Goal: Information Seeking & Learning: Stay updated

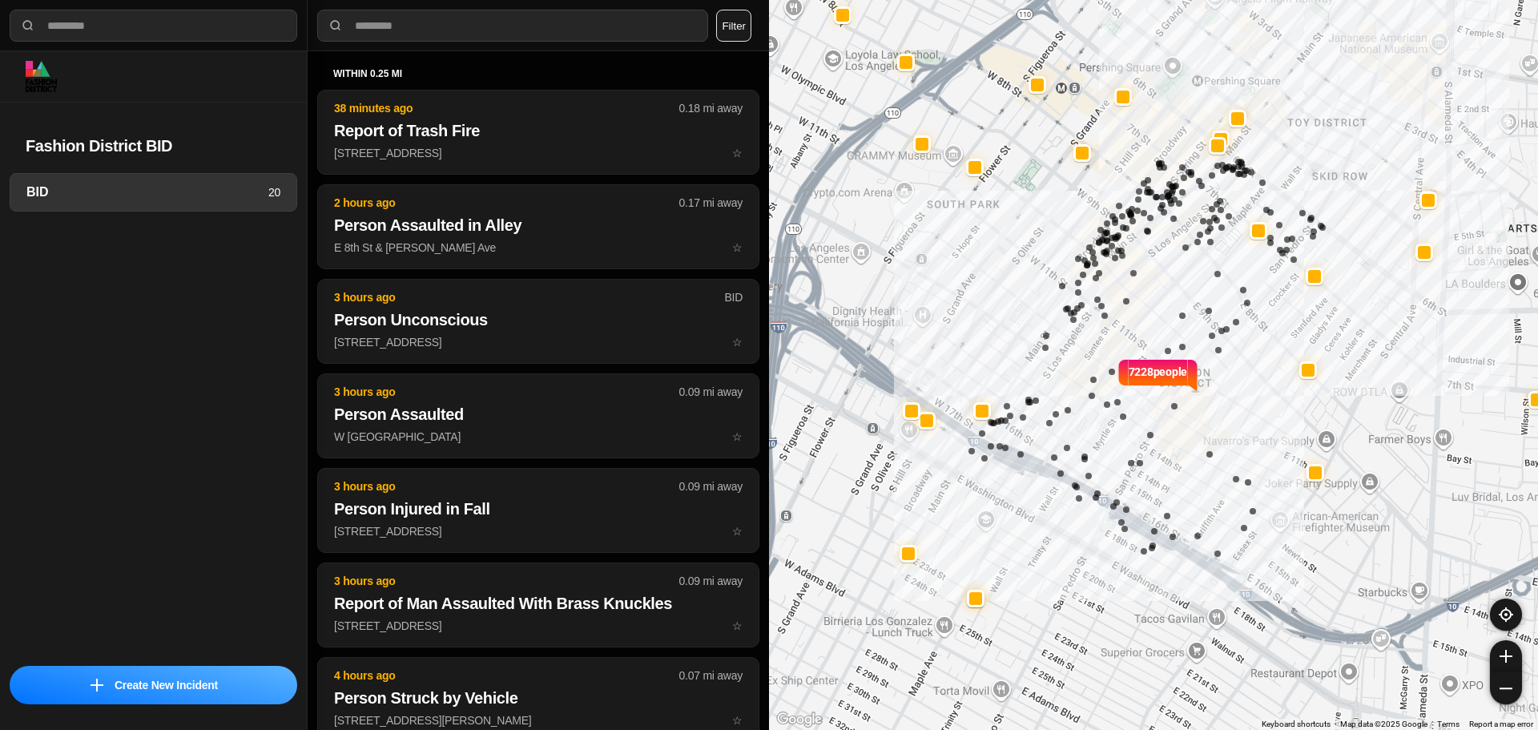
select select "*"
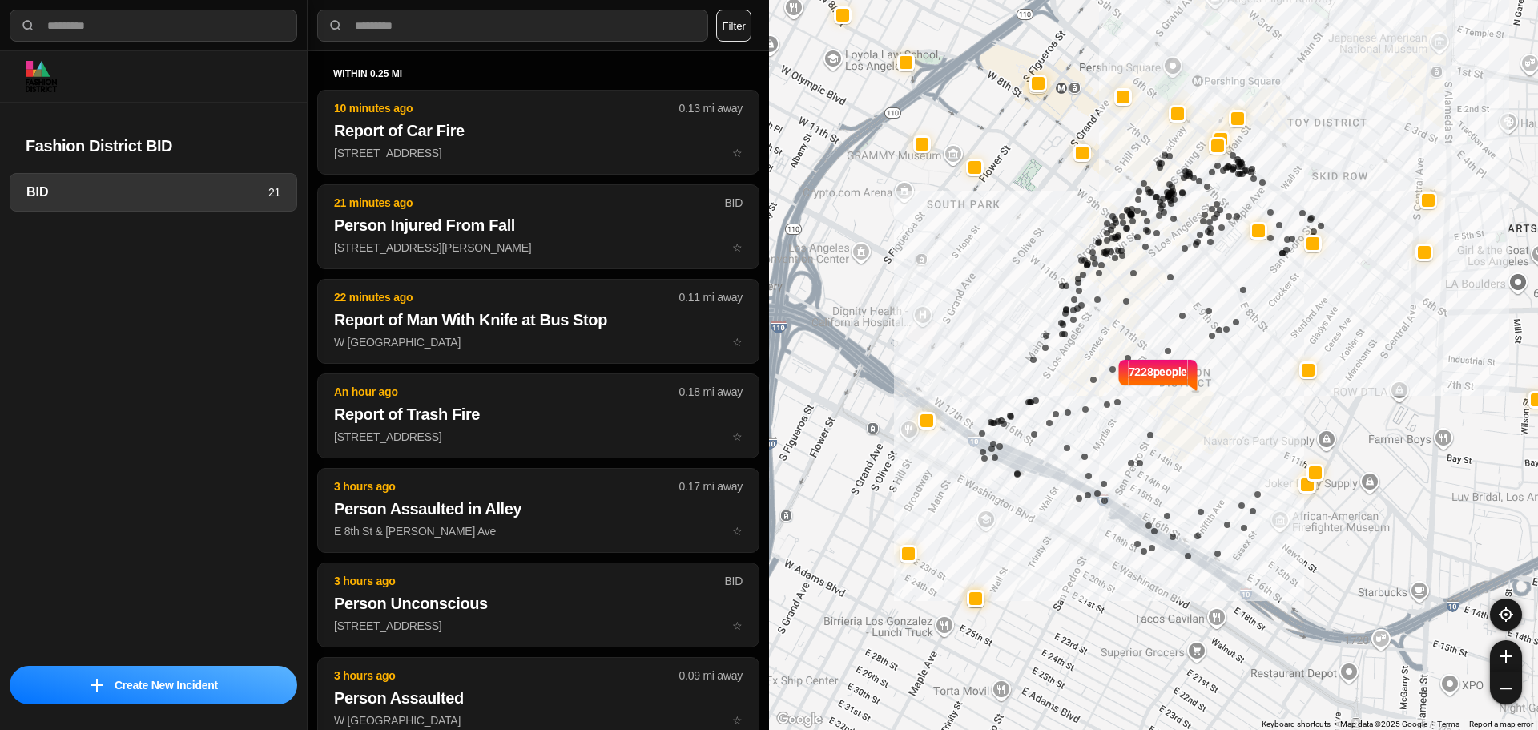
select select "*"
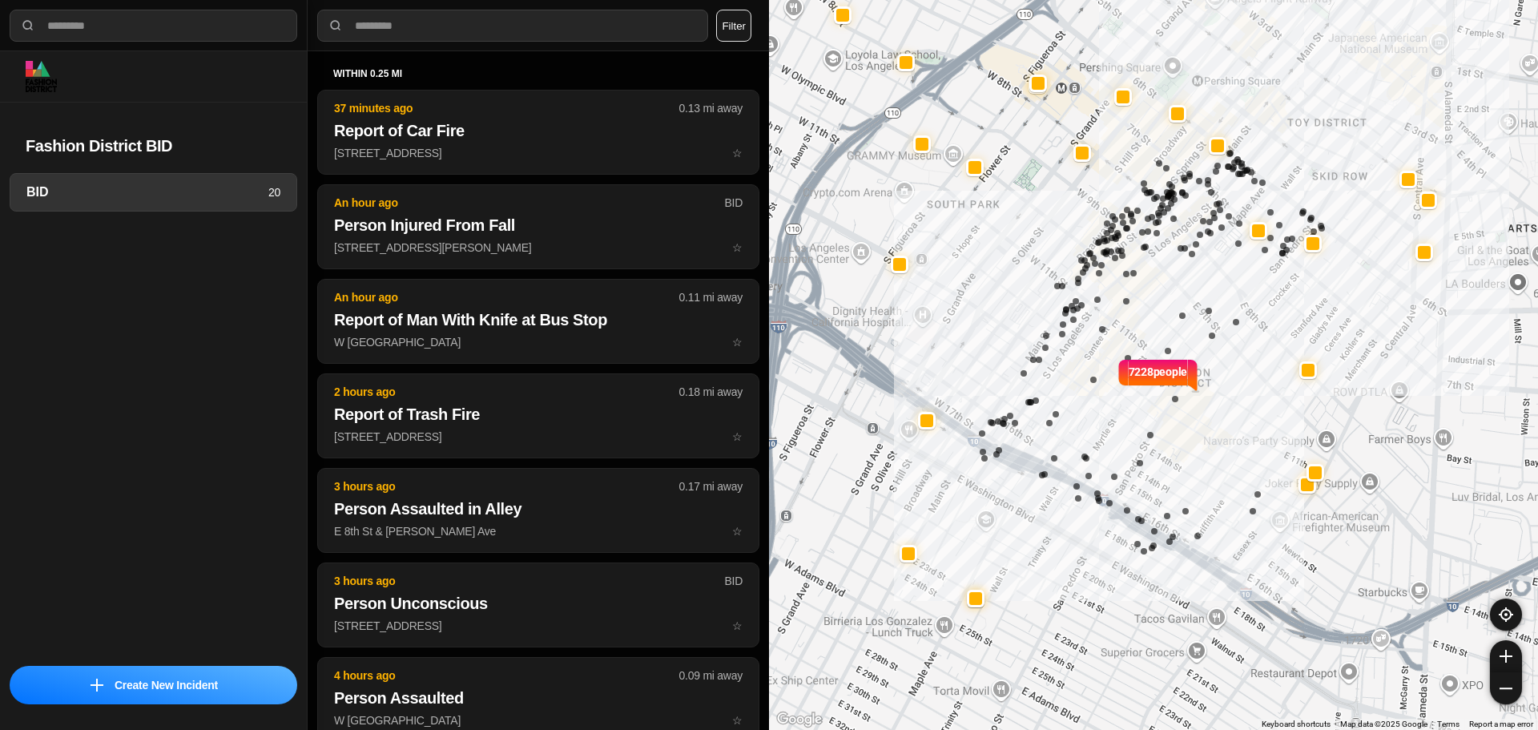
select select "*"
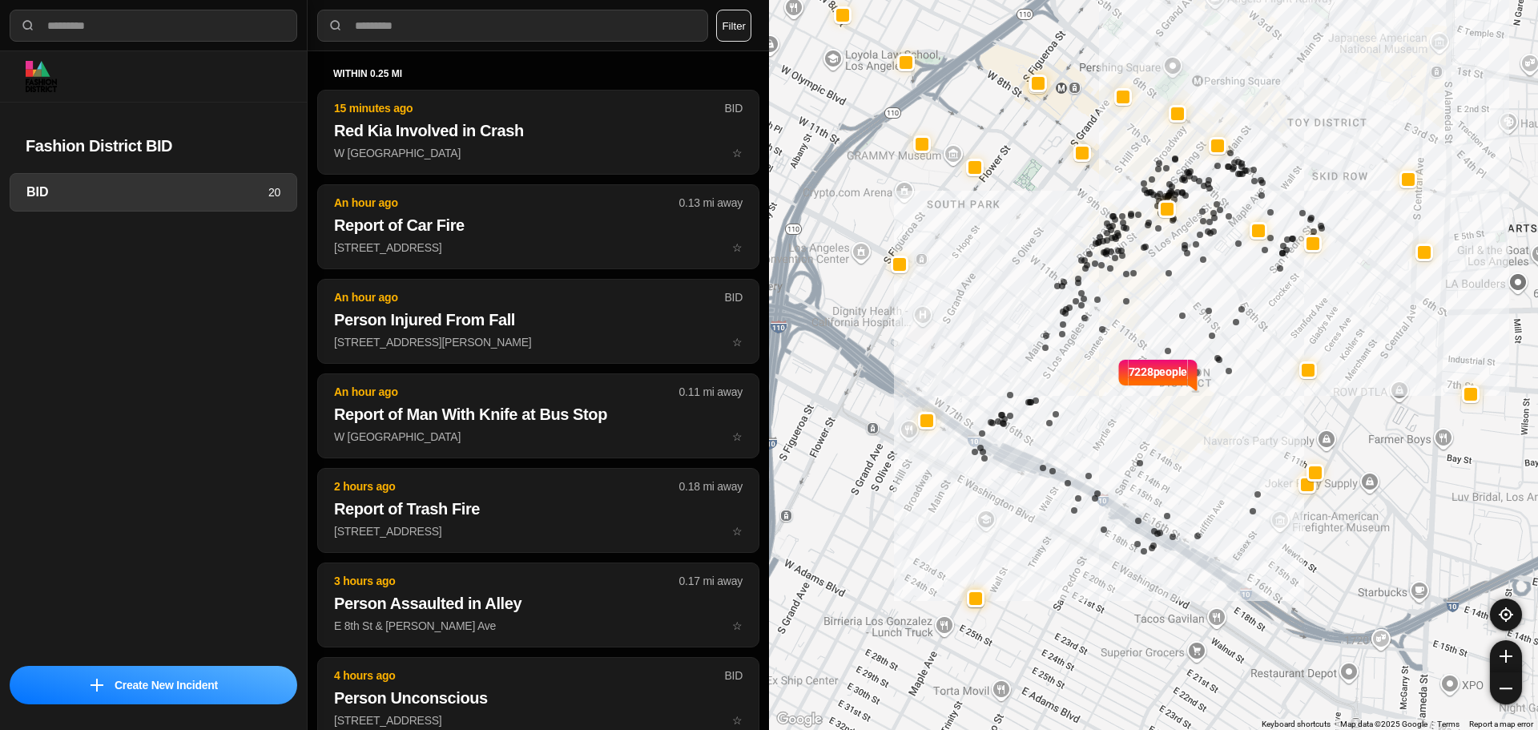
select select "*"
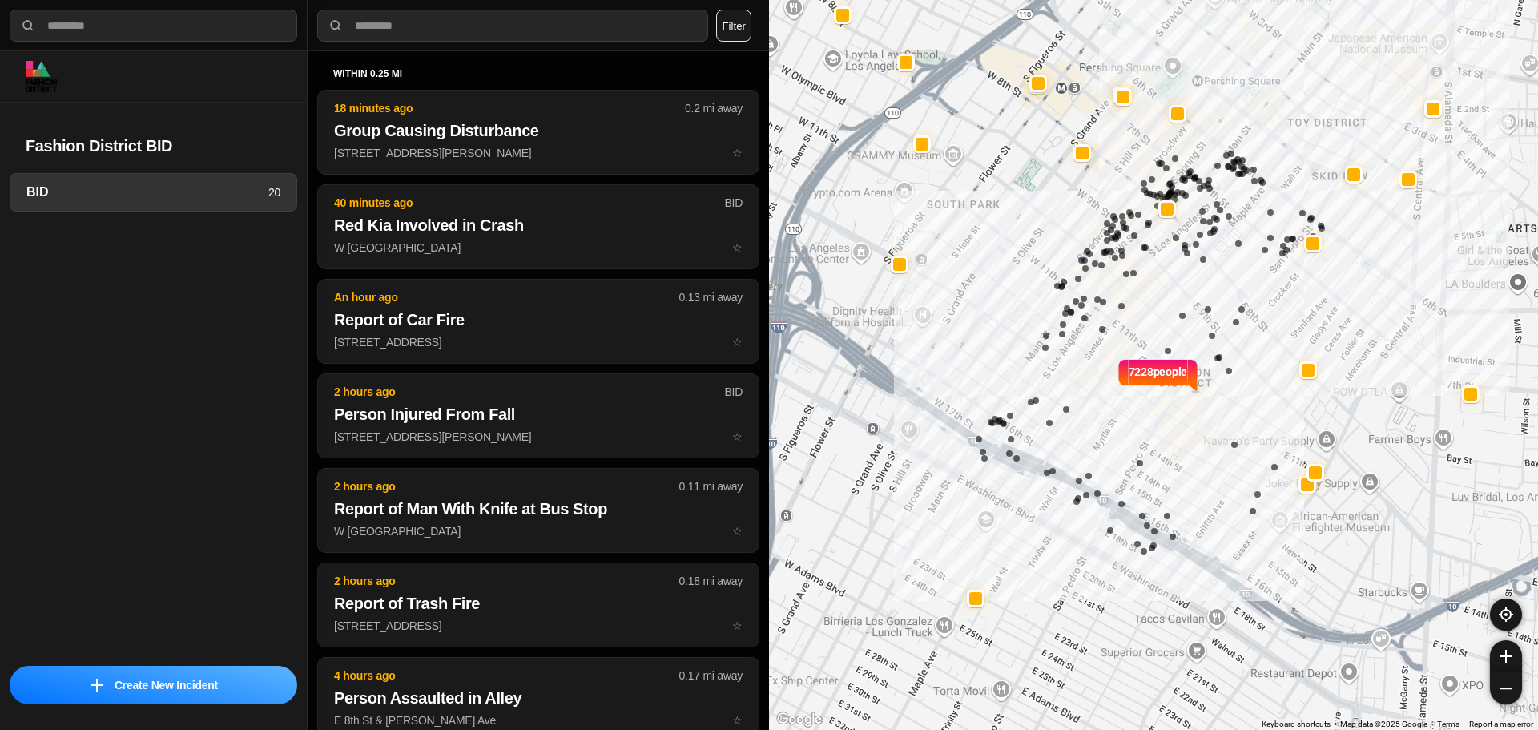
select select "*"
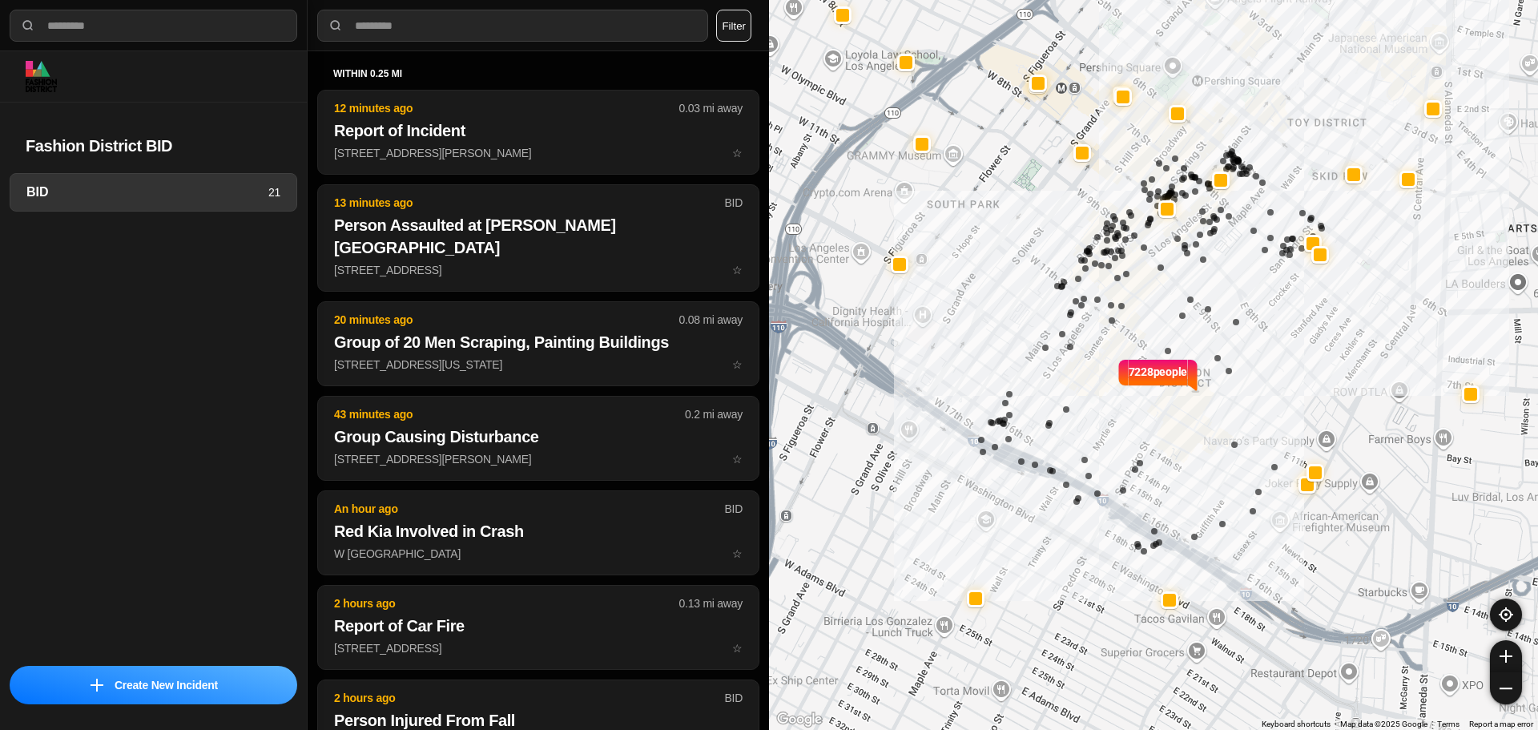
select select "*"
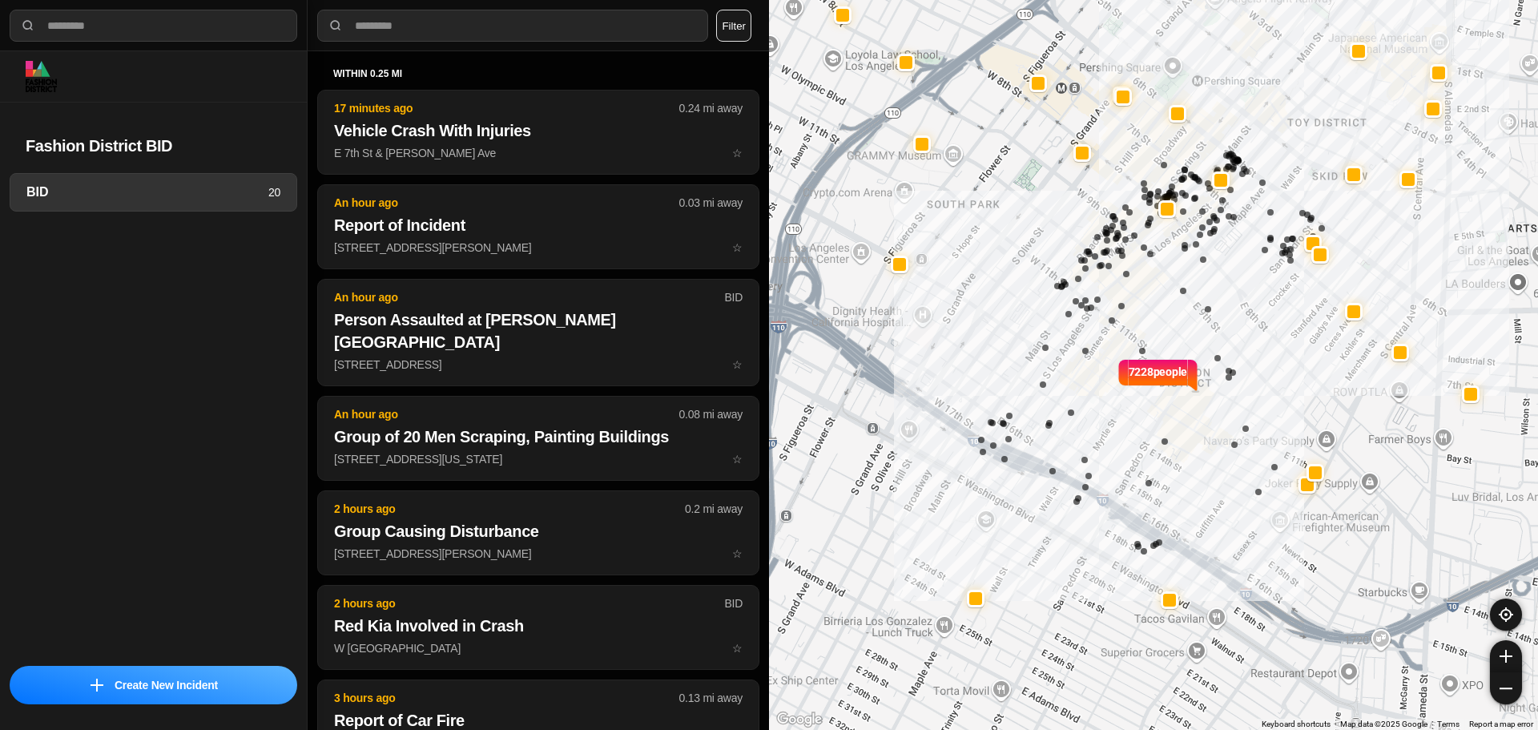
select select "*"
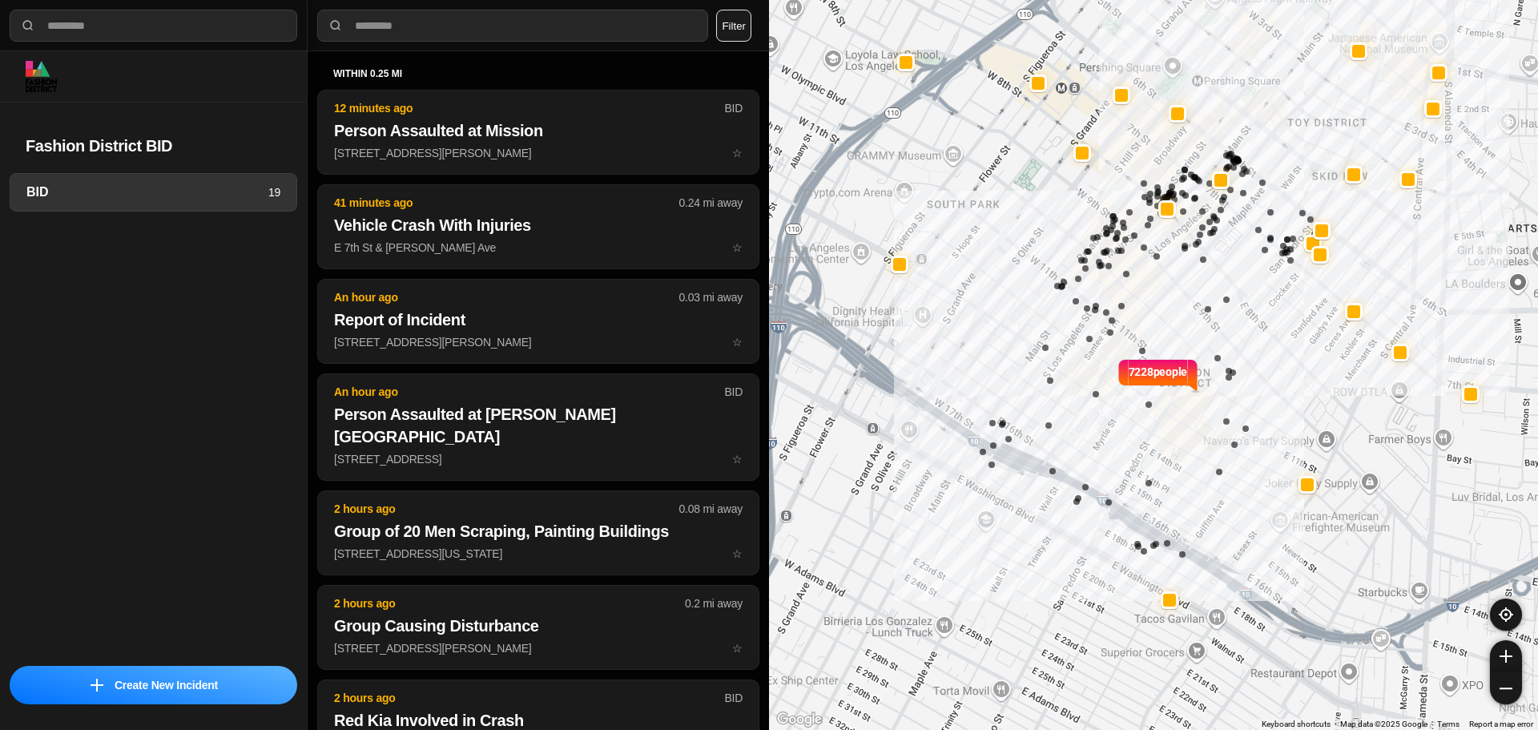
select select "*"
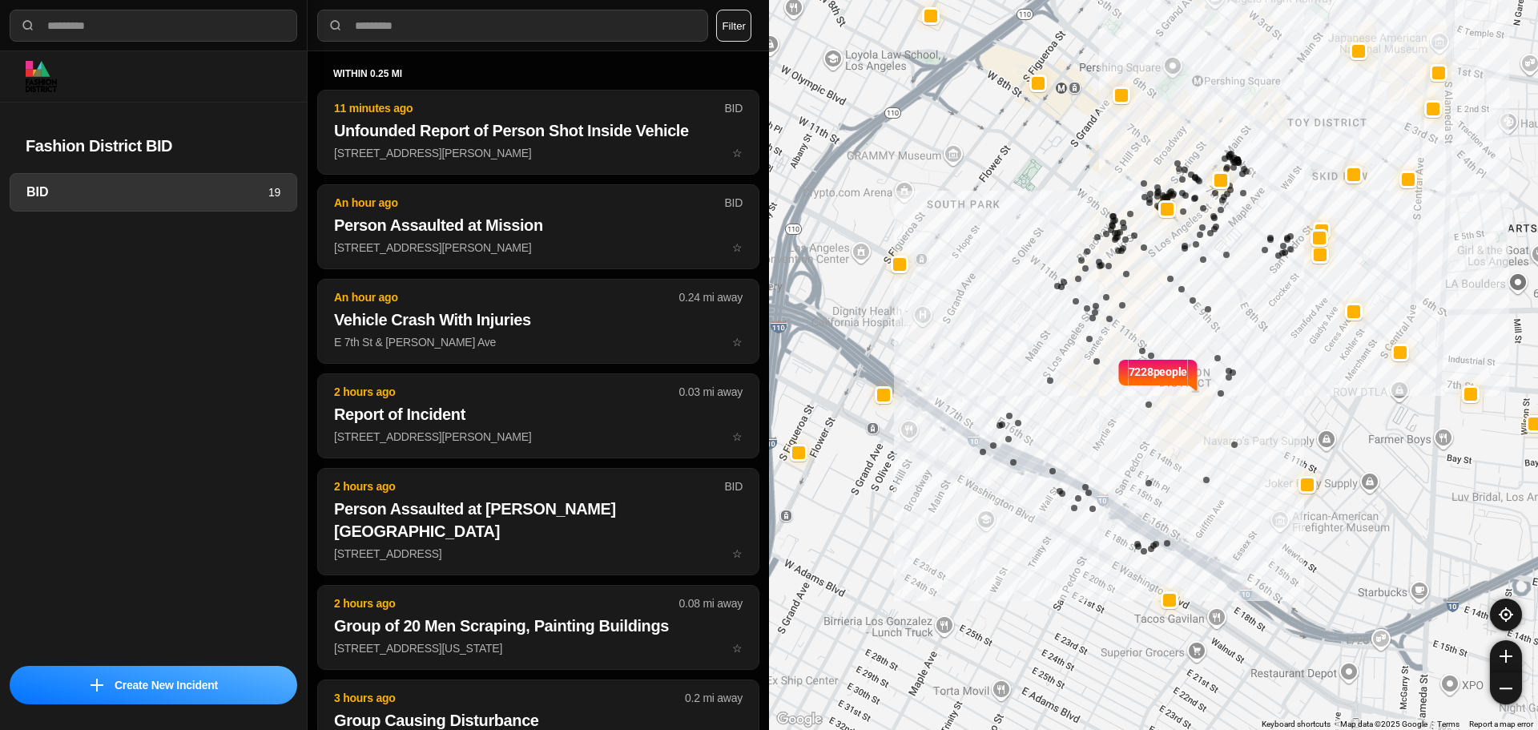
select select "*"
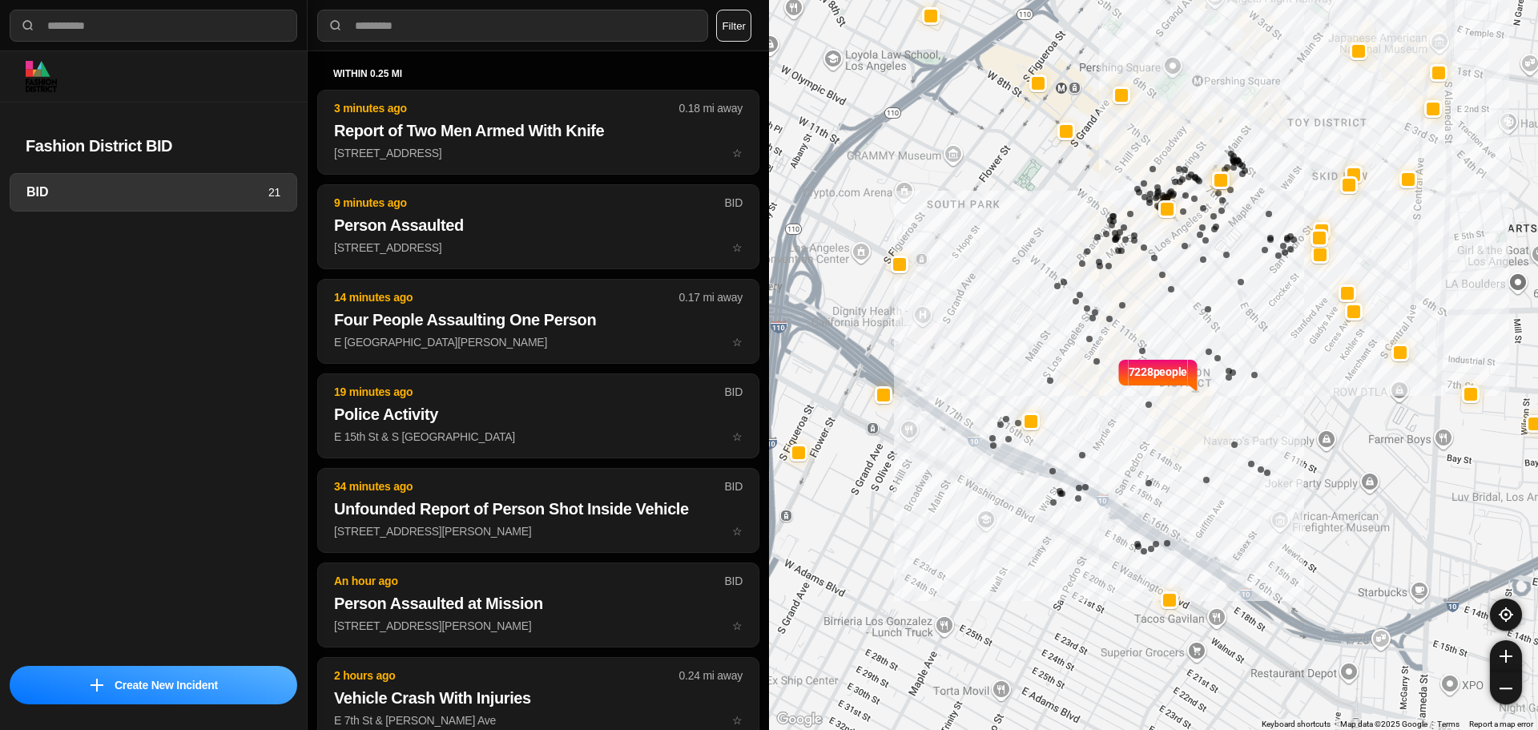
select select "*"
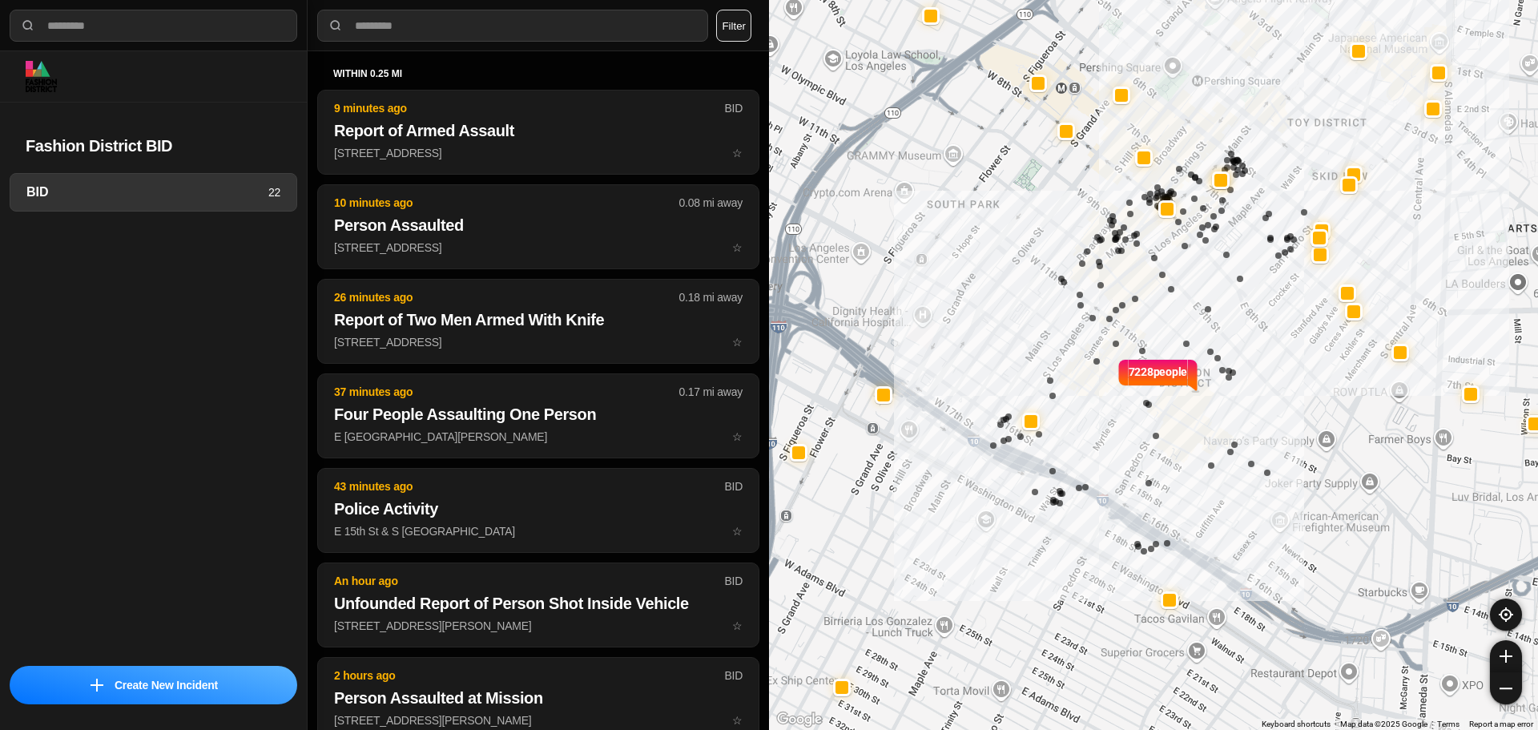
select select "*"
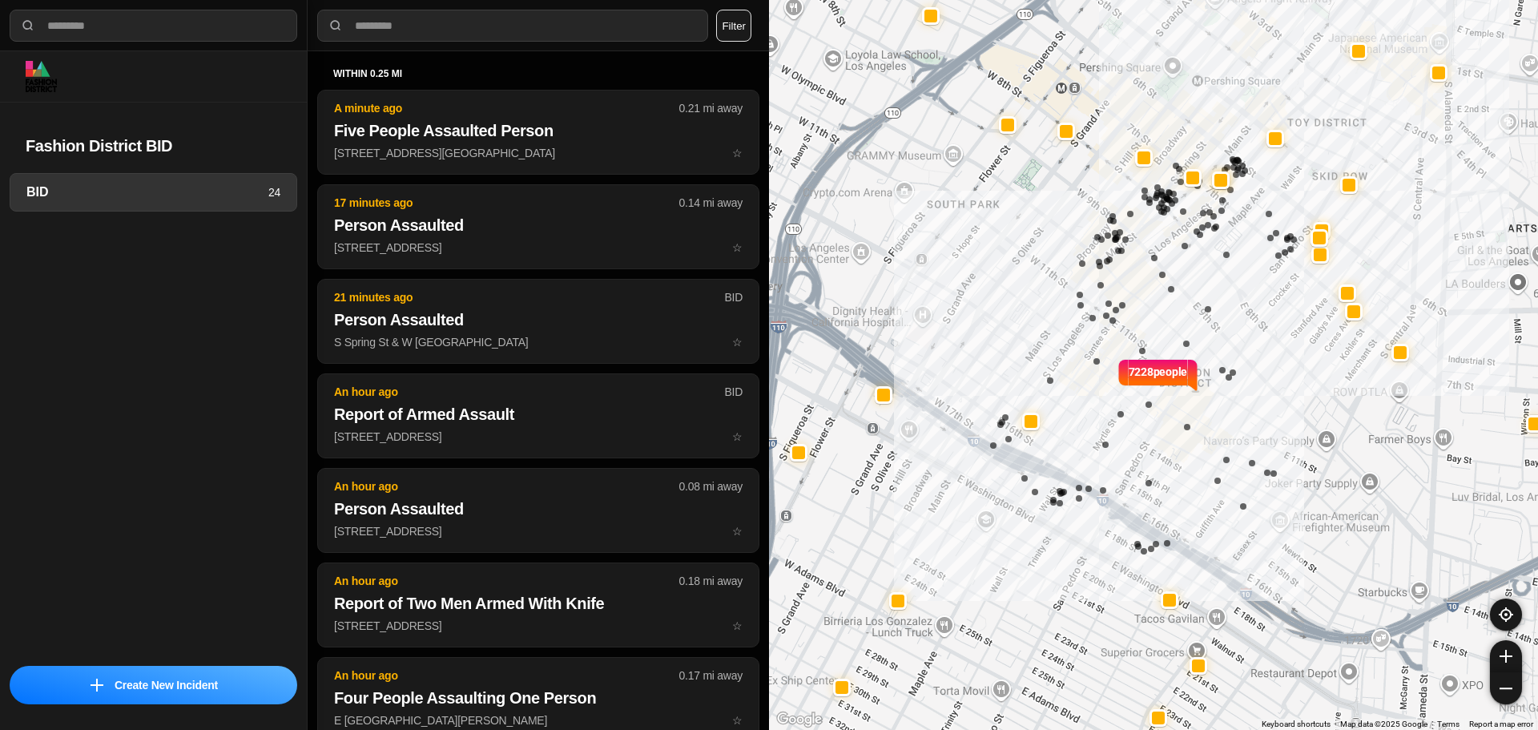
select select "*"
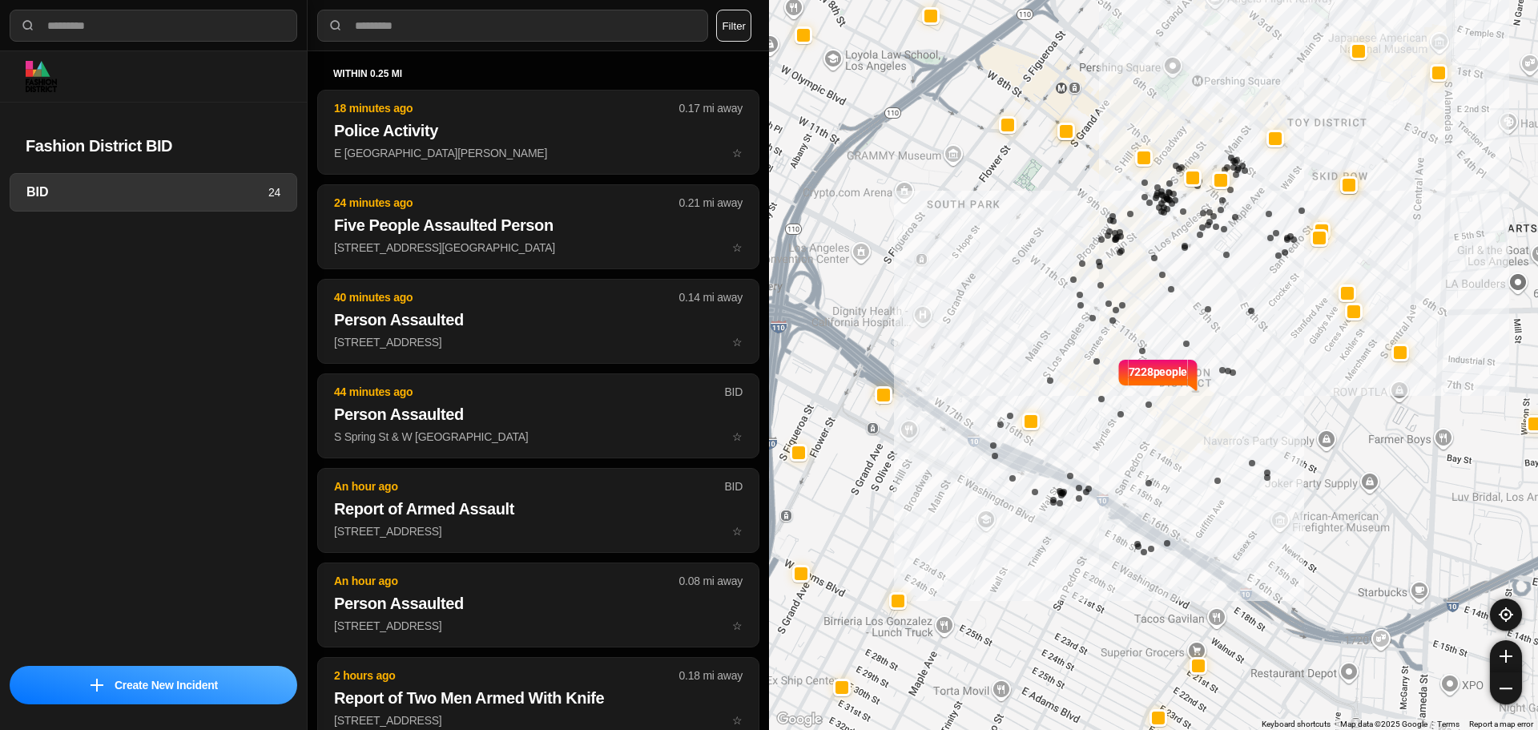
select select "*"
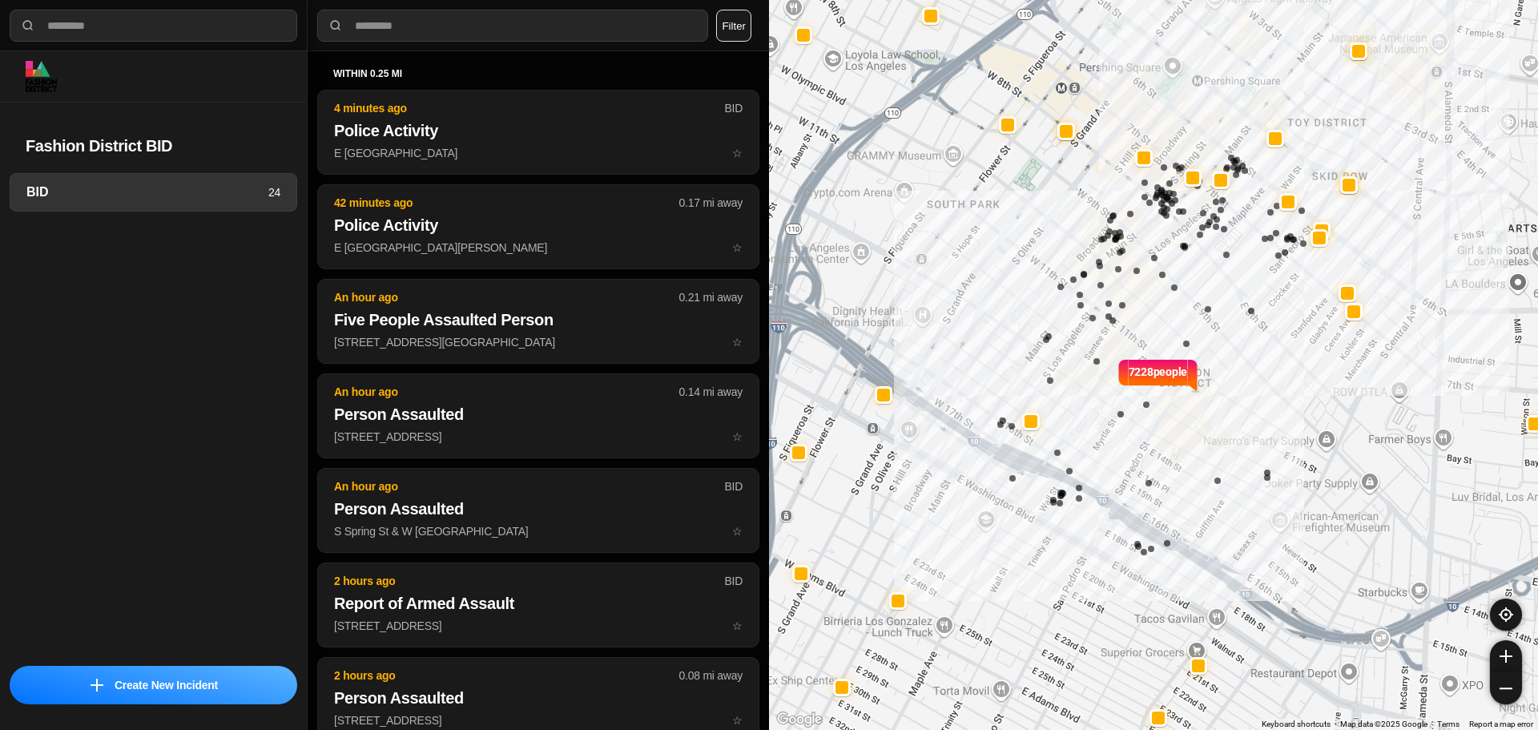
select select "*"
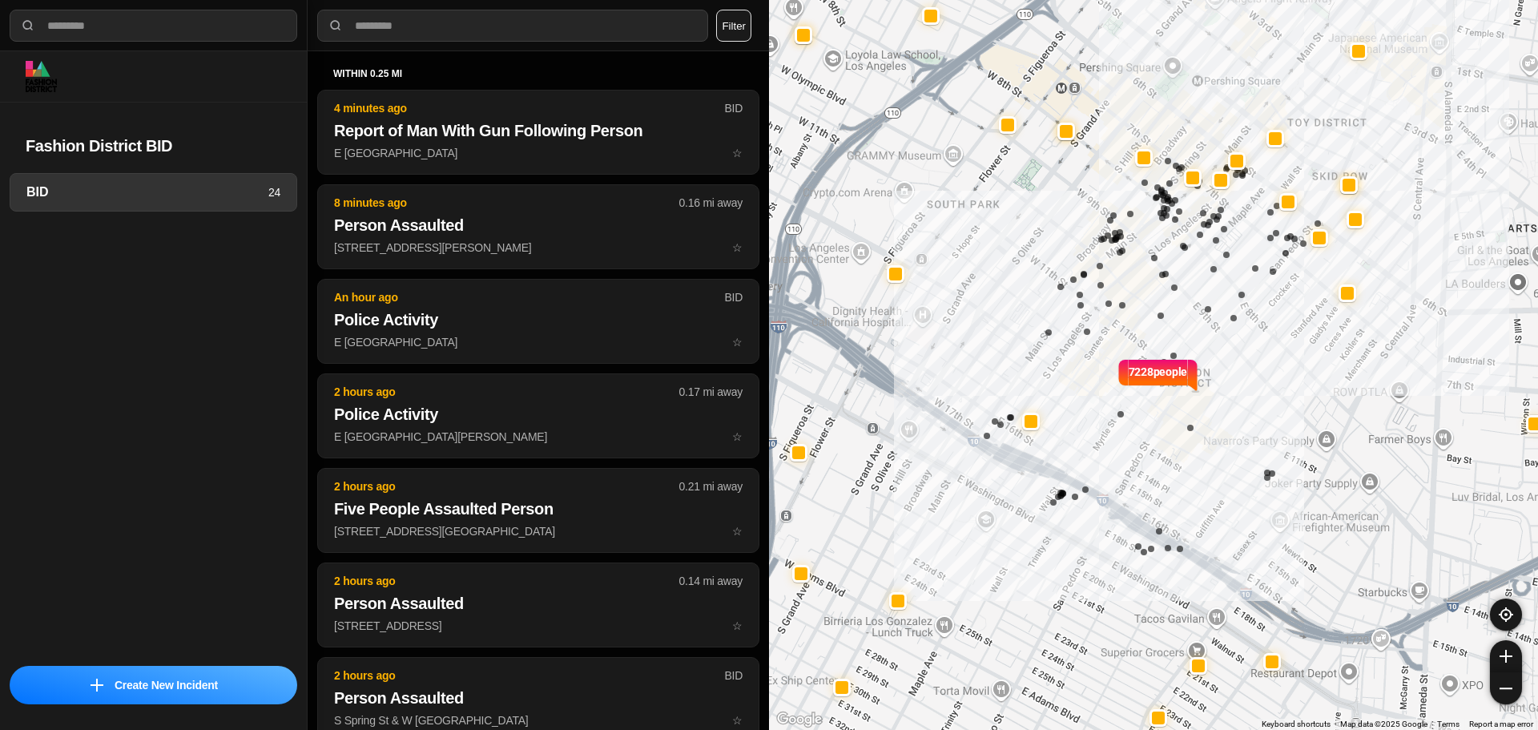
select select "*"
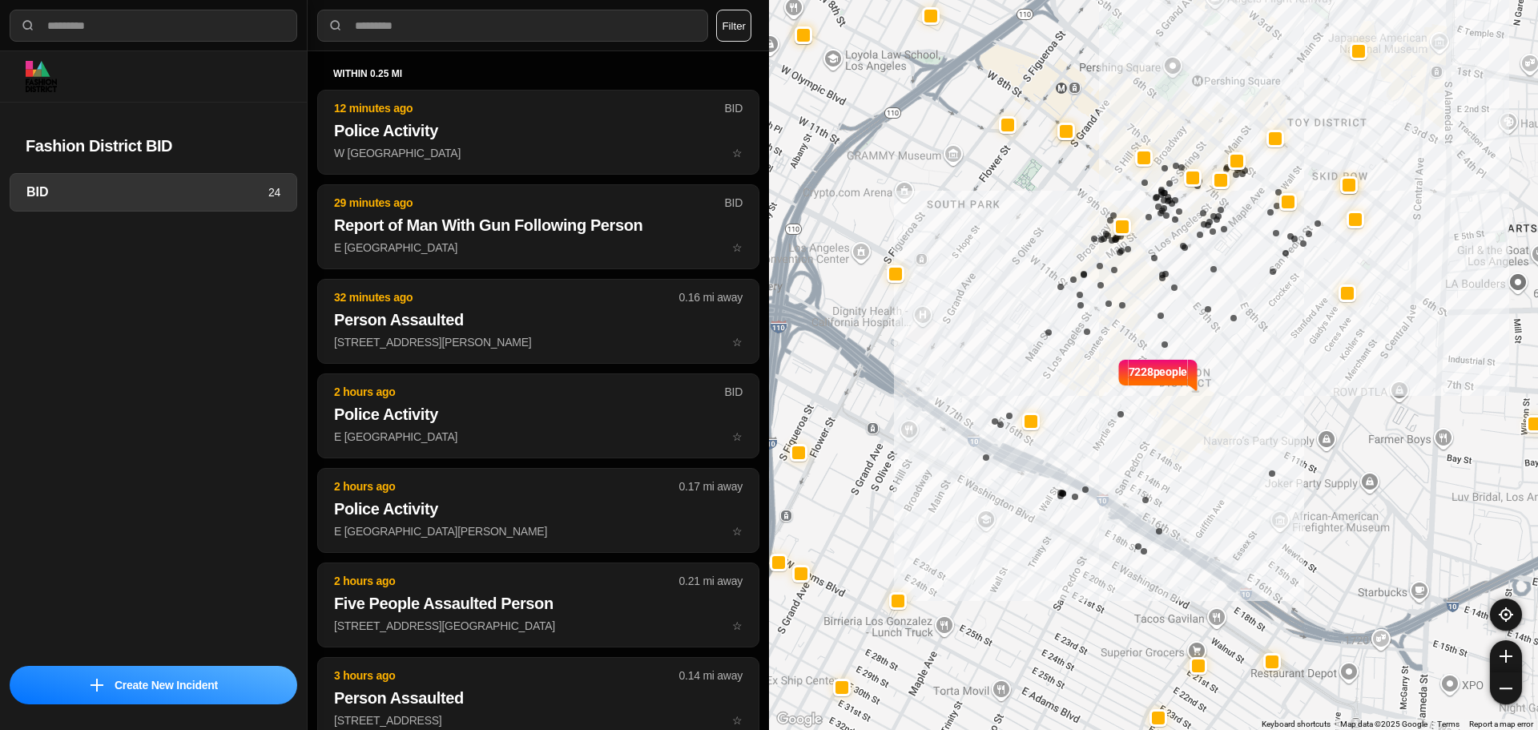
select select "*"
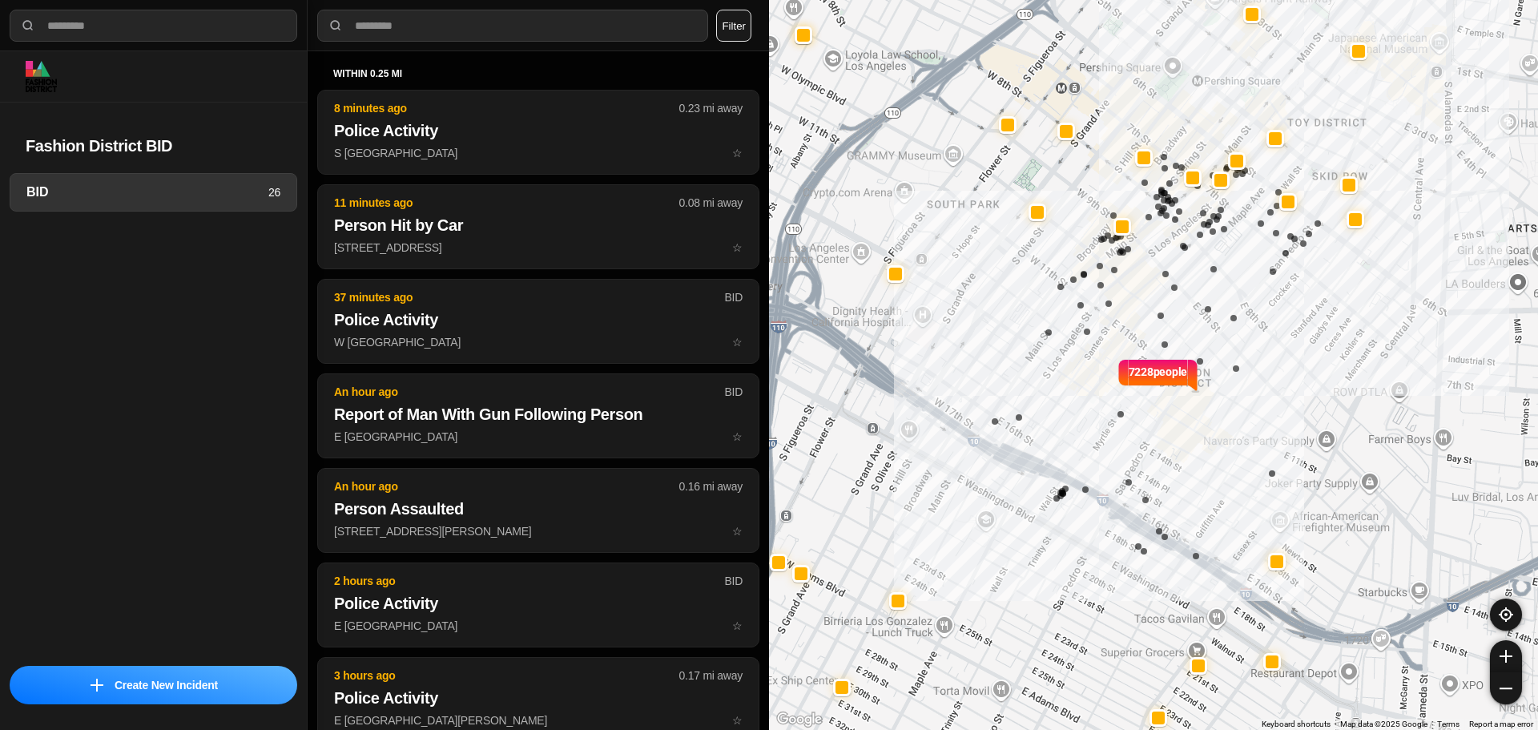
select select "*"
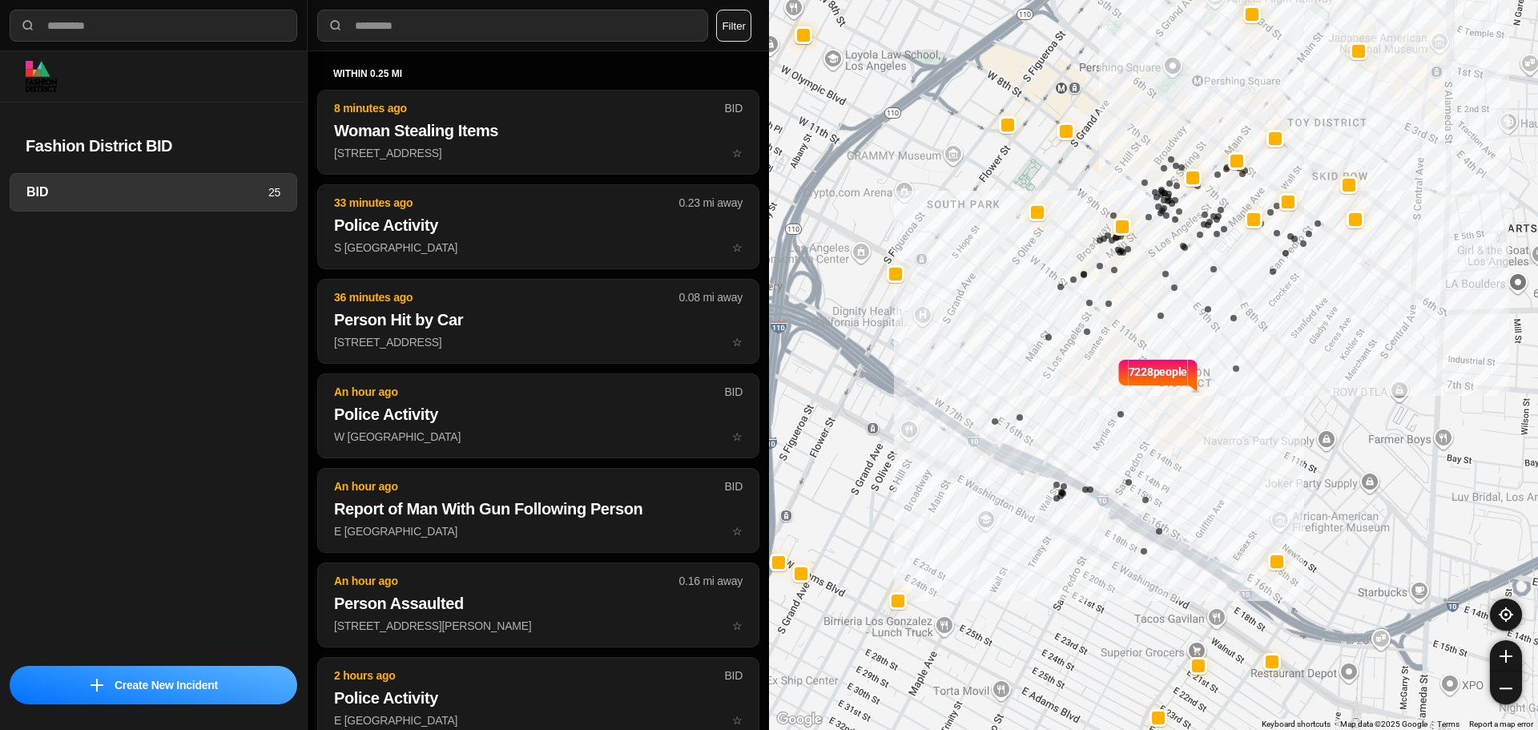
select select "*"
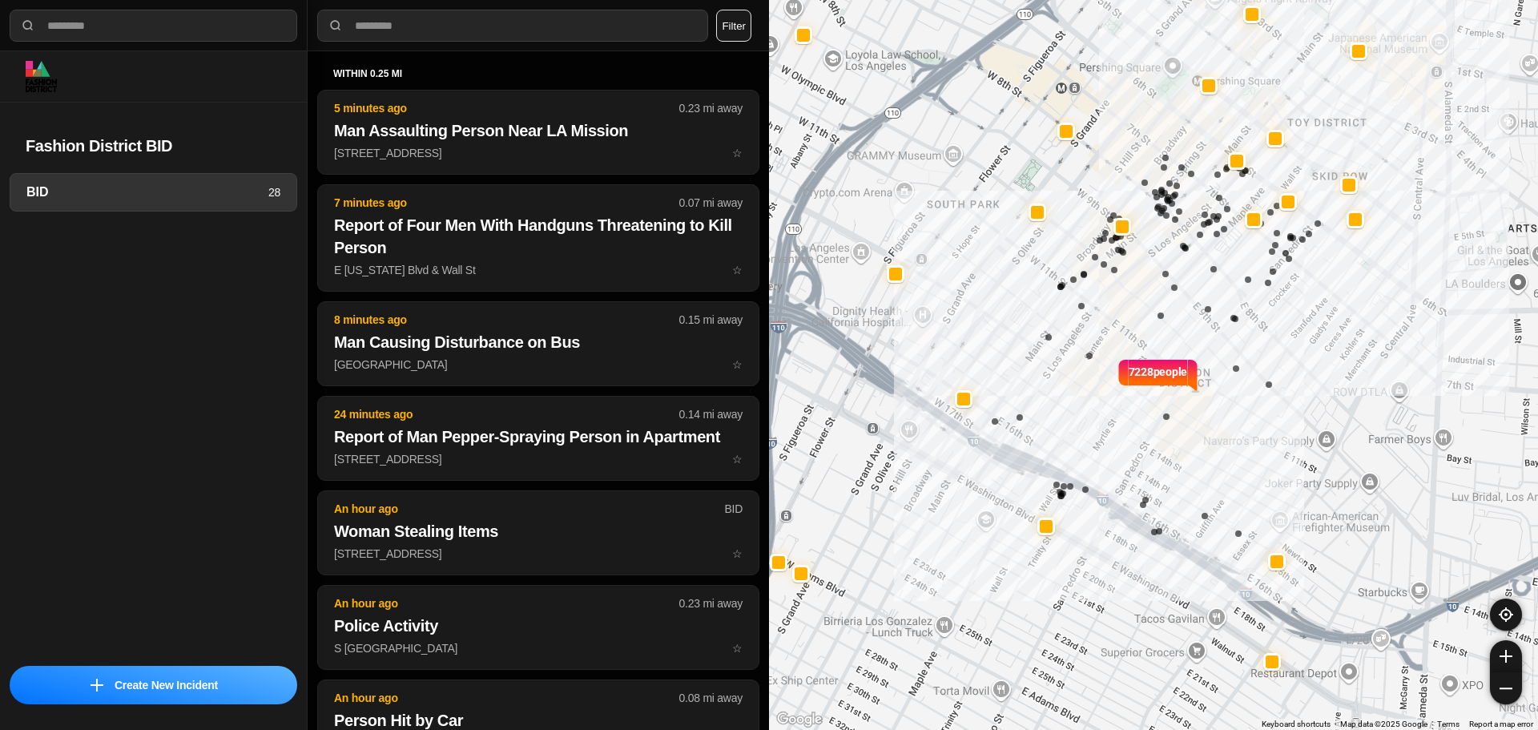
select select "*"
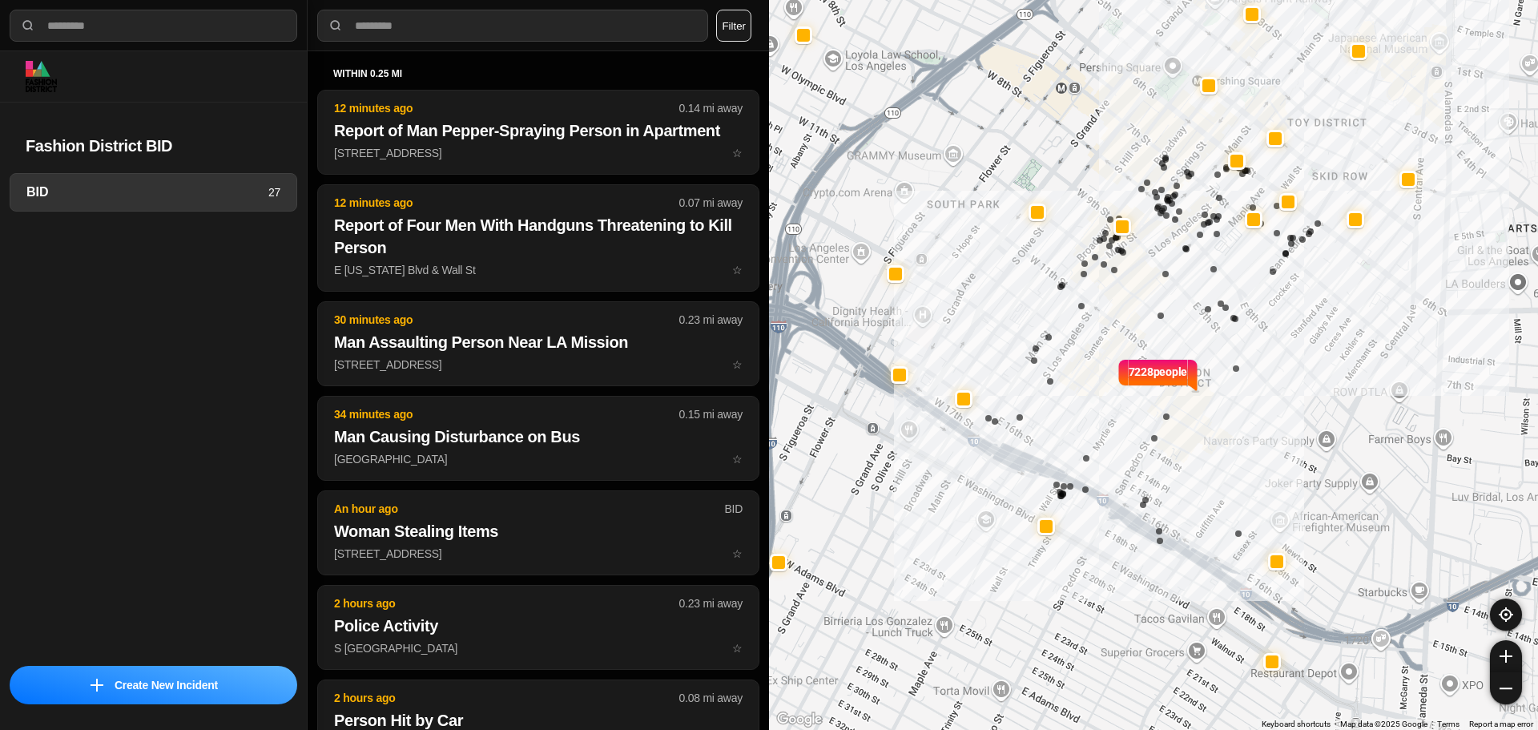
select select "*"
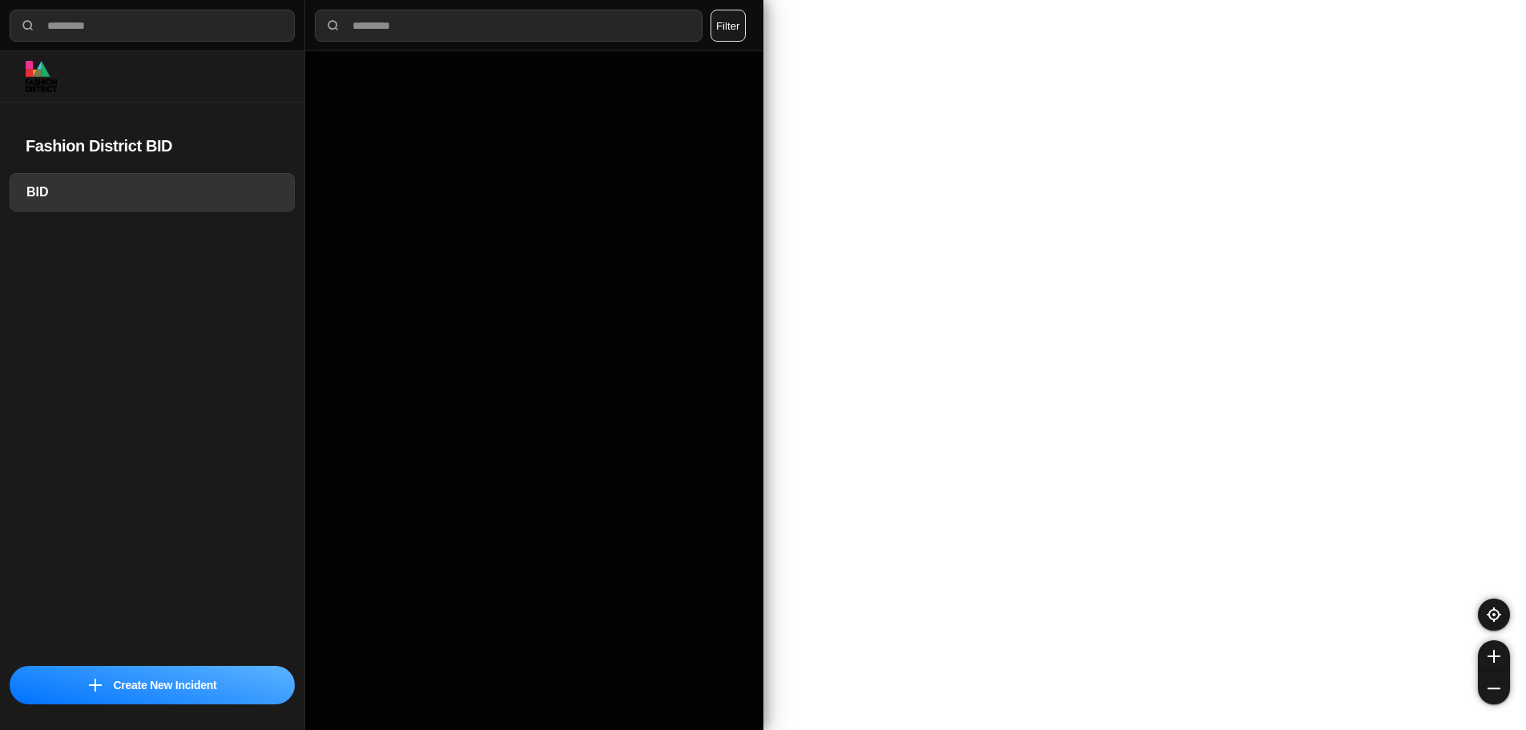
select select "*"
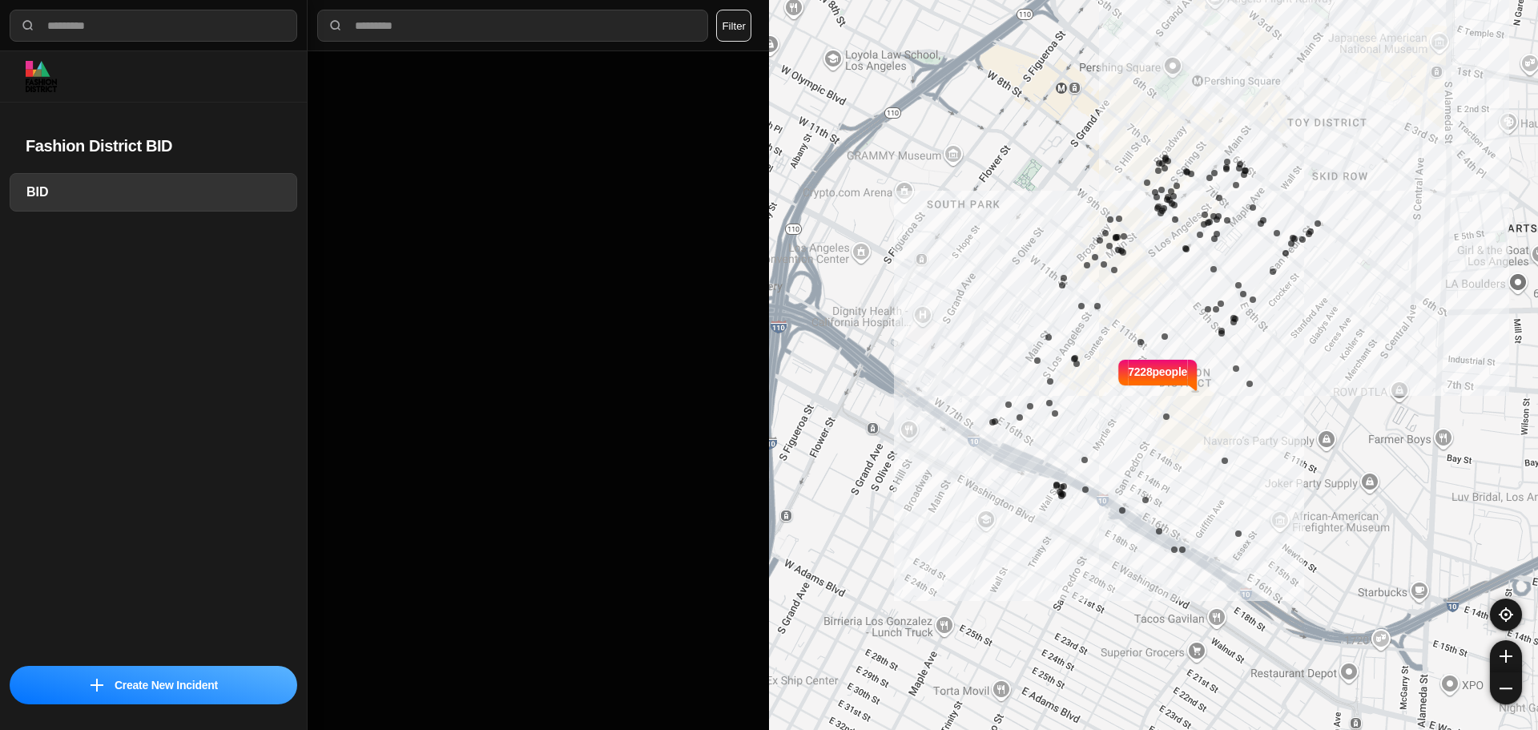
select select "*"
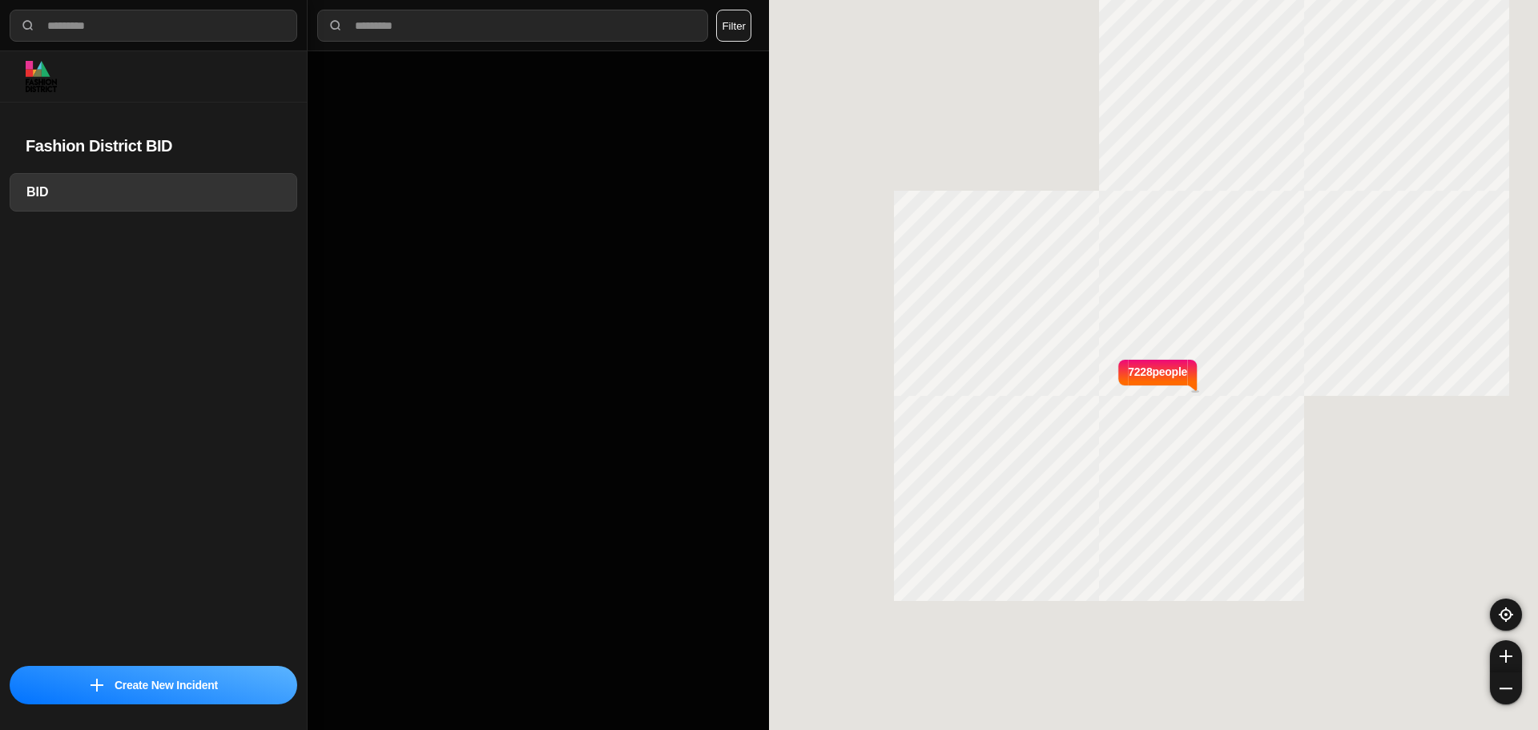
select select "*"
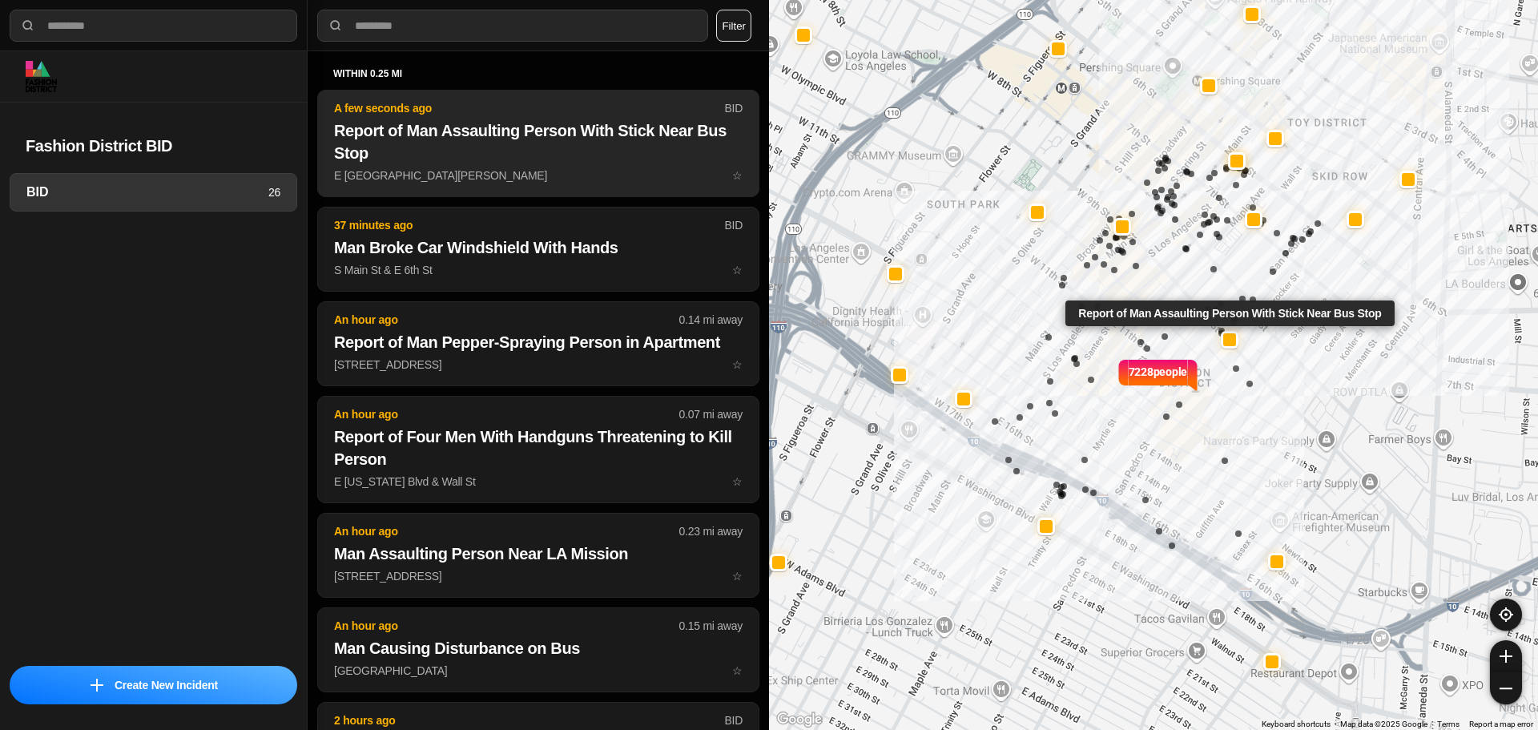
click at [441, 143] on h2 "Report of Man Assaulting Person With Stick Near Bus Stop" at bounding box center [538, 141] width 409 height 45
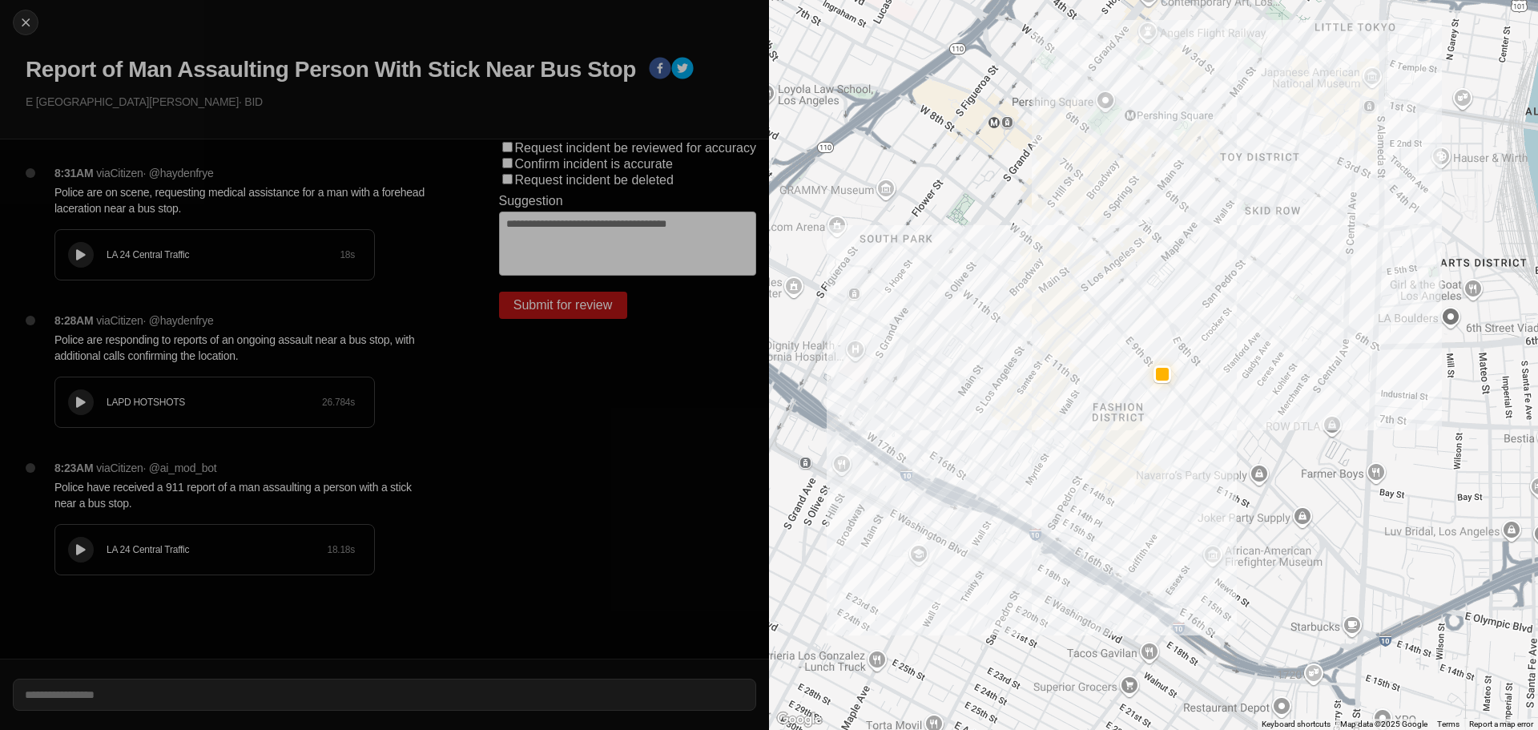
click at [111, 570] on div "LA 24 Central Traffic 18.18 s" at bounding box center [214, 550] width 319 height 50
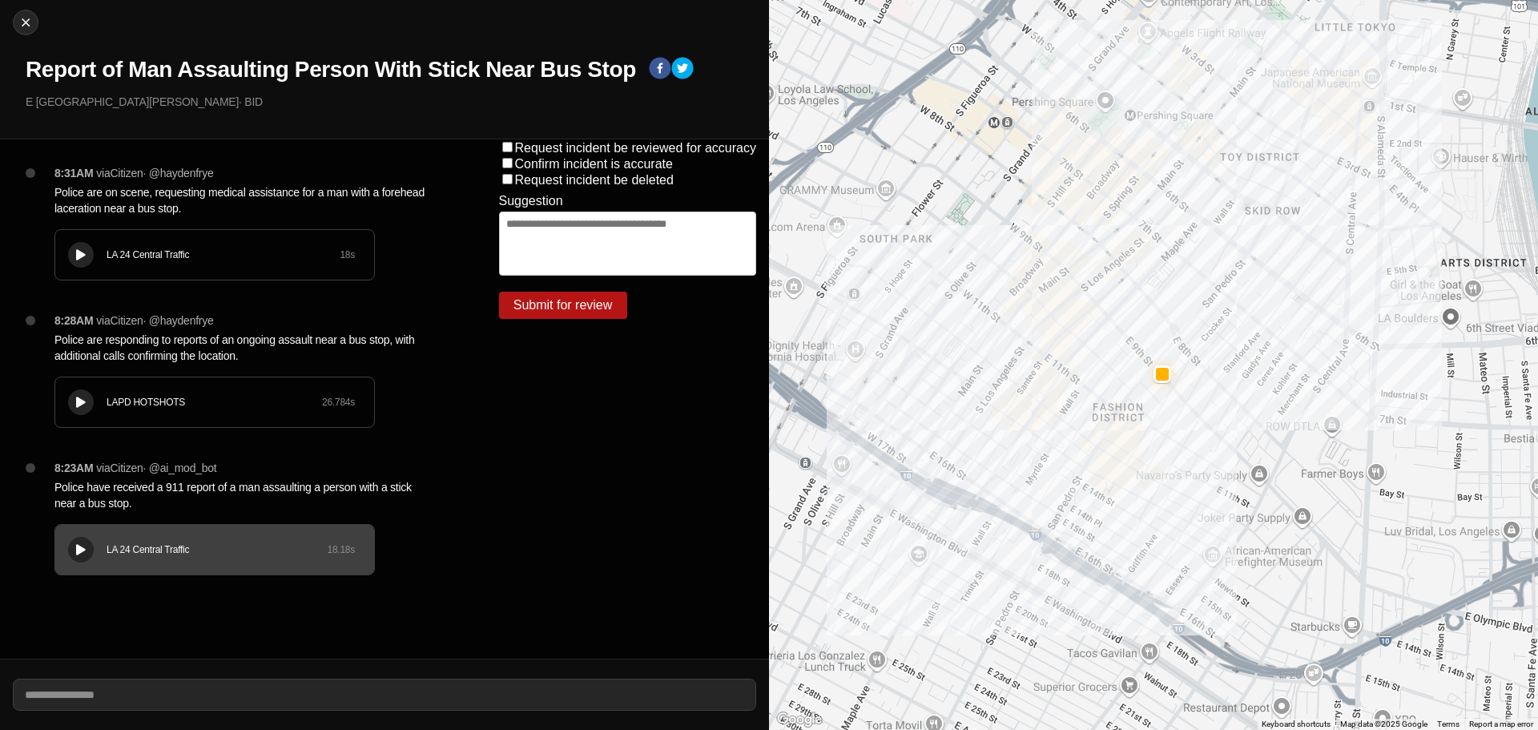
click at [183, 419] on div "LAPD HOTSHOTS 26.784 s" at bounding box center [214, 402] width 319 height 50
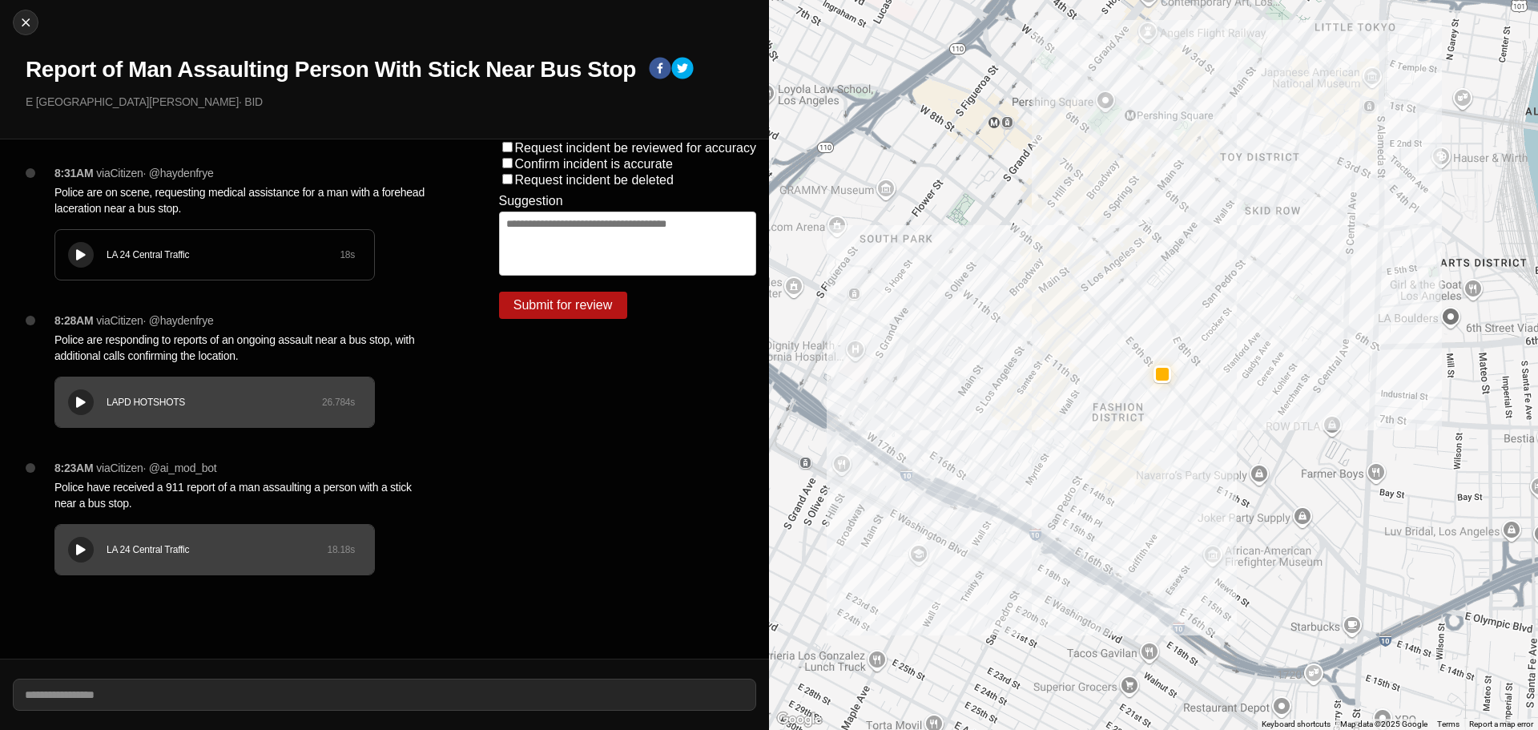
click at [93, 254] on button at bounding box center [81, 255] width 26 height 26
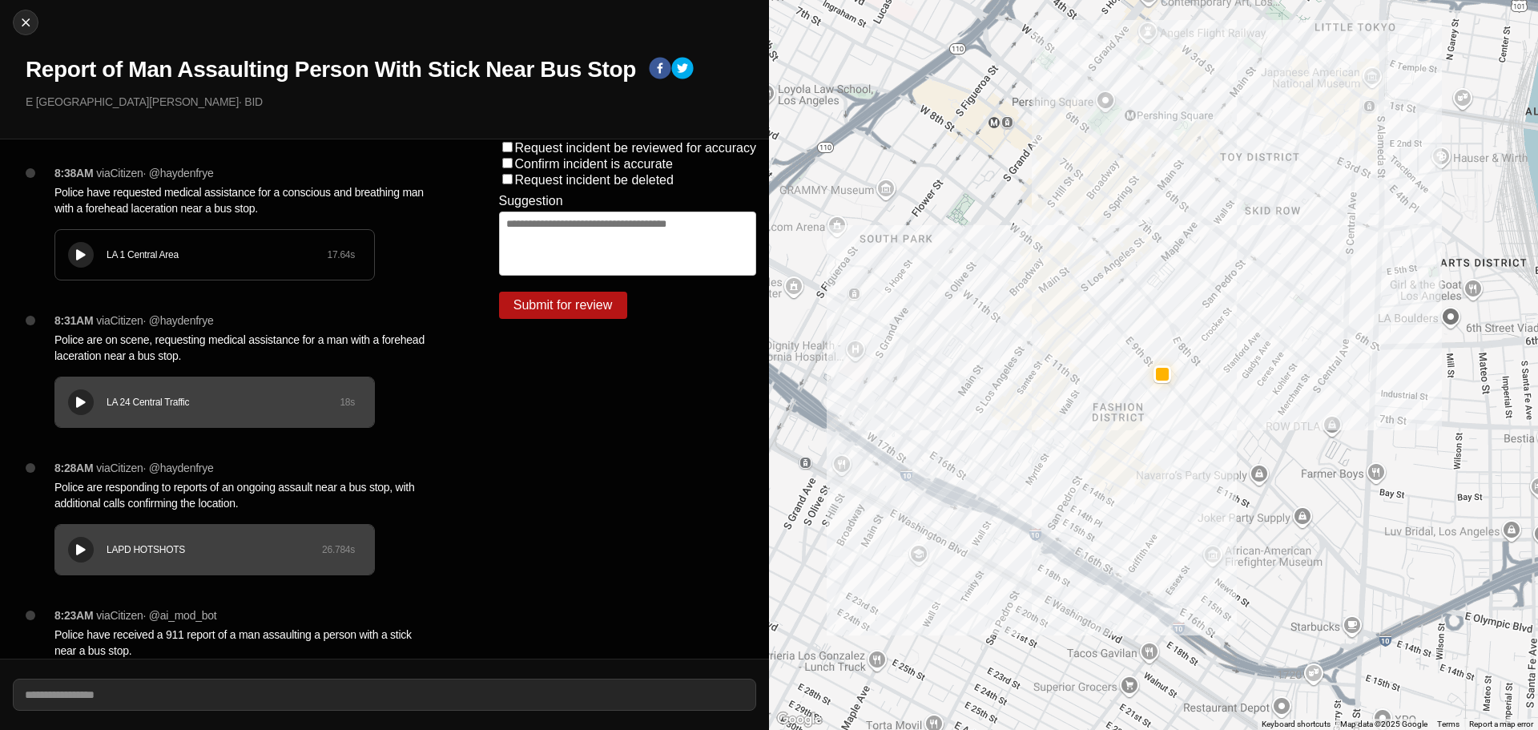
click at [97, 244] on div "LA 1 Central Area 17.64 s" at bounding box center [214, 255] width 319 height 50
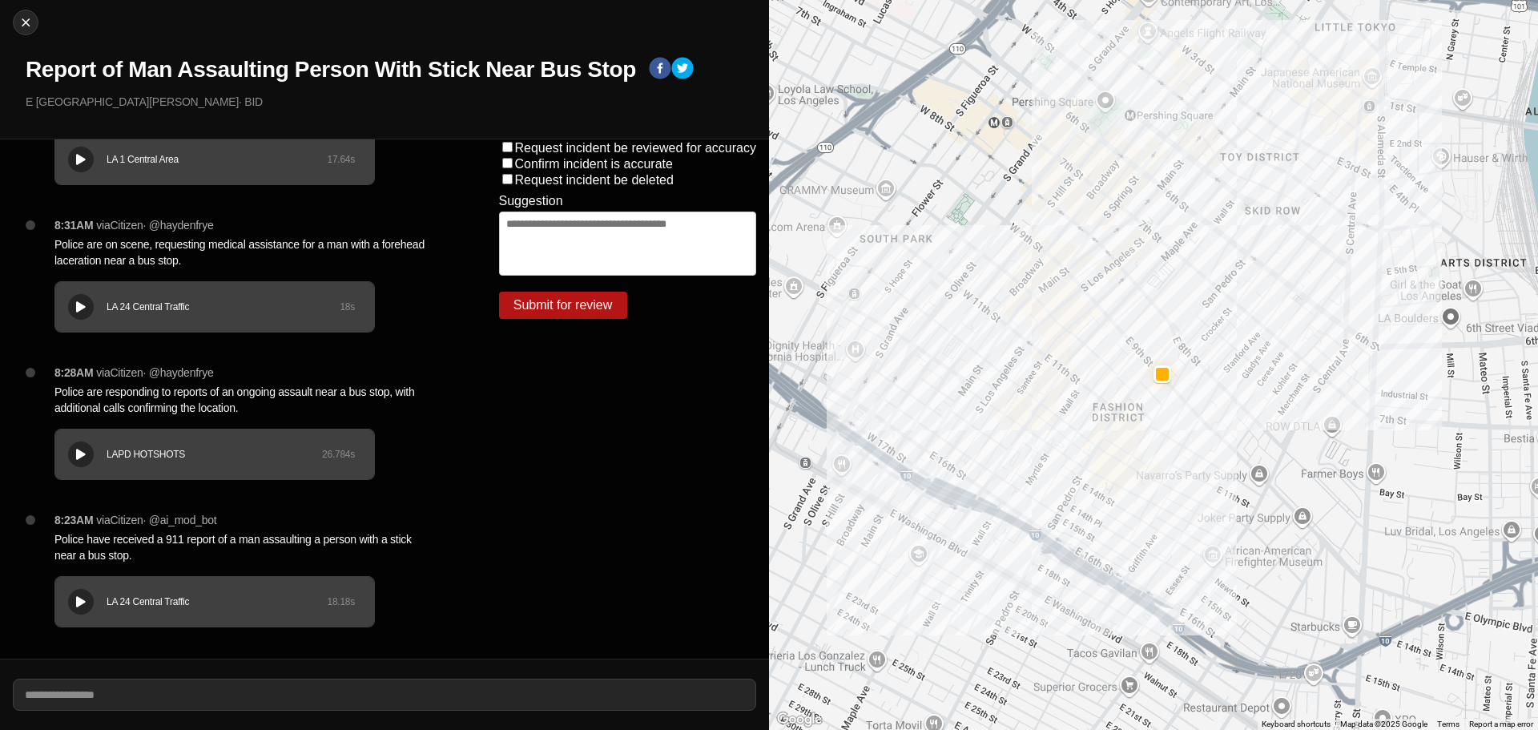
scroll to position [96, 0]
click at [203, 459] on div "LAPD HOTSHOTS" at bounding box center [215, 453] width 216 height 13
click at [67, 428] on div "LAPD HOTSHOTS 26.784 s" at bounding box center [214, 453] width 320 height 51
click at [68, 441] on div "LAPD HOTSHOTS 26.784 s" at bounding box center [214, 454] width 319 height 50
click at [77, 441] on button at bounding box center [81, 454] width 26 height 26
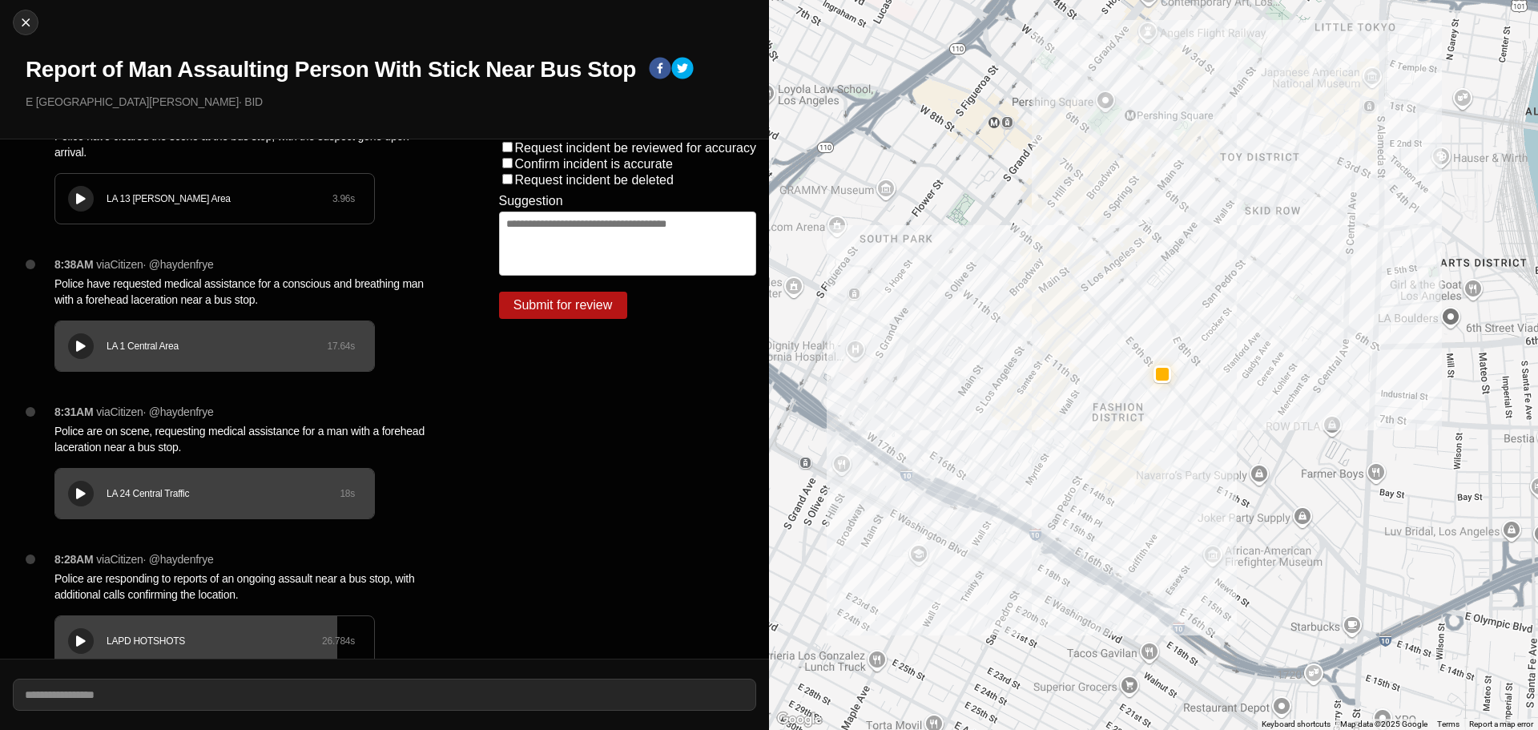
scroll to position [0, 0]
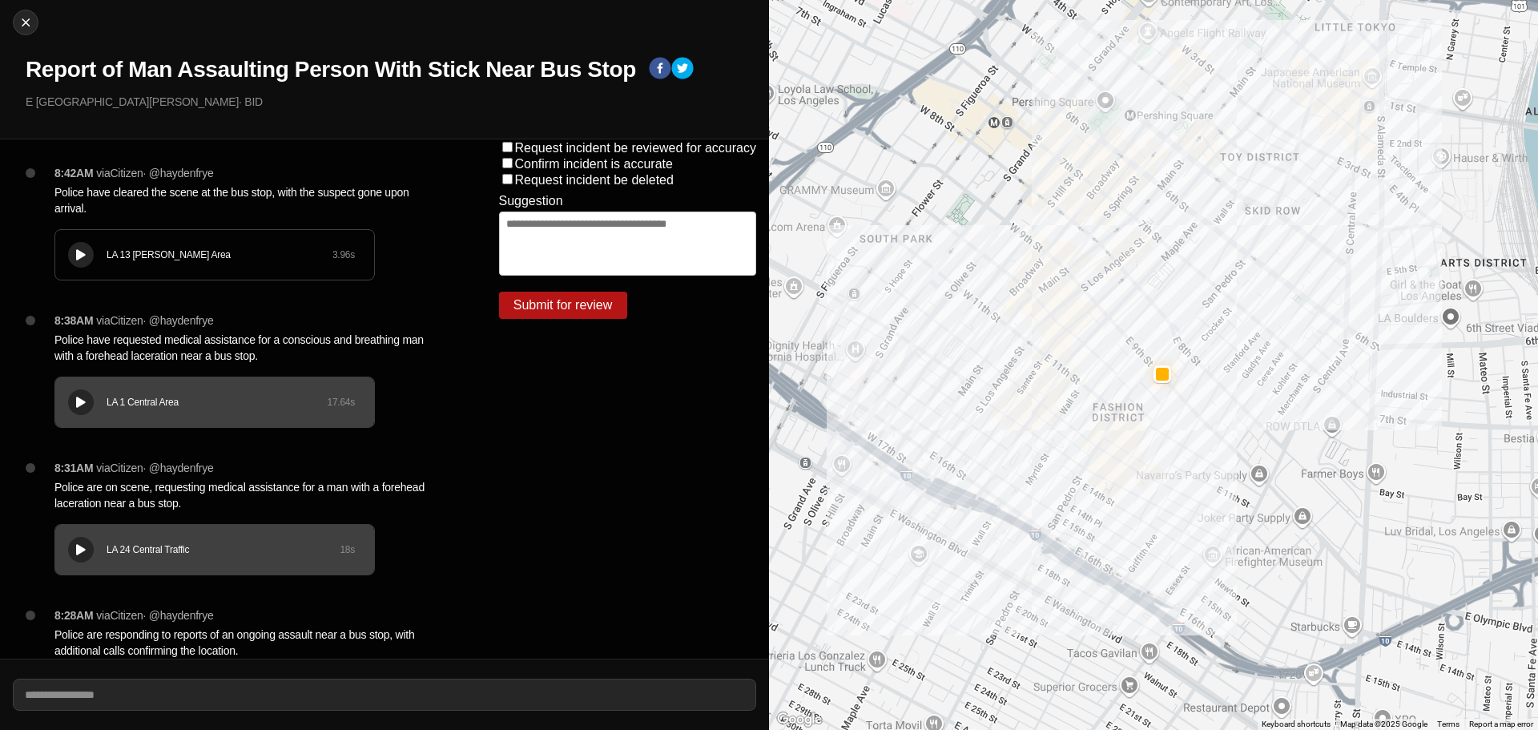
click at [99, 260] on div "LA 13 Newton Area 3.96 s" at bounding box center [214, 255] width 319 height 50
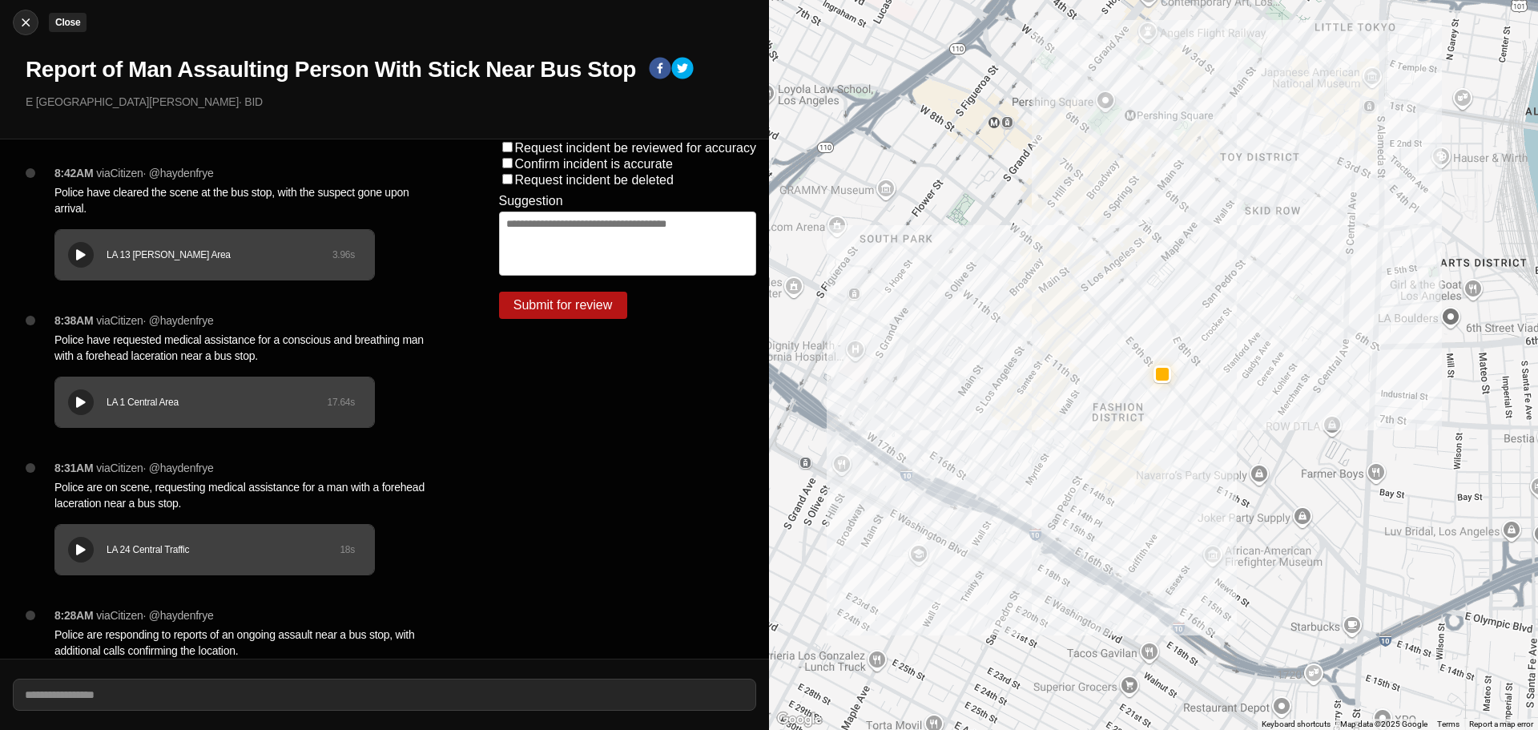
click at [22, 22] on img at bounding box center [26, 22] width 16 height 16
select select "*"
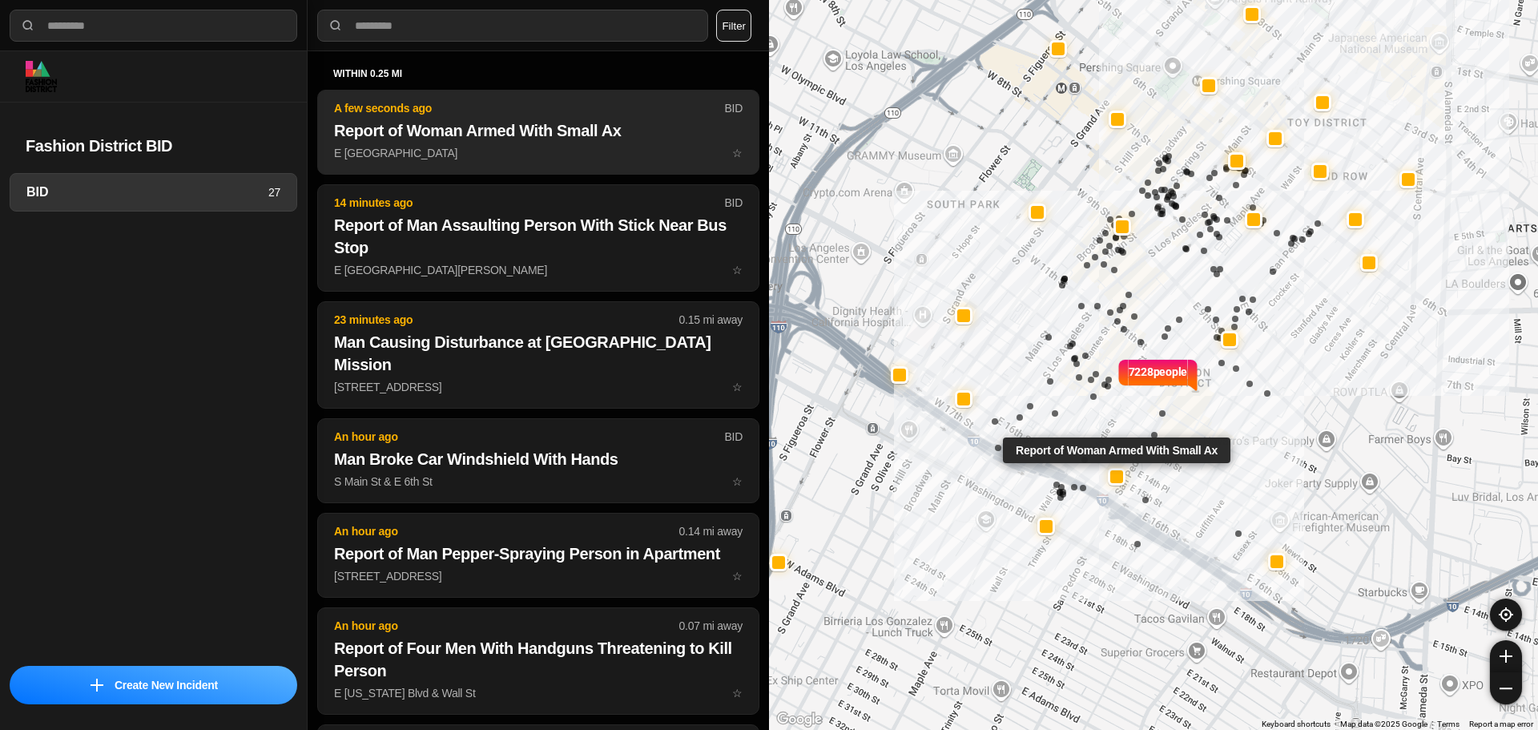
click at [478, 158] on p "E 15th St & San Julian St ☆" at bounding box center [538, 153] width 409 height 16
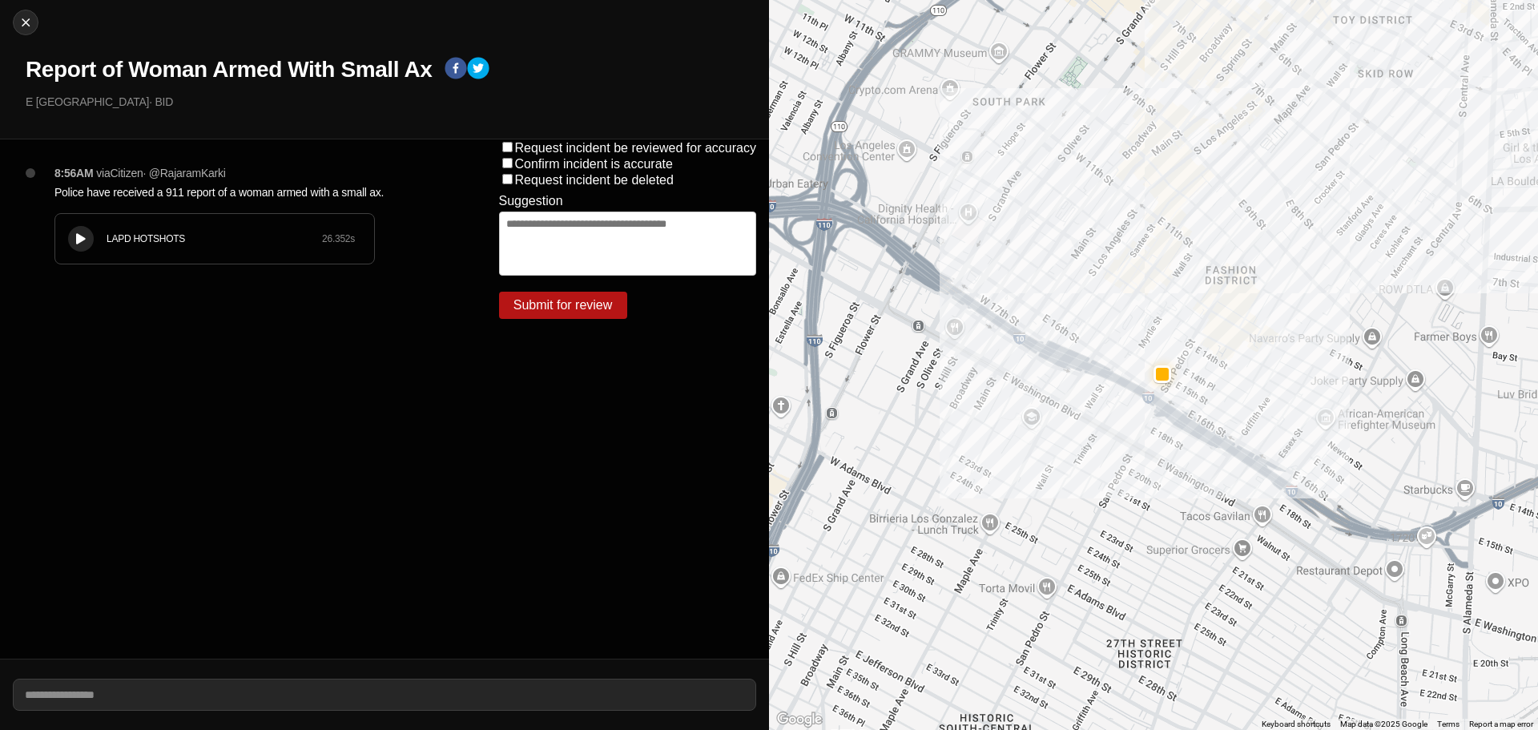
click at [158, 245] on div "LAPD HOTSHOTS 26.352 s" at bounding box center [214, 239] width 319 height 50
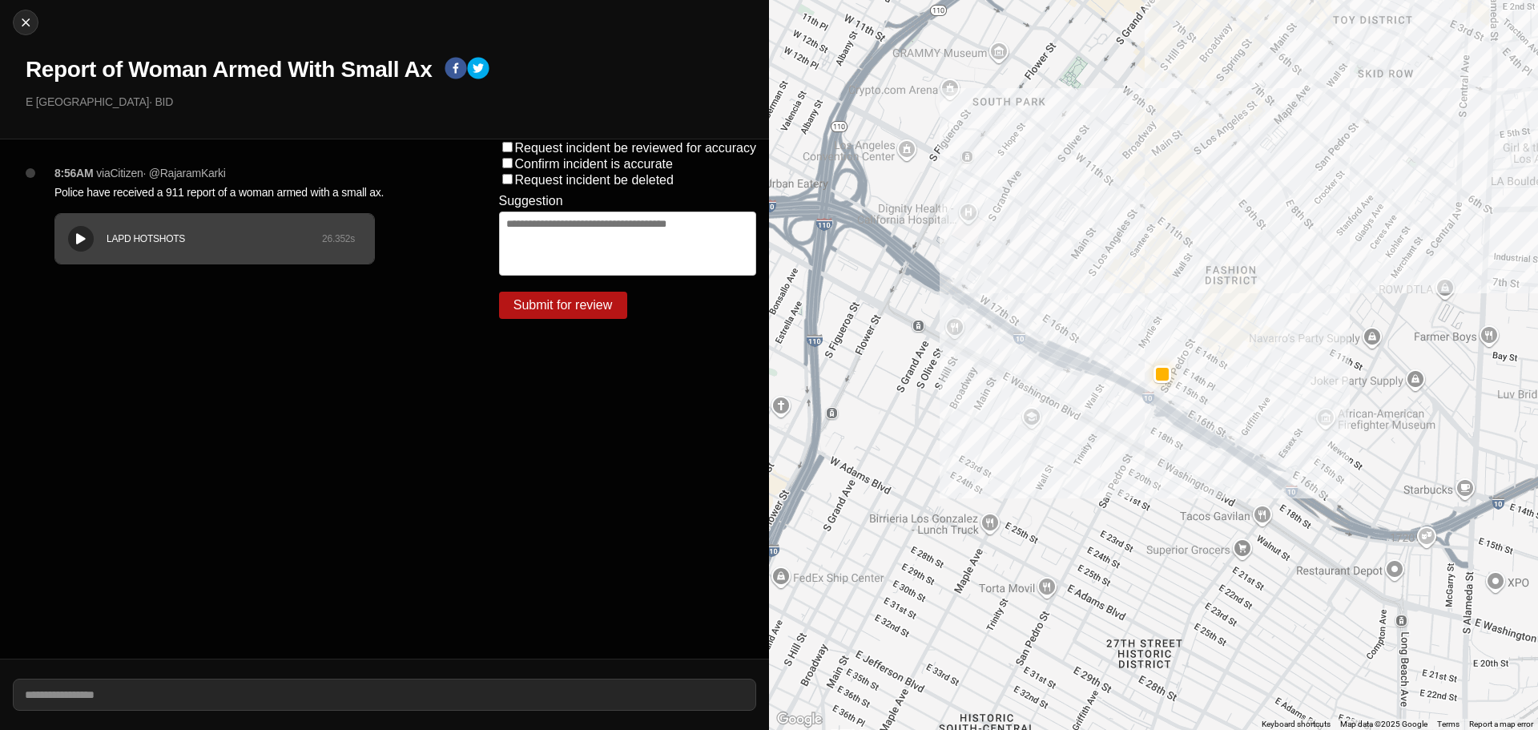
click at [58, 225] on div "LAPD HOTSHOTS 26.352 s" at bounding box center [214, 239] width 319 height 50
click at [221, 220] on div "LAPD HOTSHOTS 26.352 s" at bounding box center [214, 239] width 319 height 50
click at [22, 26] on img at bounding box center [26, 22] width 16 height 16
select select "*"
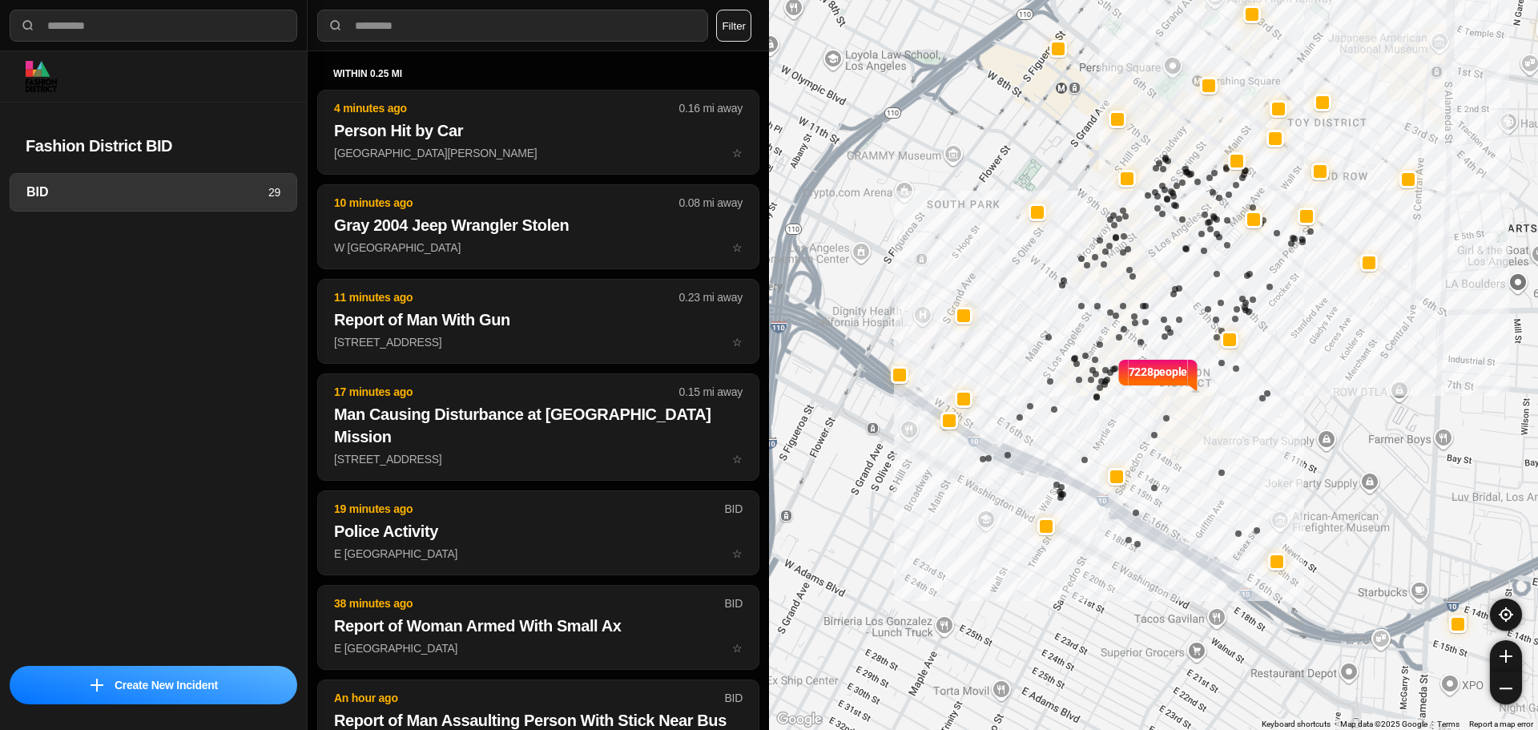
select select "*"
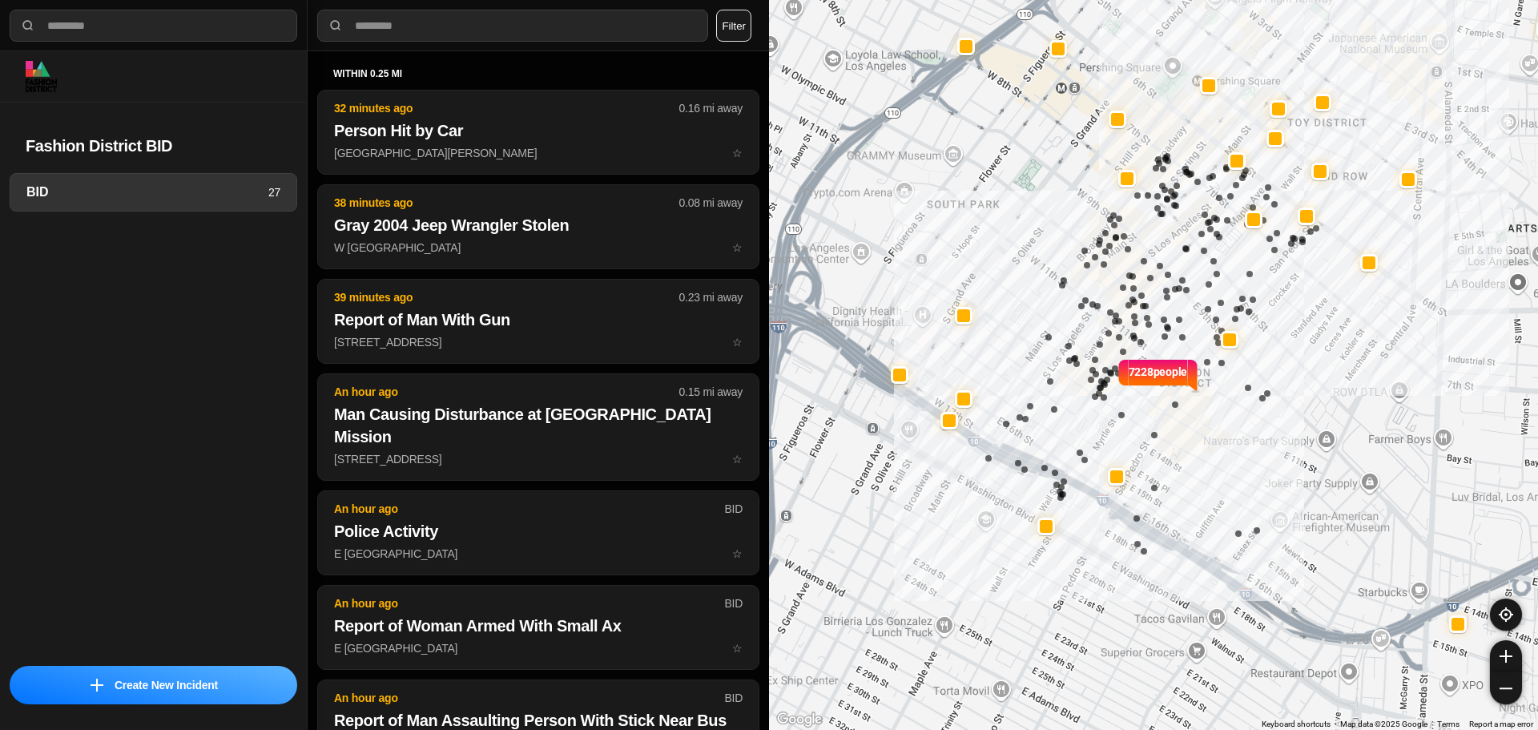
select select "*"
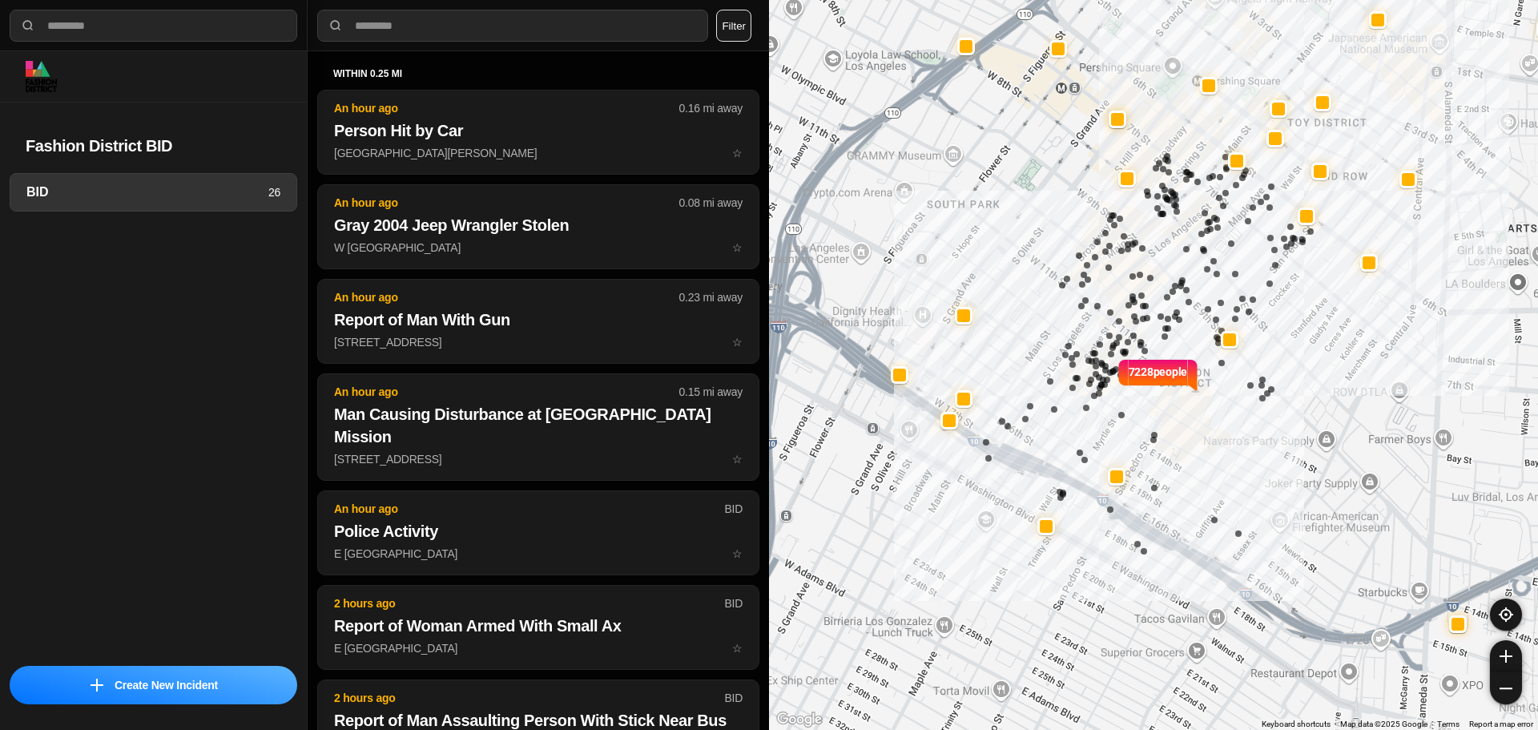
select select "*"
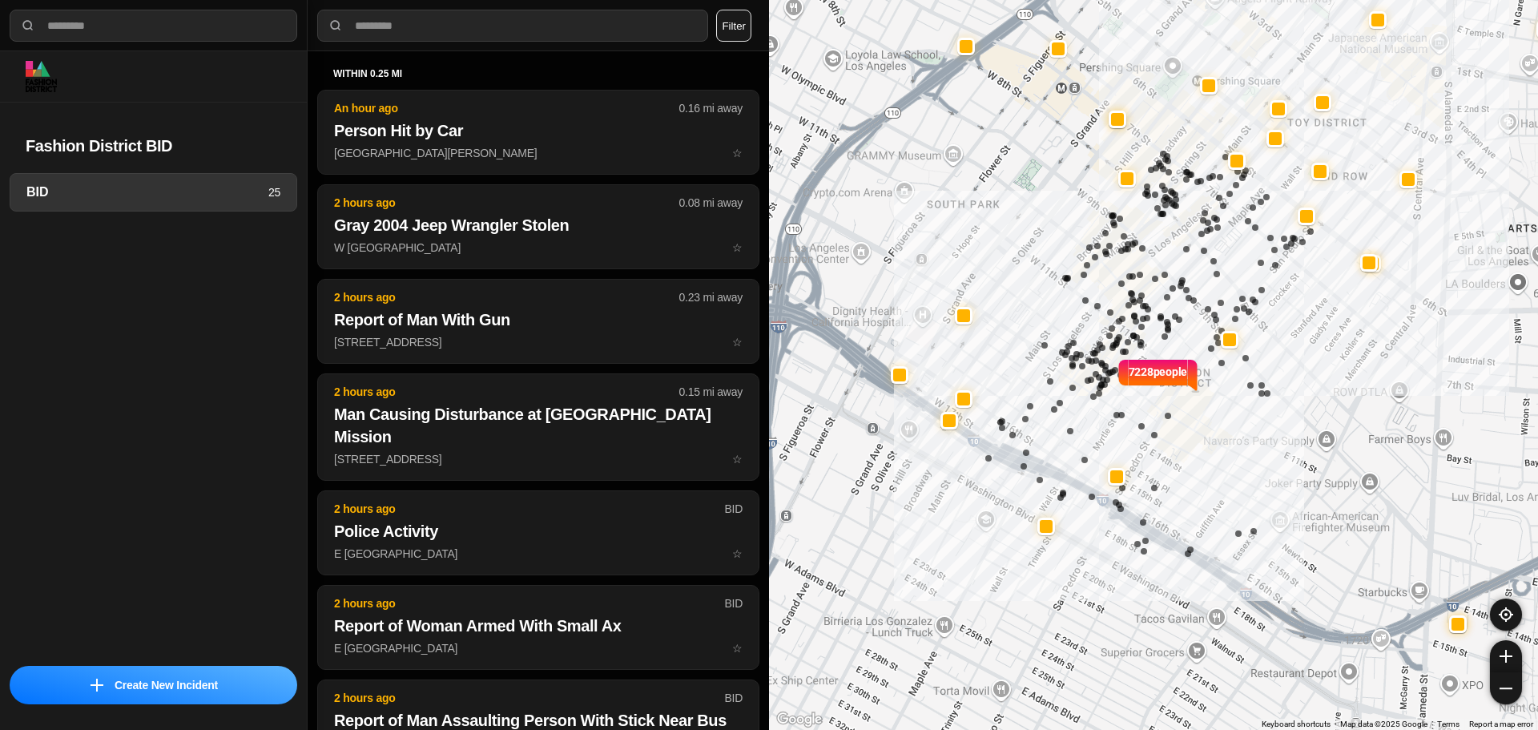
select select "*"
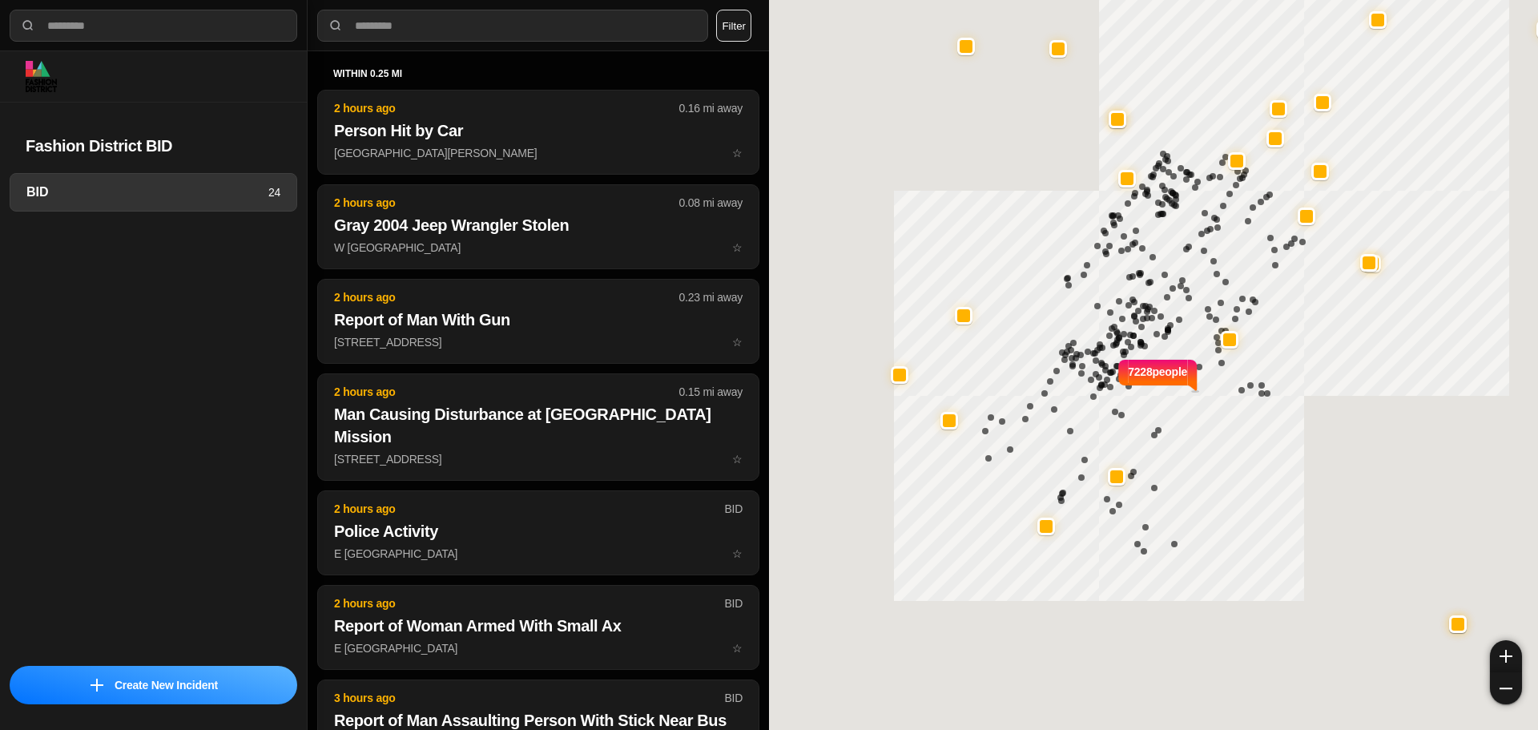
select select "*"
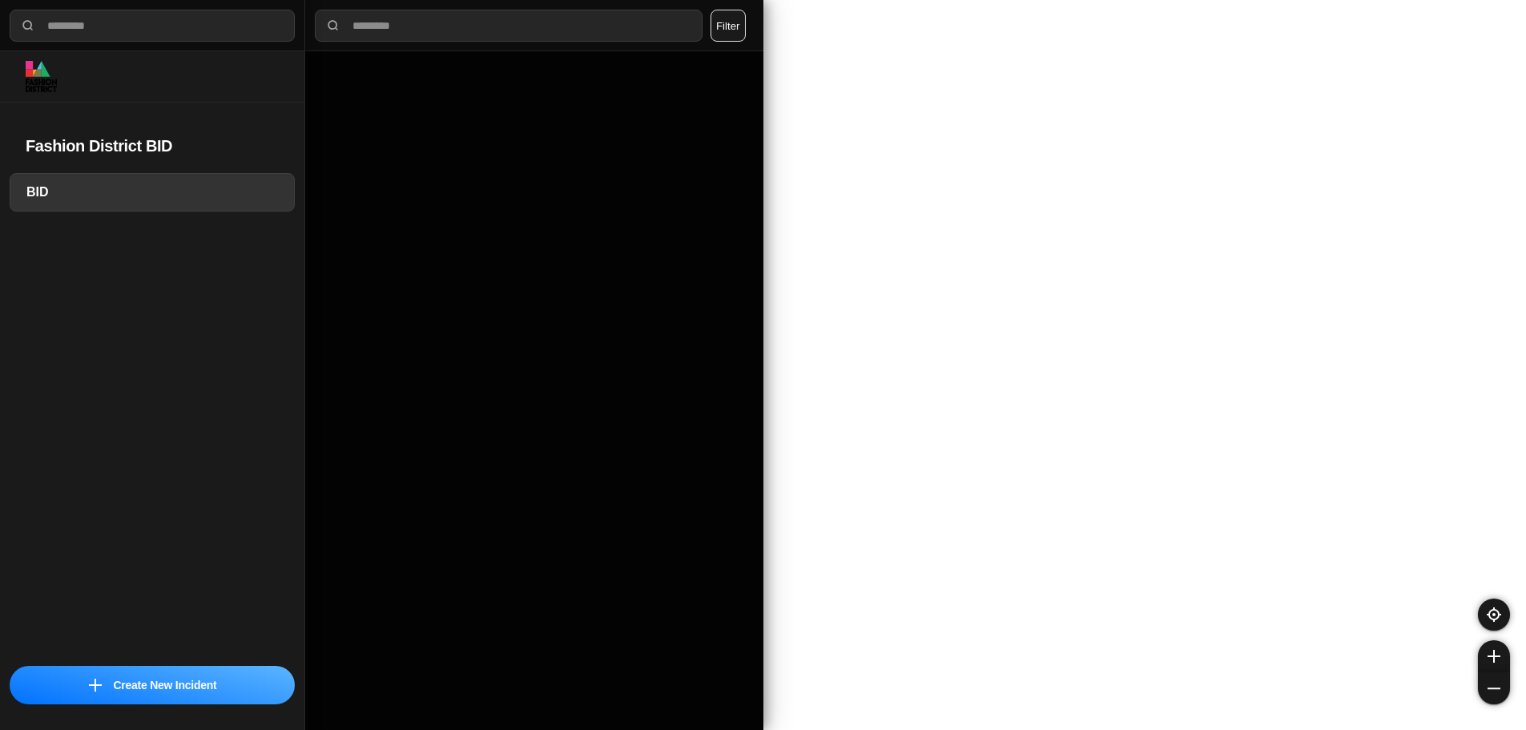
select select "*"
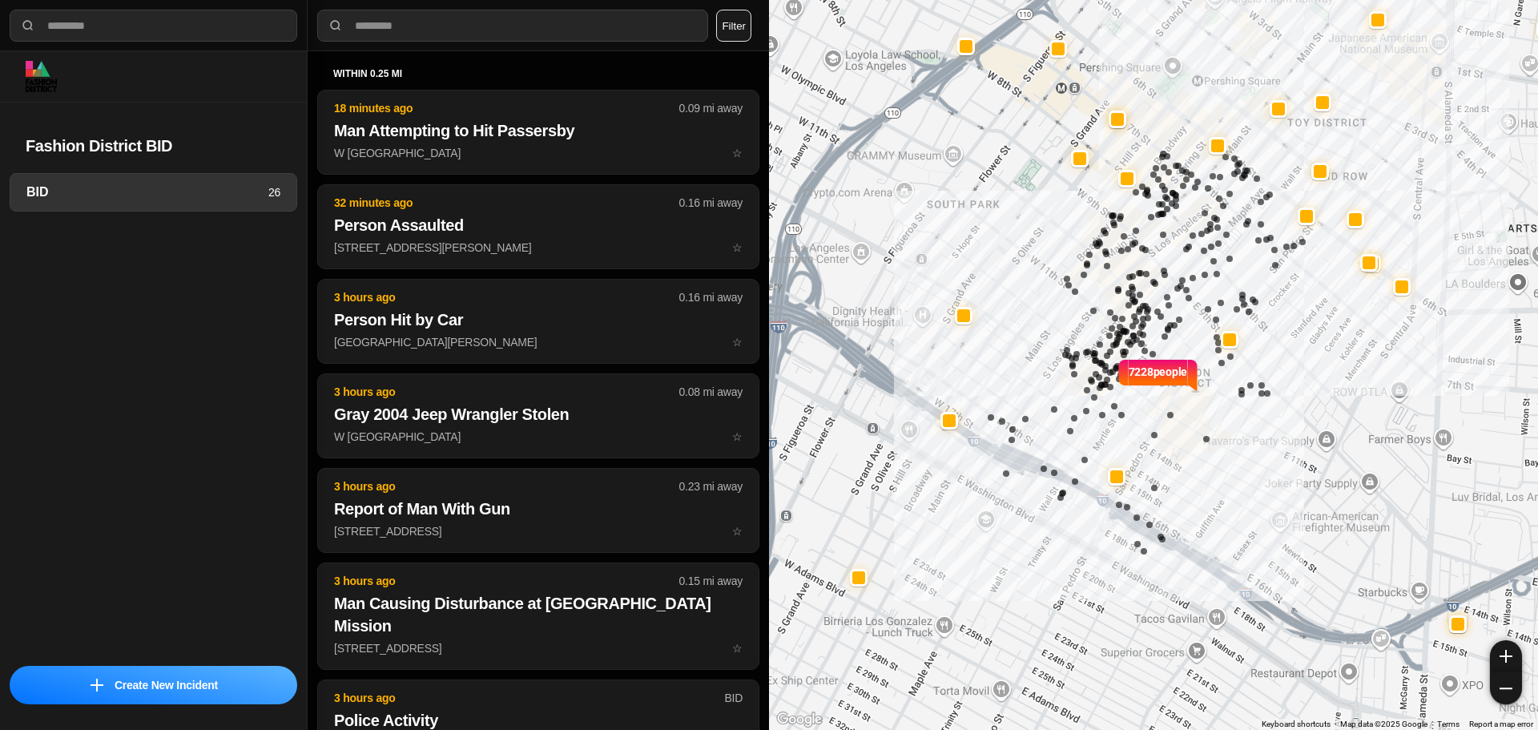
select select "*"
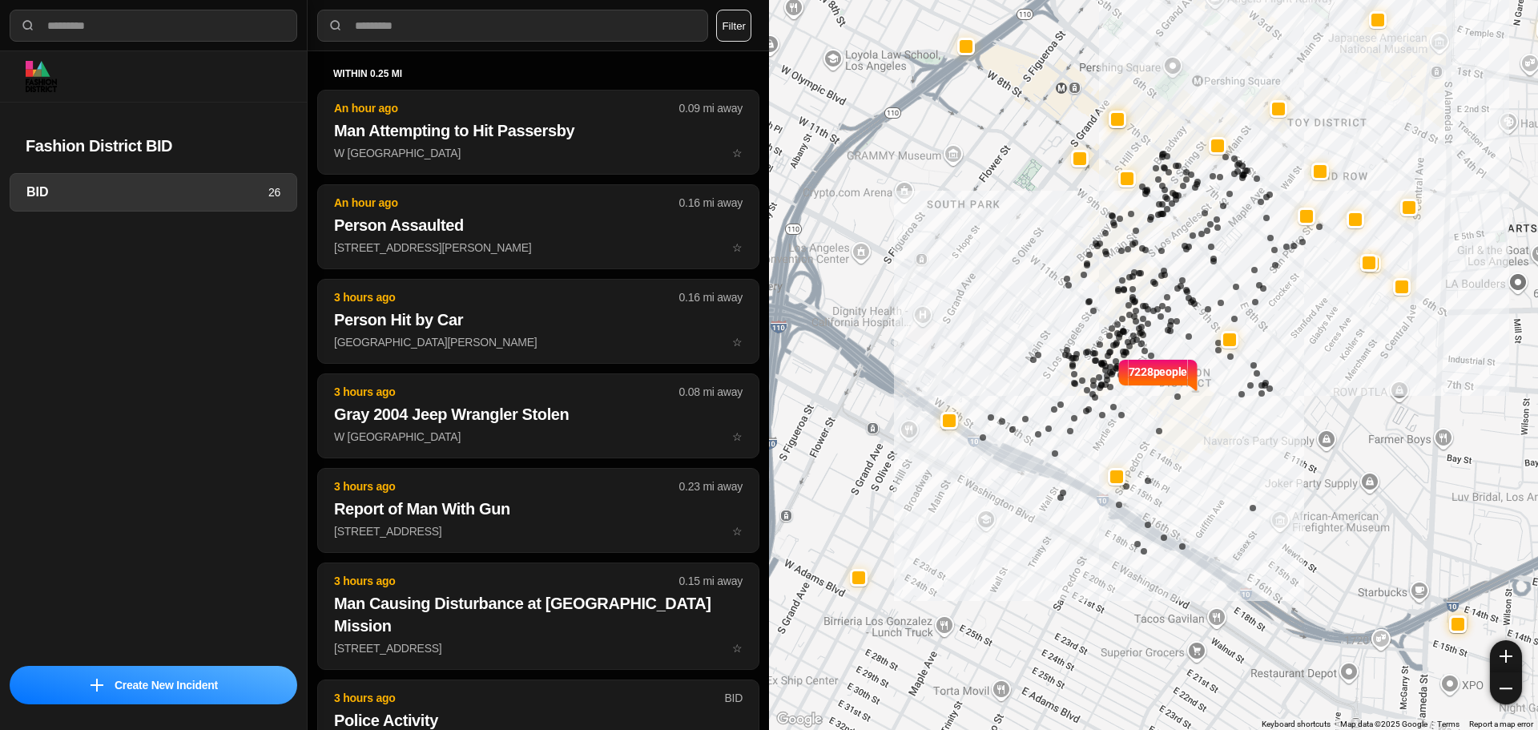
select select "*"
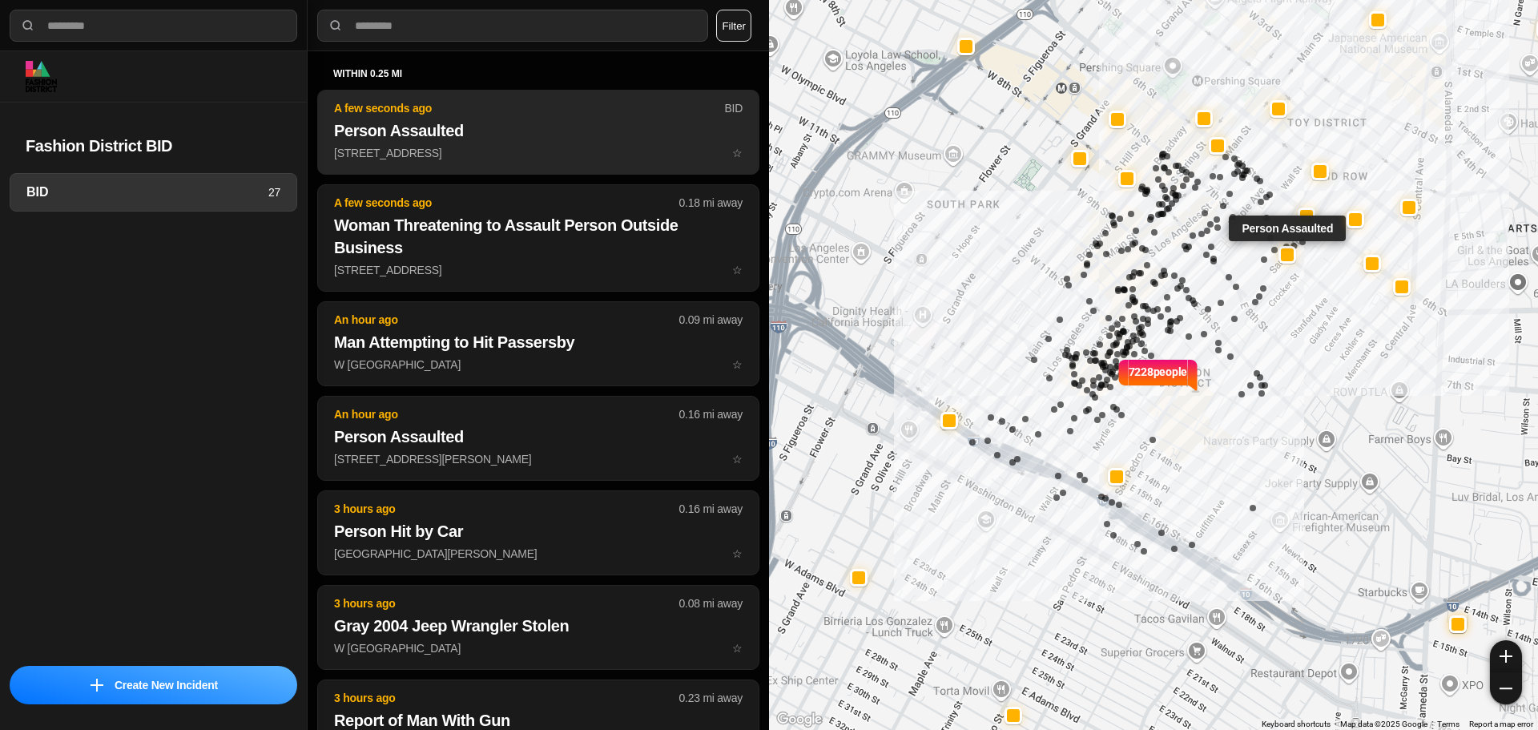
click at [413, 123] on h2 "Person Assaulted" at bounding box center [538, 130] width 409 height 22
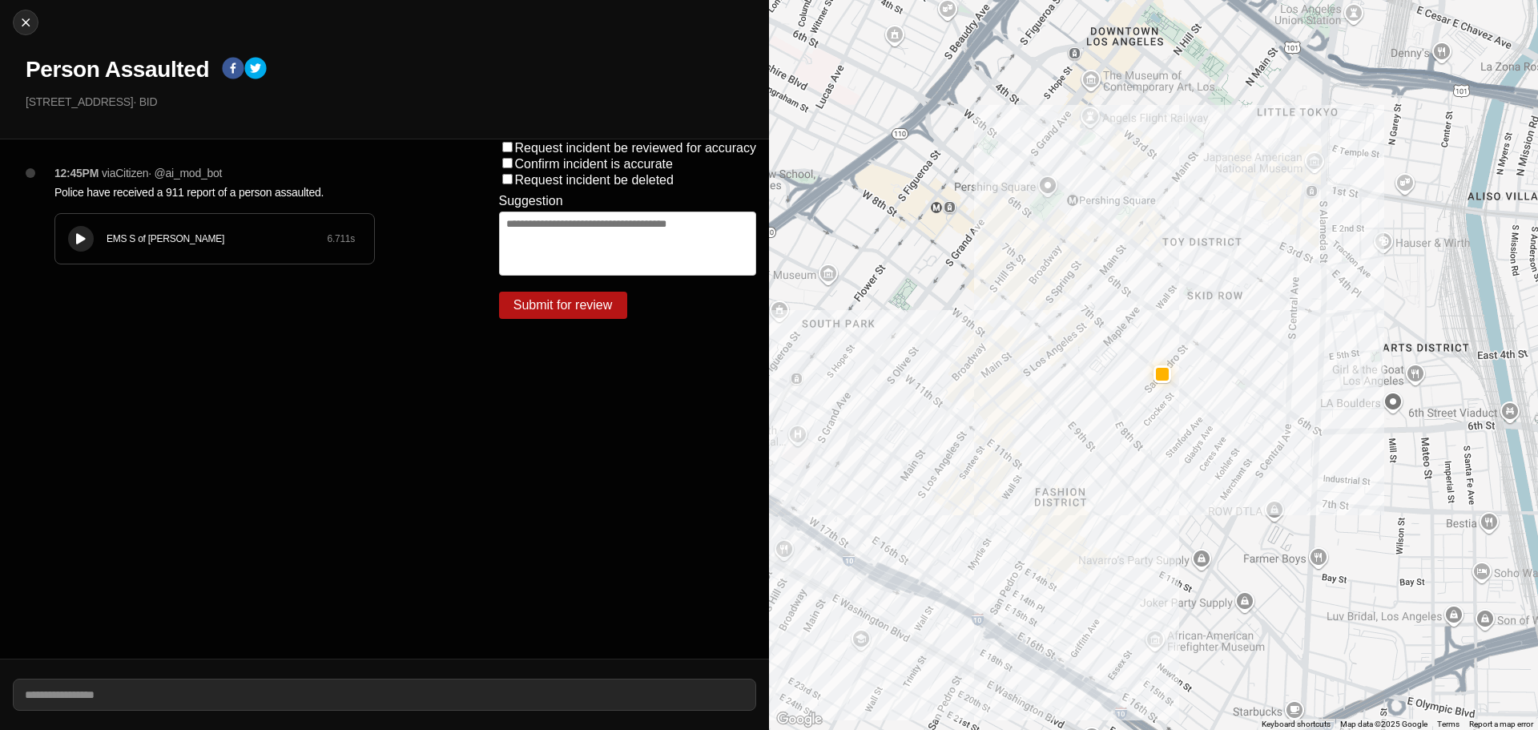
click at [134, 238] on div "EMS S of [PERSON_NAME]" at bounding box center [217, 238] width 220 height 13
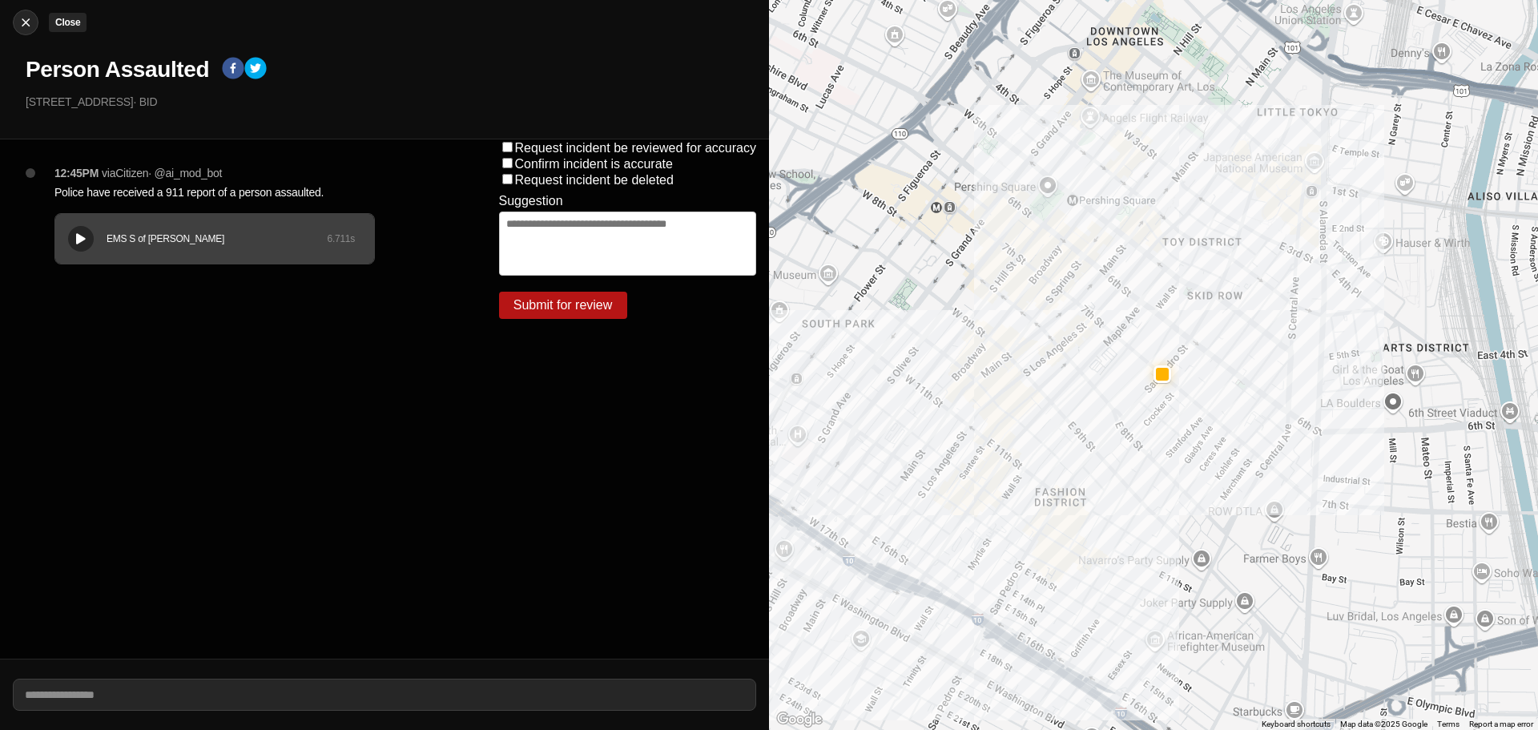
click at [20, 18] on img at bounding box center [26, 22] width 16 height 16
select select "*"
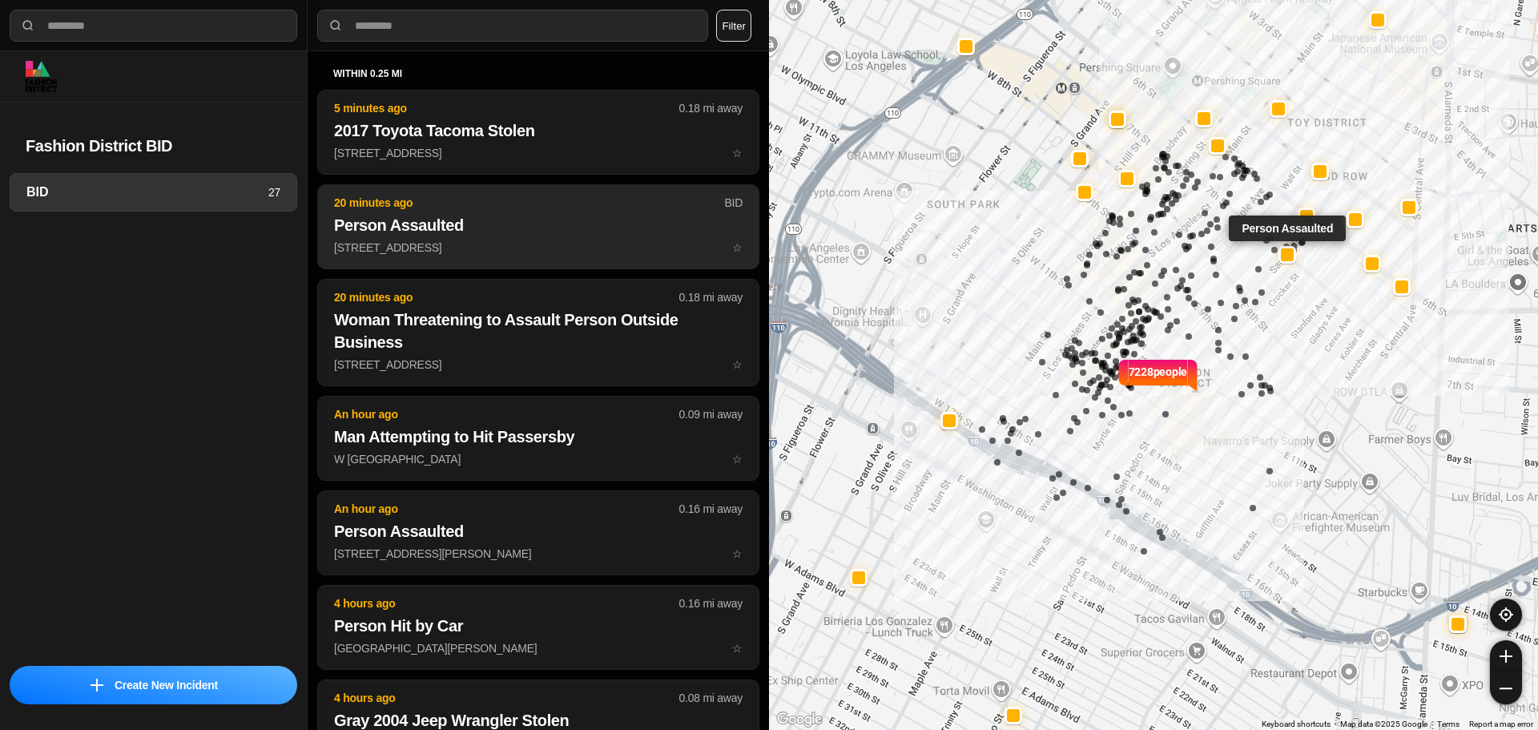
click at [478, 257] on button "20 minutes ago BID Person Assaulted 501 E 7th St ☆" at bounding box center [538, 226] width 442 height 85
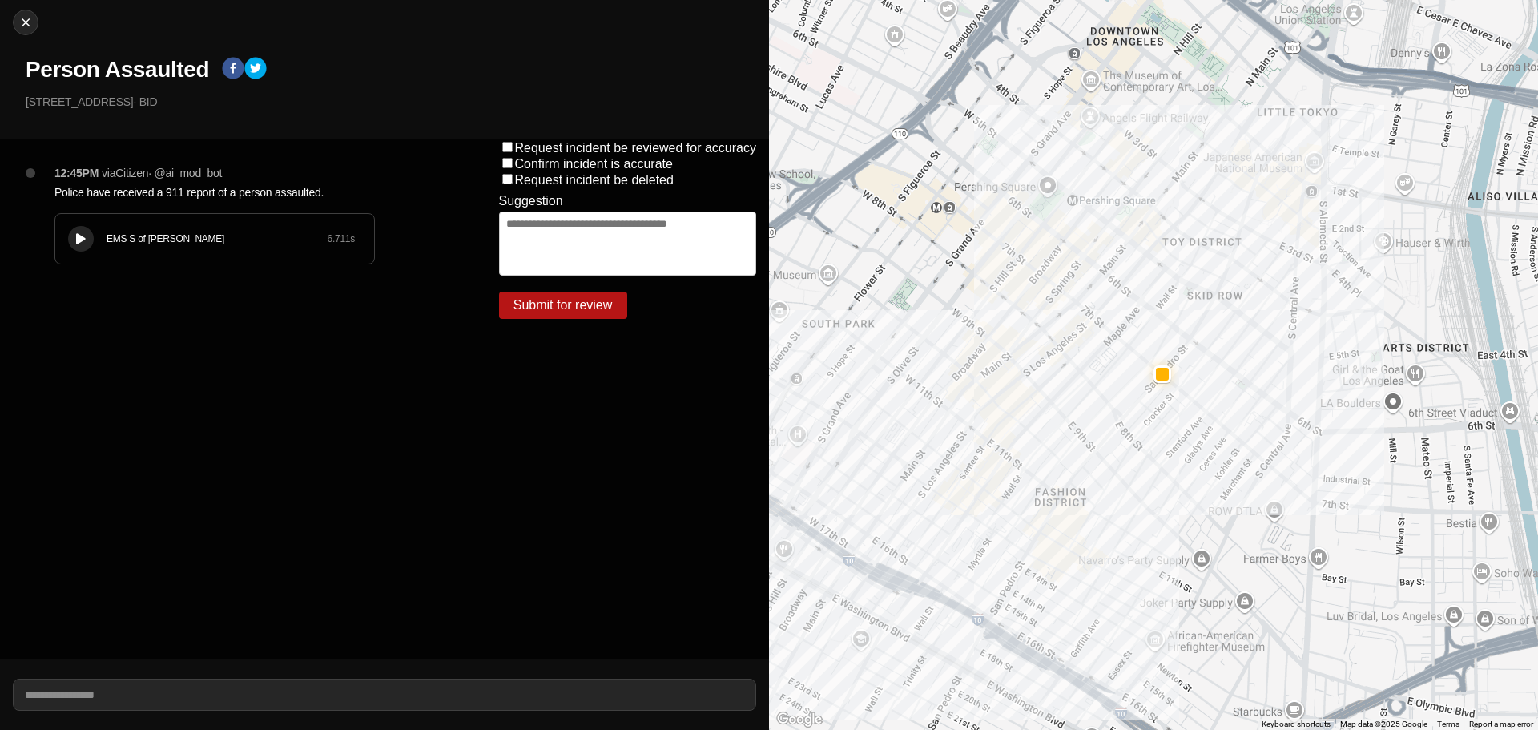
click at [42, 18] on div "Close Person Assaulted 501 E 7th St · BID" at bounding box center [384, 69] width 769 height 139
click at [37, 20] on div at bounding box center [26, 22] width 24 height 16
select select "*"
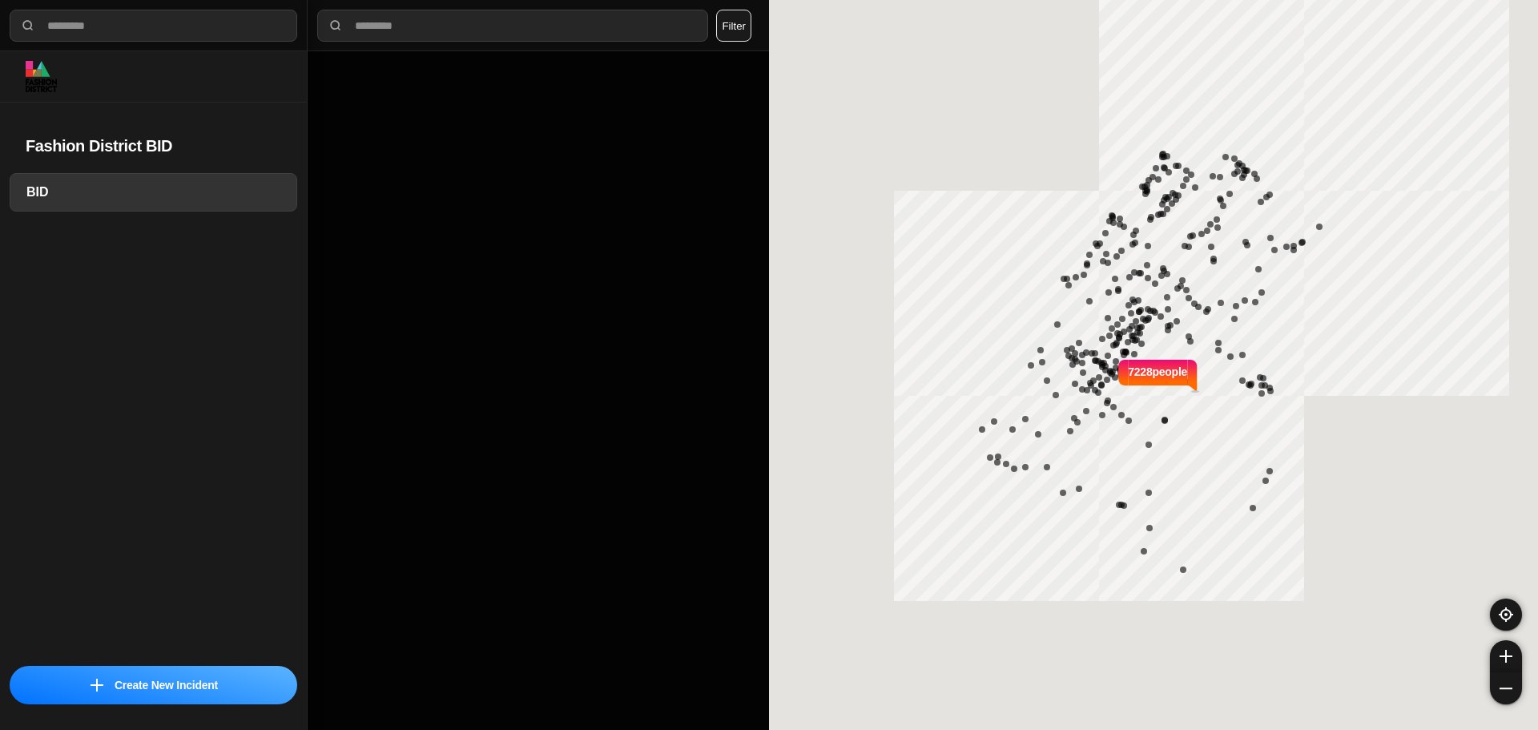
select select "*"
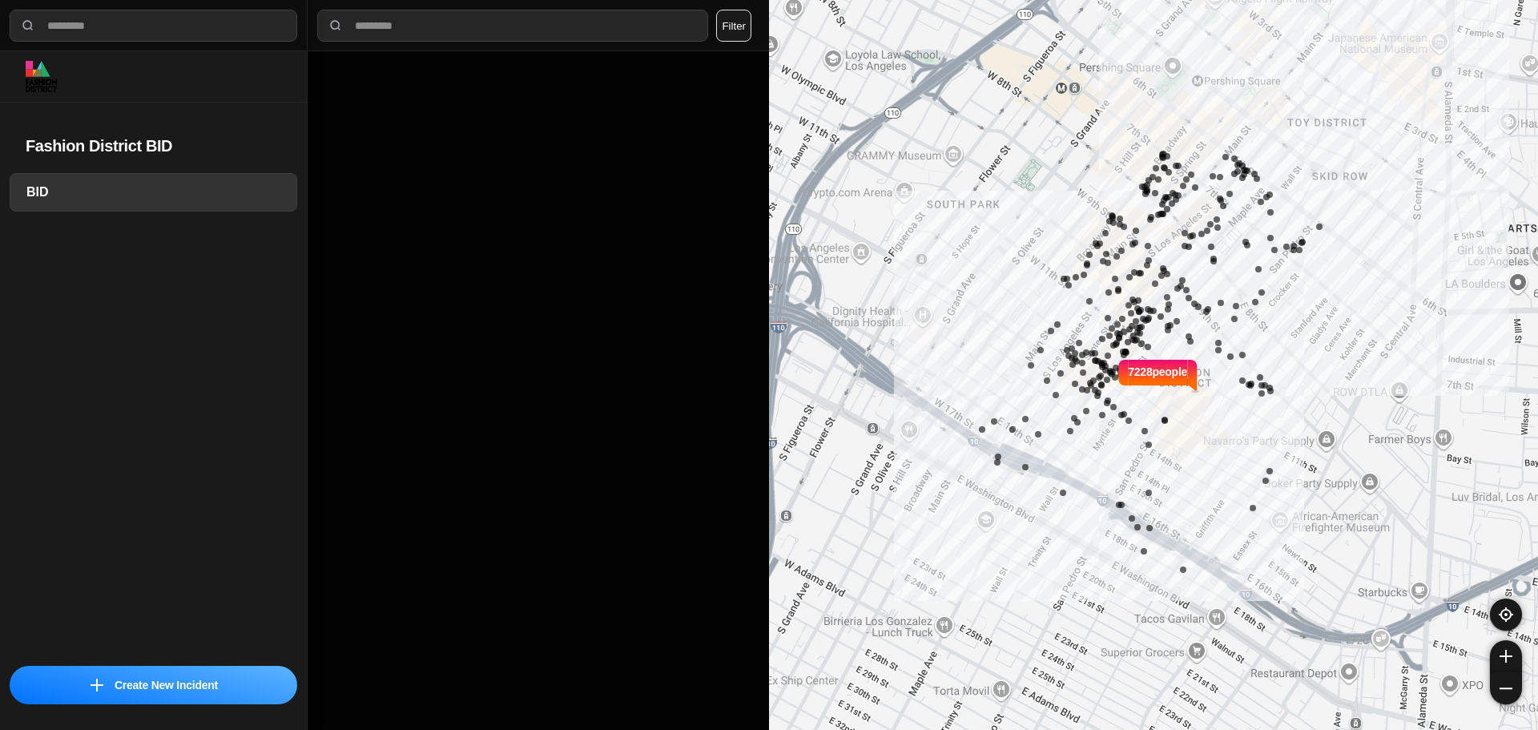
select select "*"
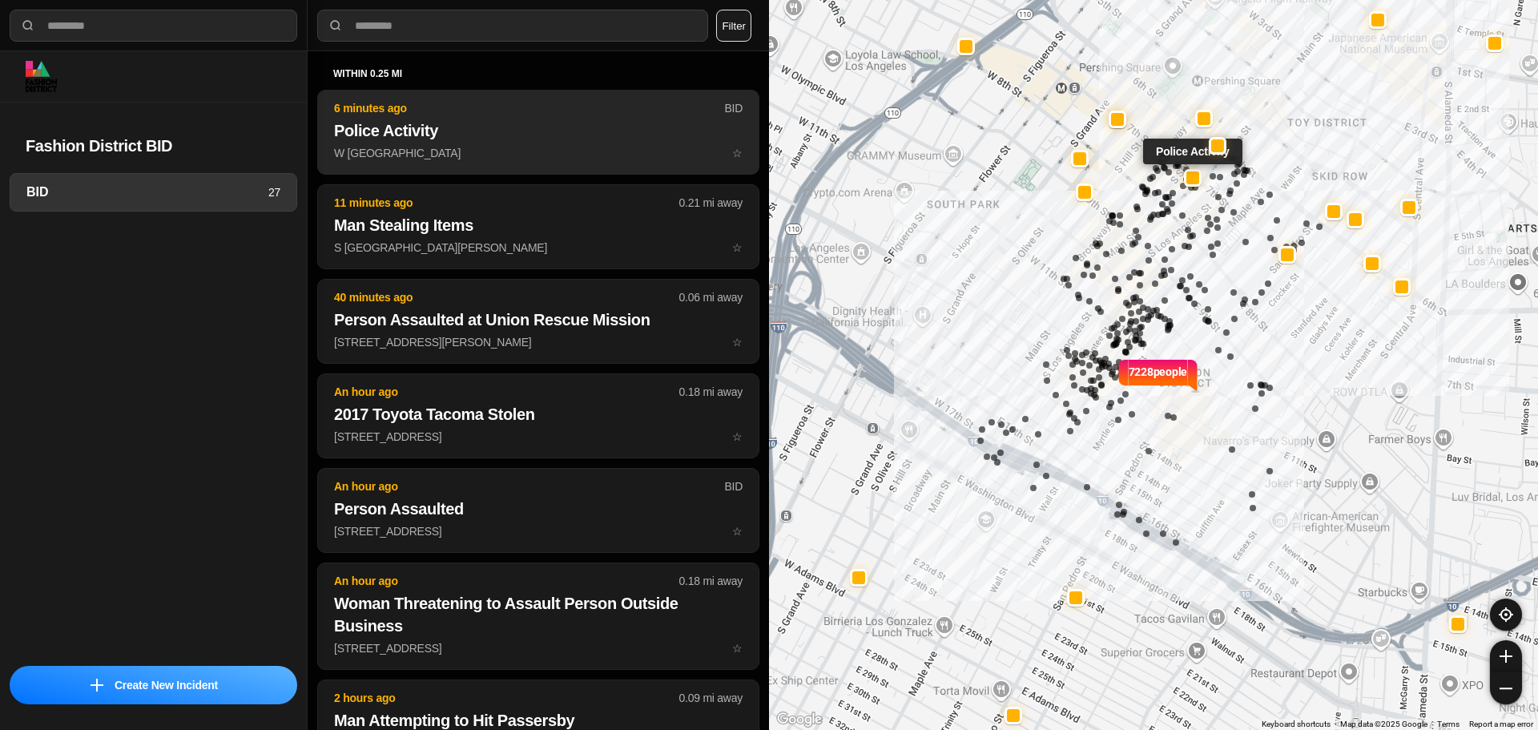
click at [410, 119] on h2 "Police Activity" at bounding box center [538, 130] width 409 height 22
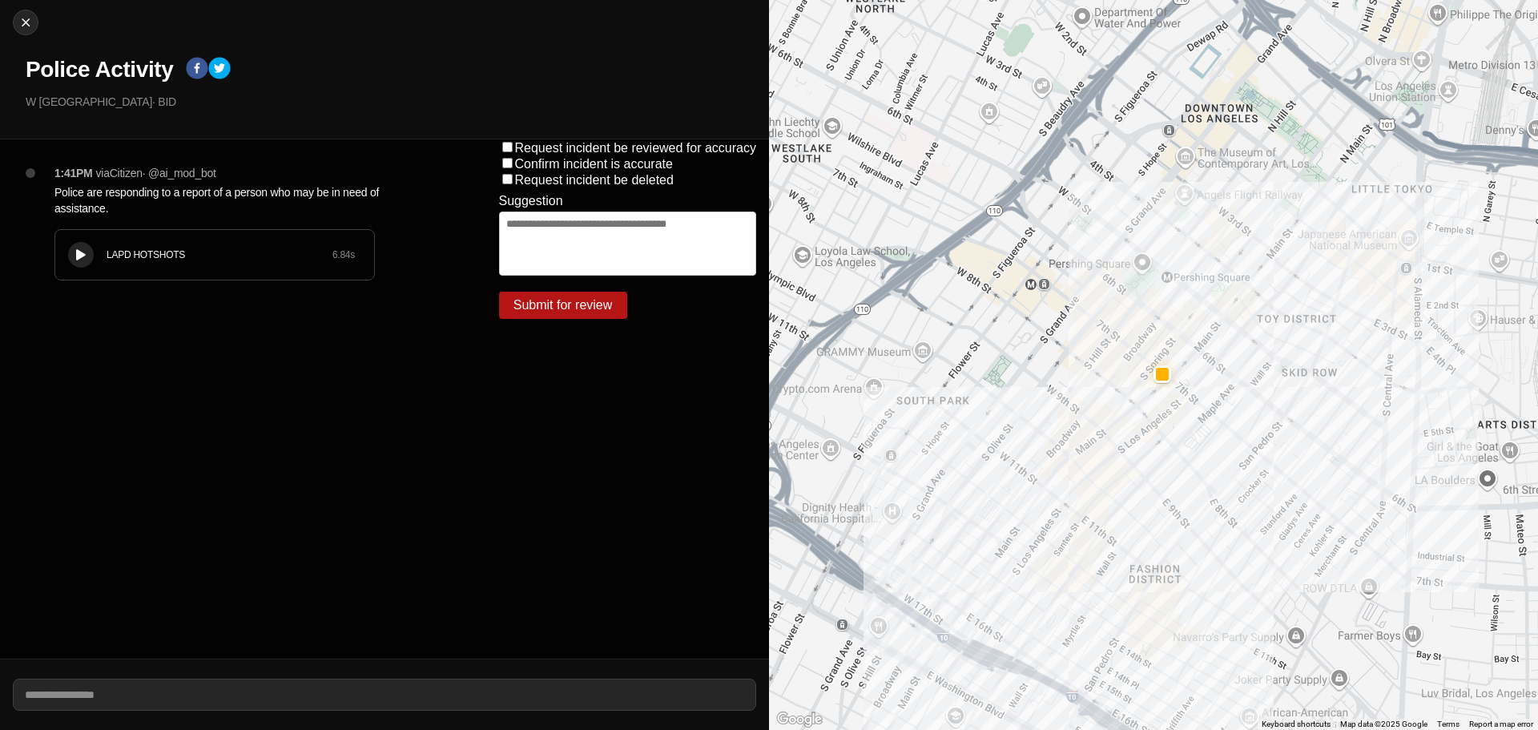
click at [189, 259] on div "LAPD HOTSHOTS" at bounding box center [220, 254] width 226 height 13
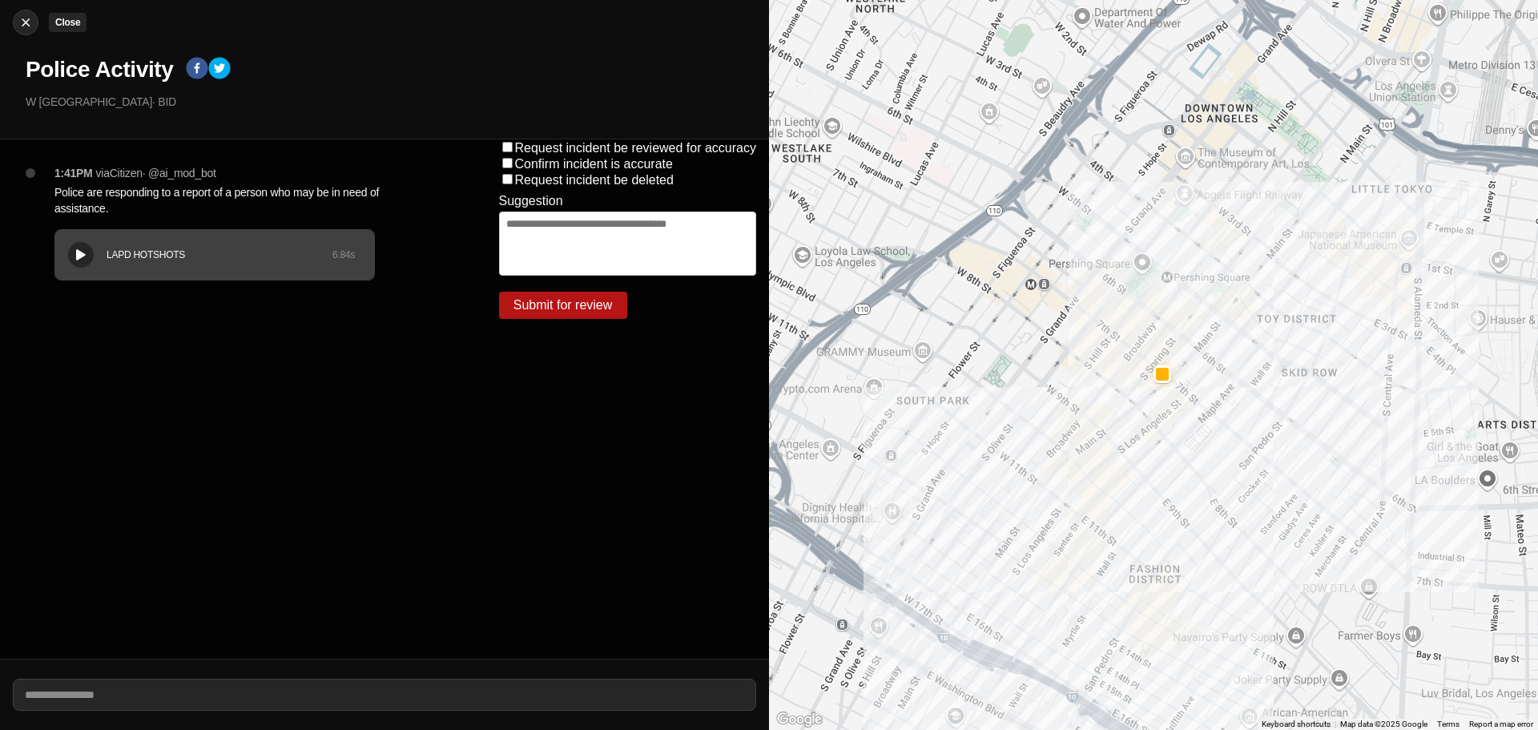
click at [18, 18] on img at bounding box center [26, 22] width 16 height 16
select select "*"
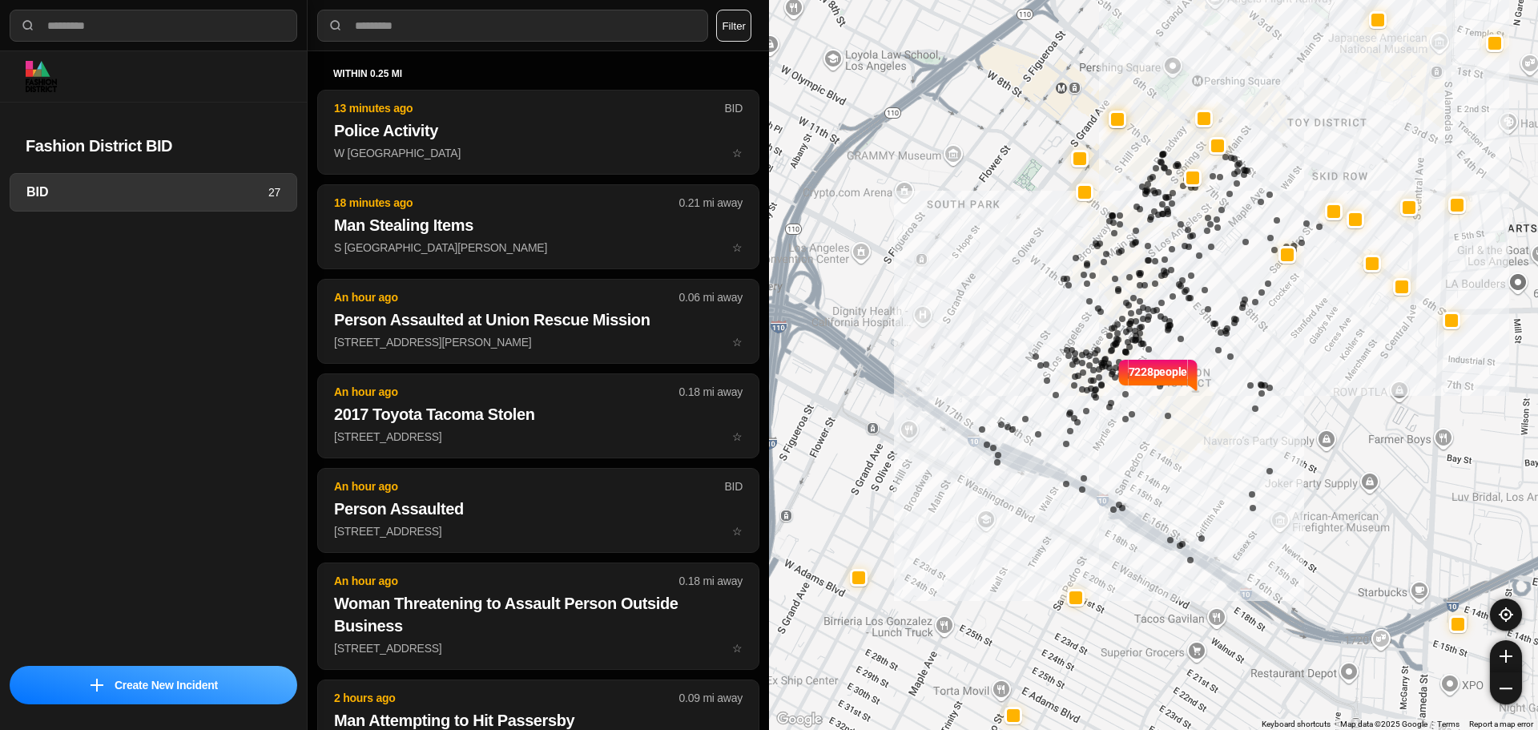
select select "*"
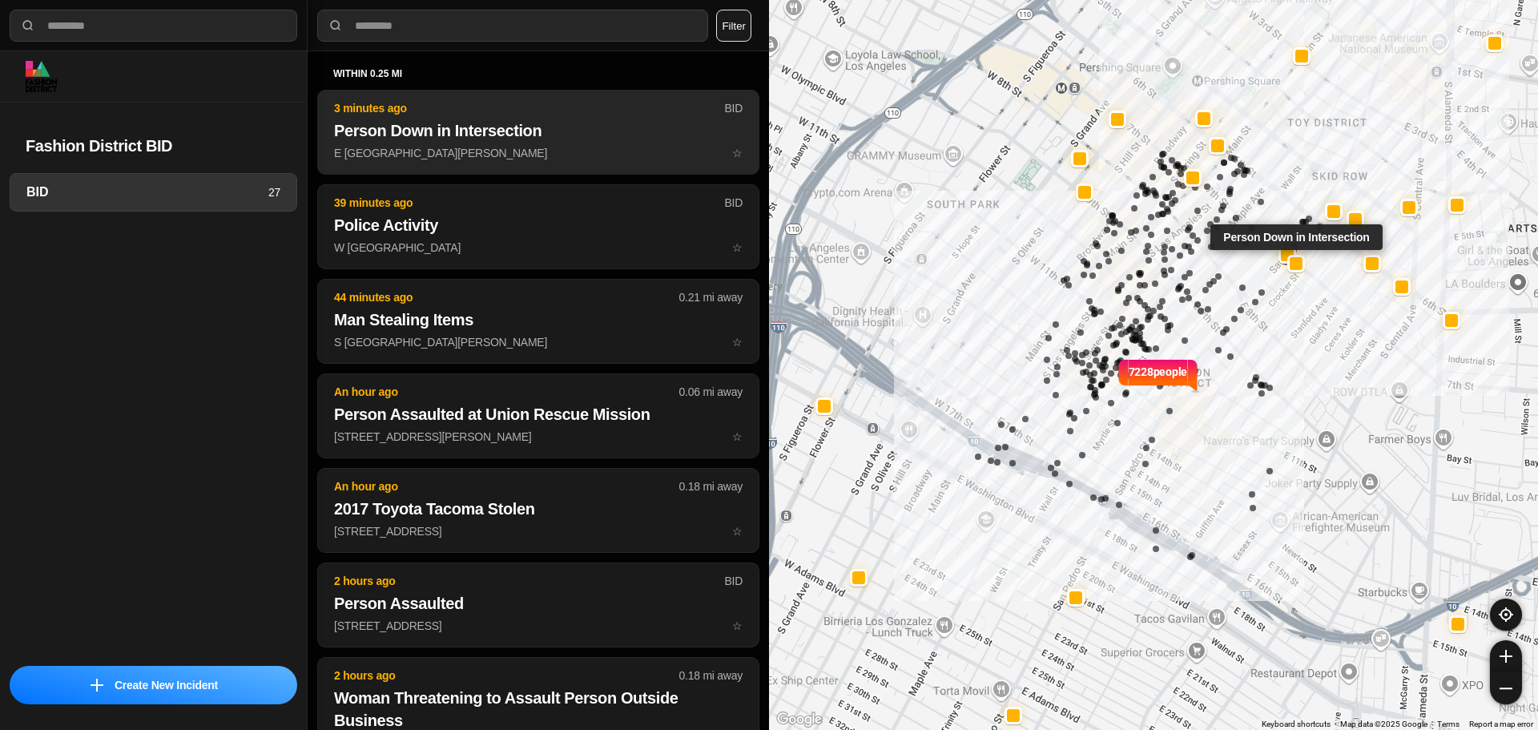
click at [482, 90] on button "3 minutes ago BID Person Down in Intersection E 7th St & S San Pedro St ☆" at bounding box center [538, 132] width 442 height 85
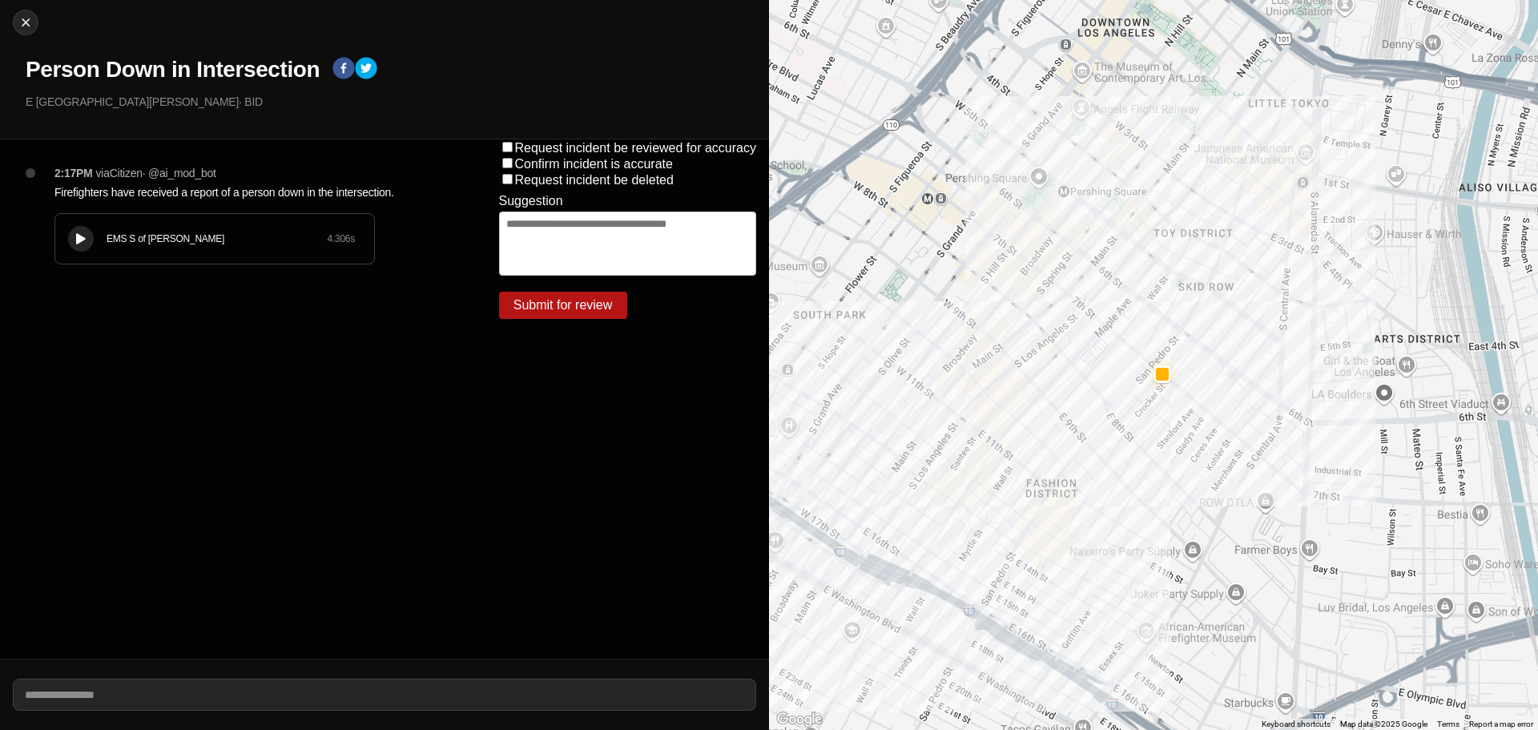
click at [229, 239] on div "EMS S of Mulholland" at bounding box center [217, 238] width 220 height 13
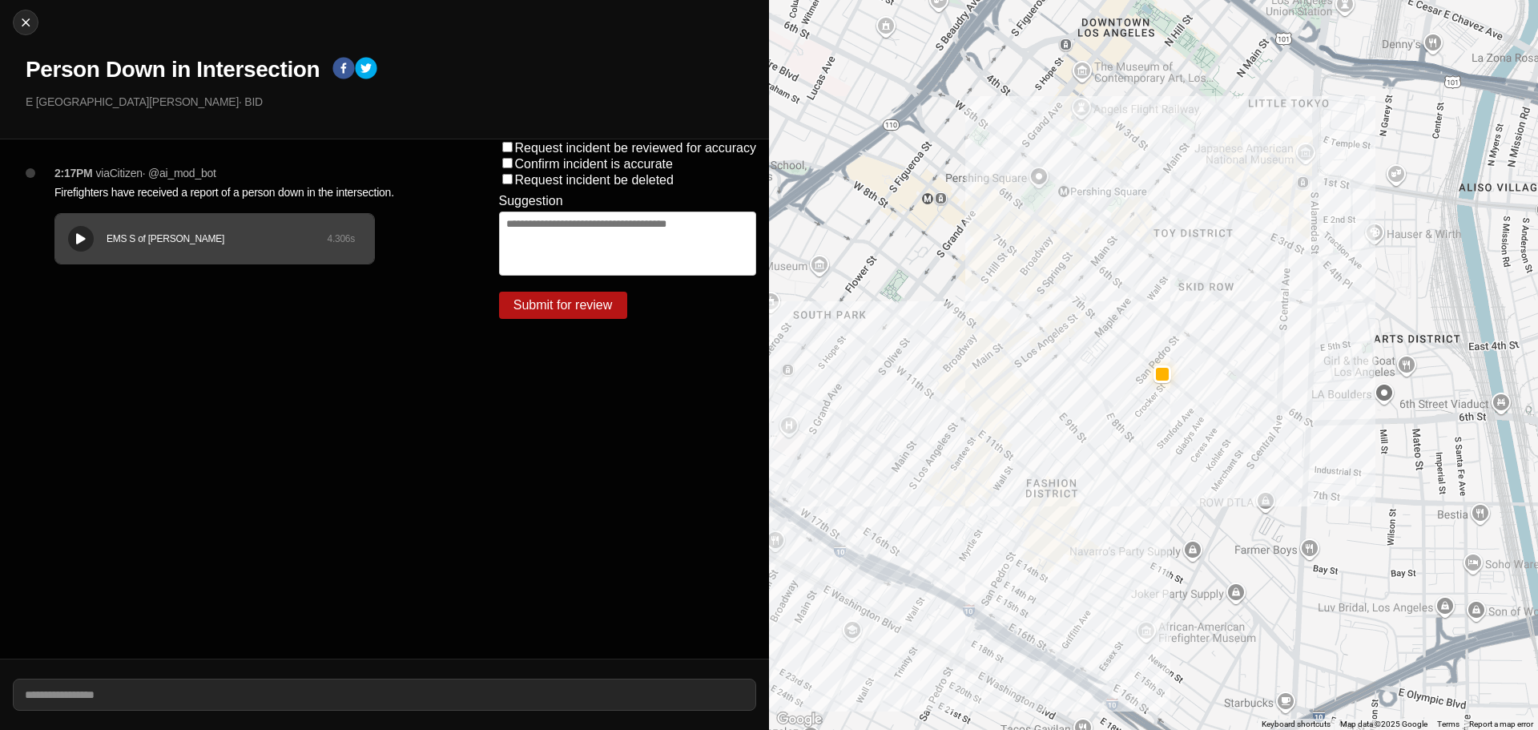
click at [58, 218] on div "EMS S of Mulholland 4.306 s" at bounding box center [214, 239] width 319 height 50
click at [30, 19] on img at bounding box center [26, 22] width 16 height 16
select select "*"
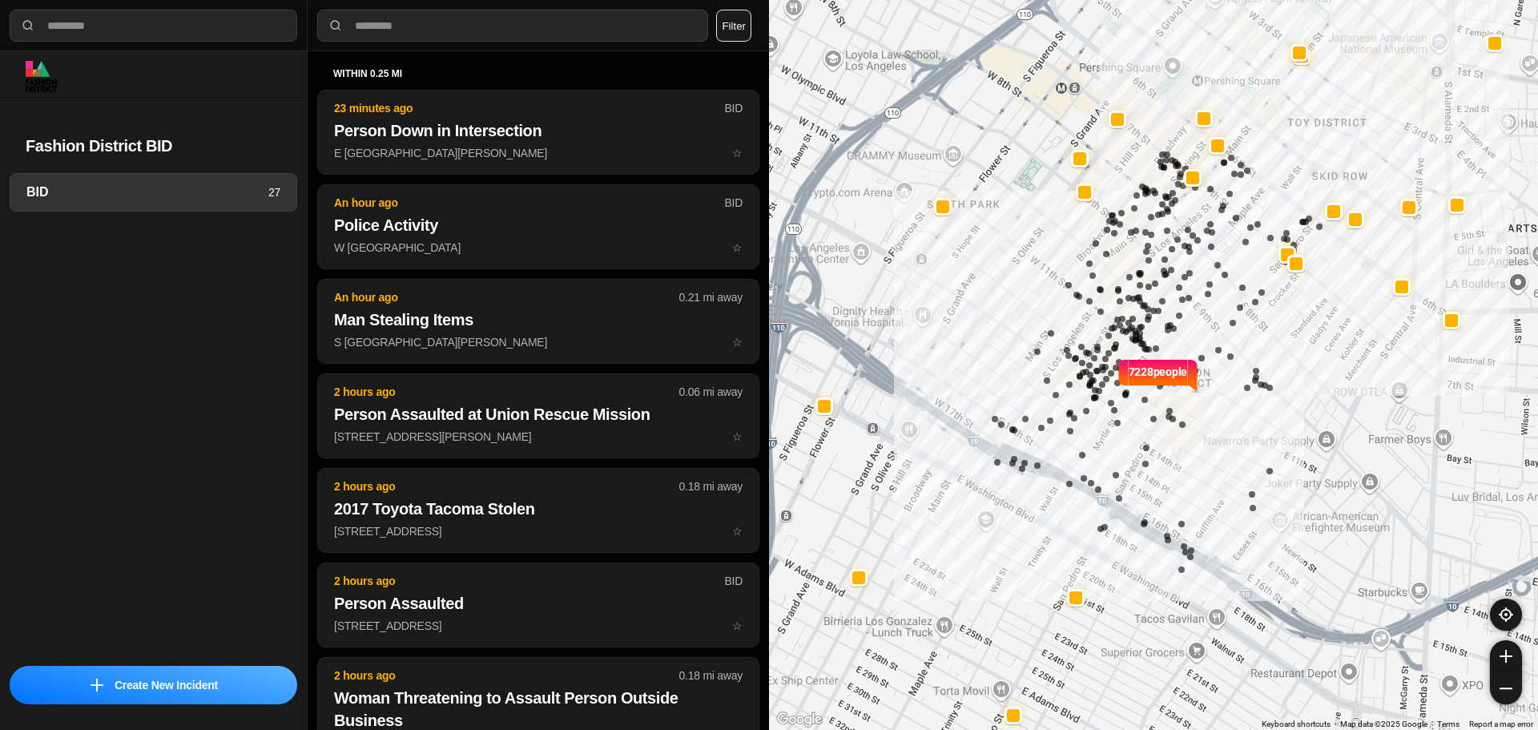
select select "*"
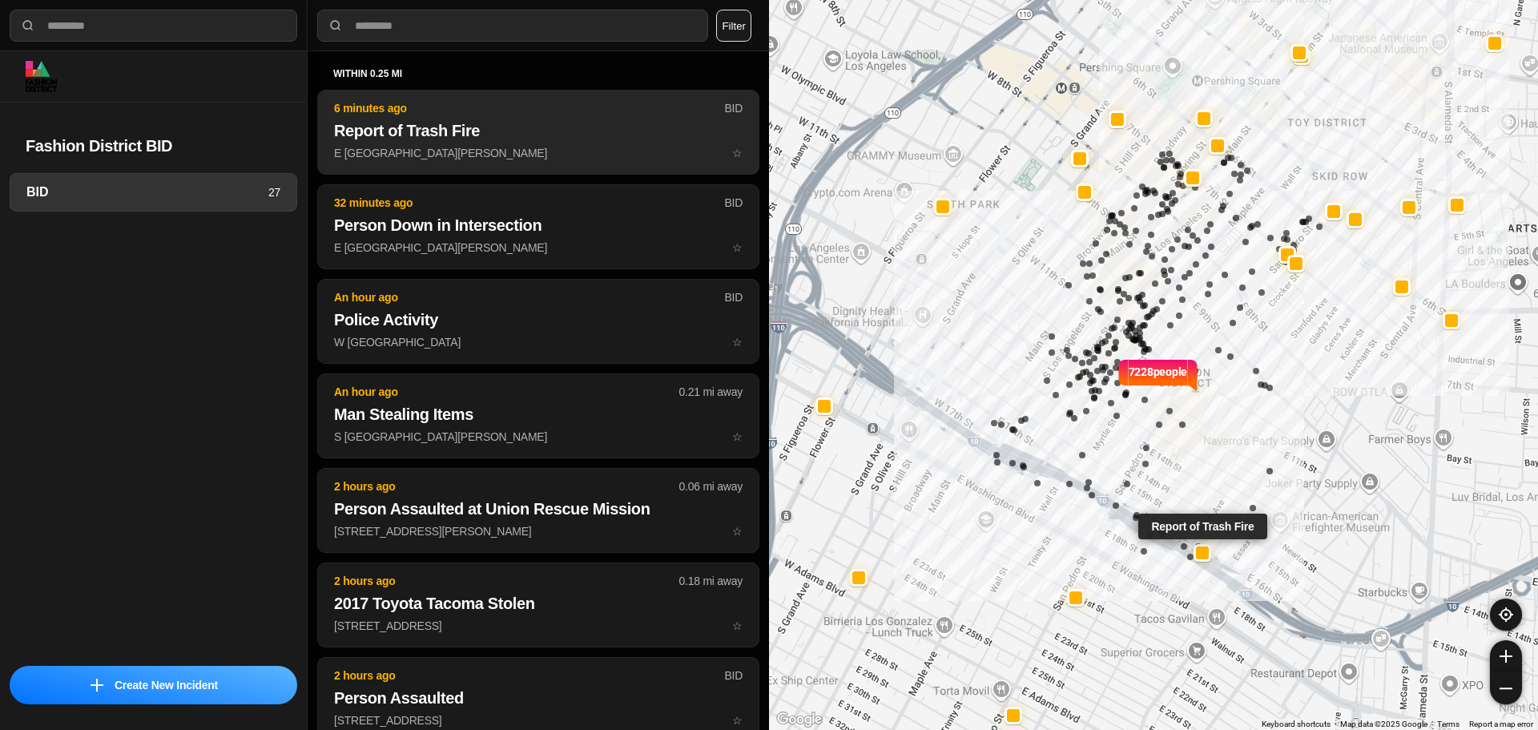
click at [478, 129] on h2 "Report of Trash Fire" at bounding box center [538, 130] width 409 height 22
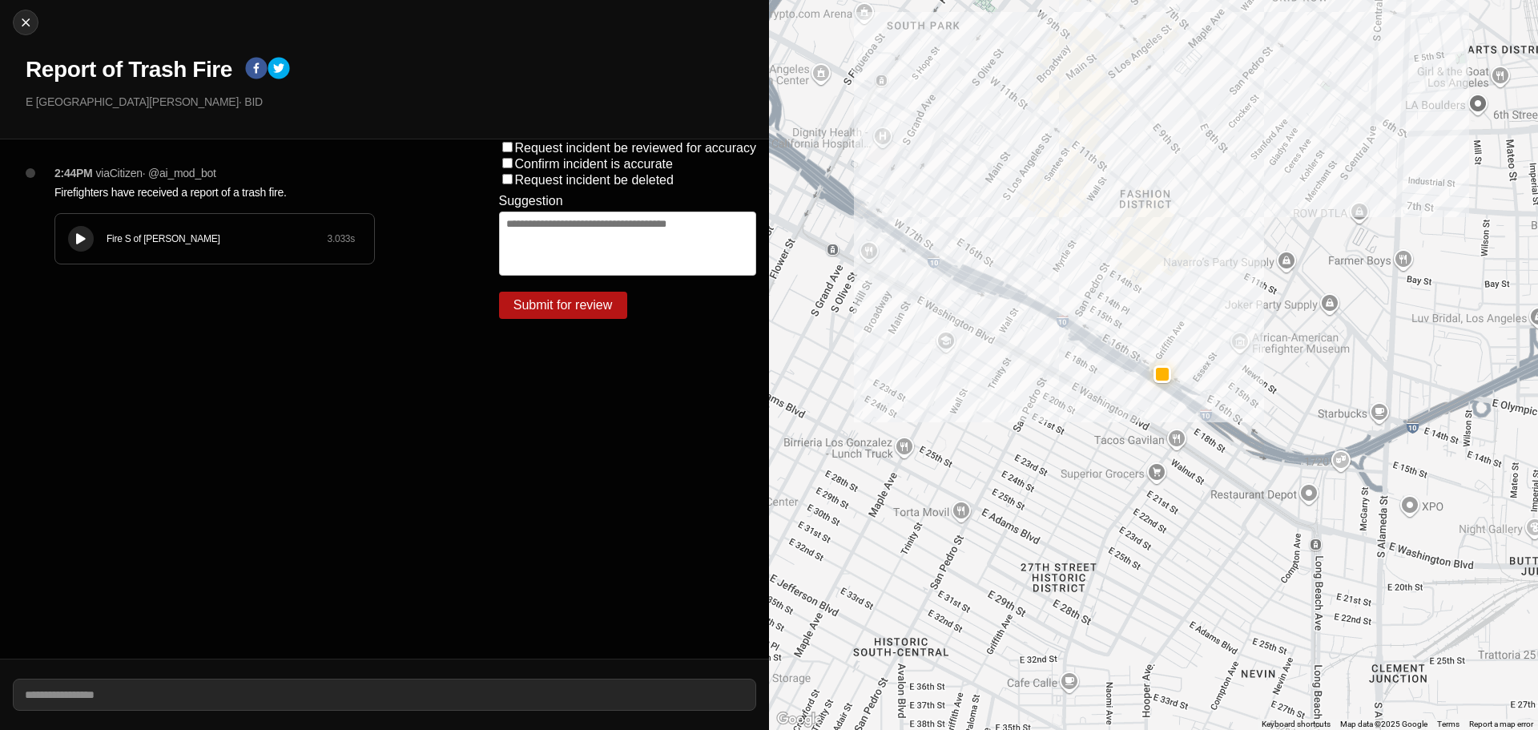
click at [115, 244] on div "Fire S of Mulholland" at bounding box center [217, 238] width 220 height 13
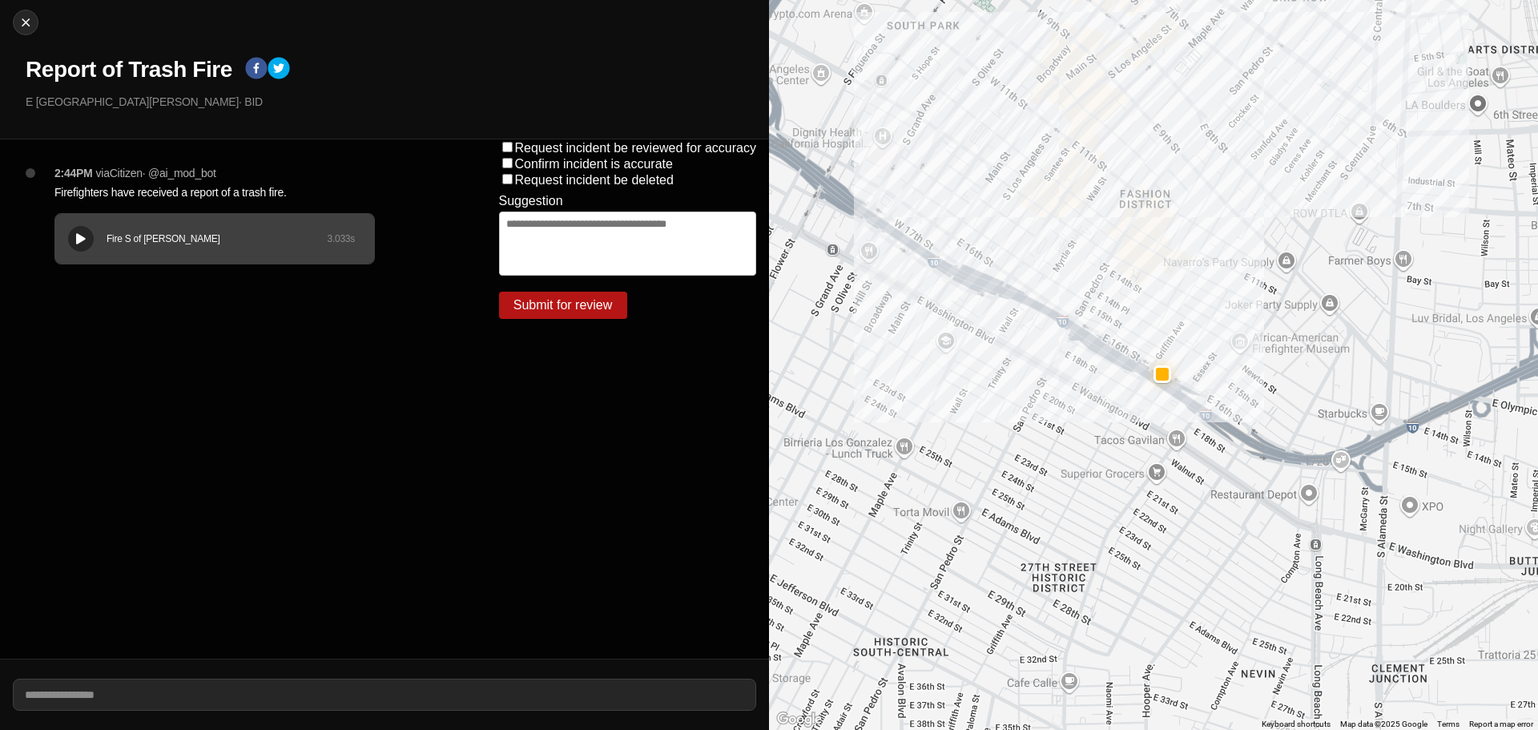
click at [13, 15] on div "Close Report of Trash Fire E 16th St & Griffith Ave · BID" at bounding box center [384, 69] width 769 height 139
click at [18, 15] on img at bounding box center [26, 22] width 16 height 16
select select "*"
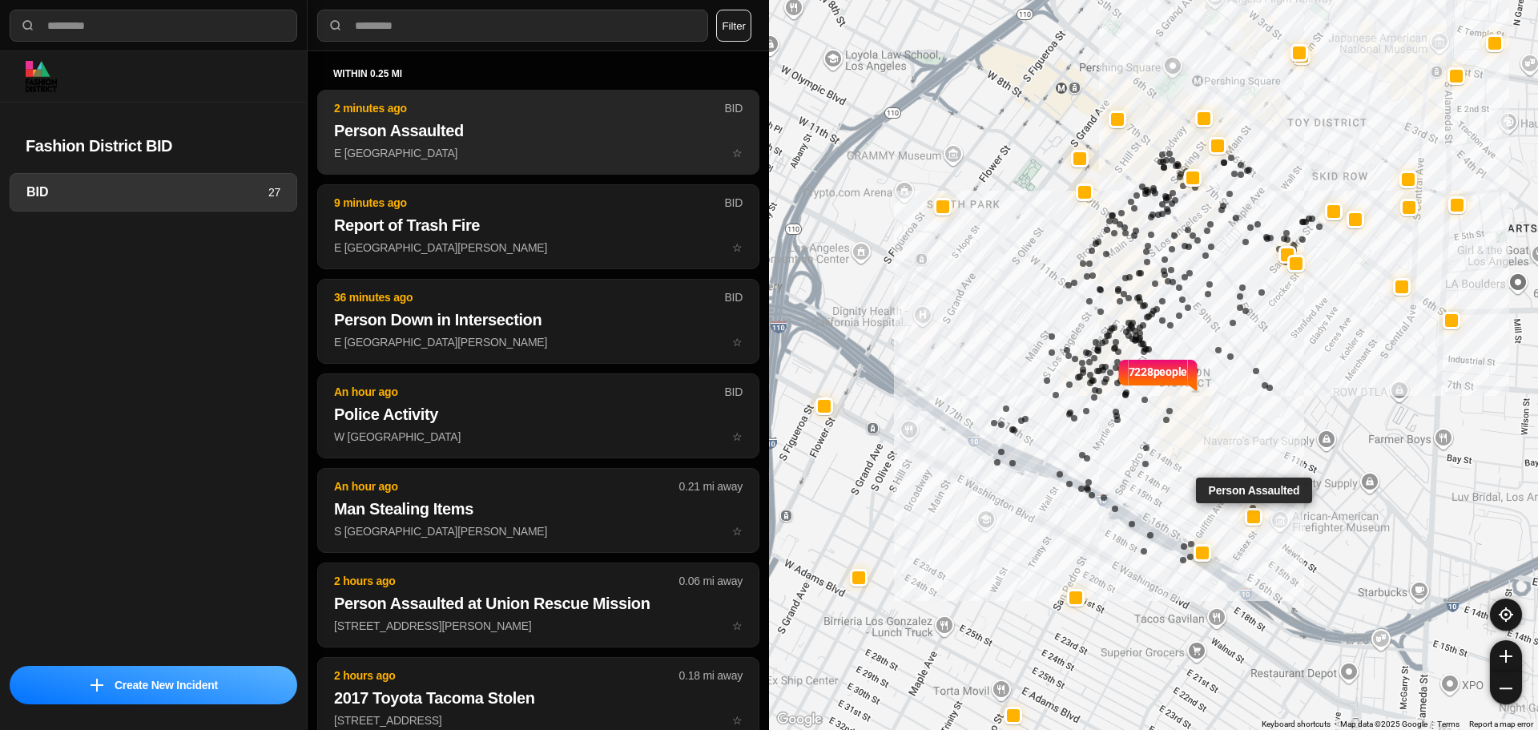
click at [432, 133] on h2 "Person Assaulted" at bounding box center [538, 130] width 409 height 22
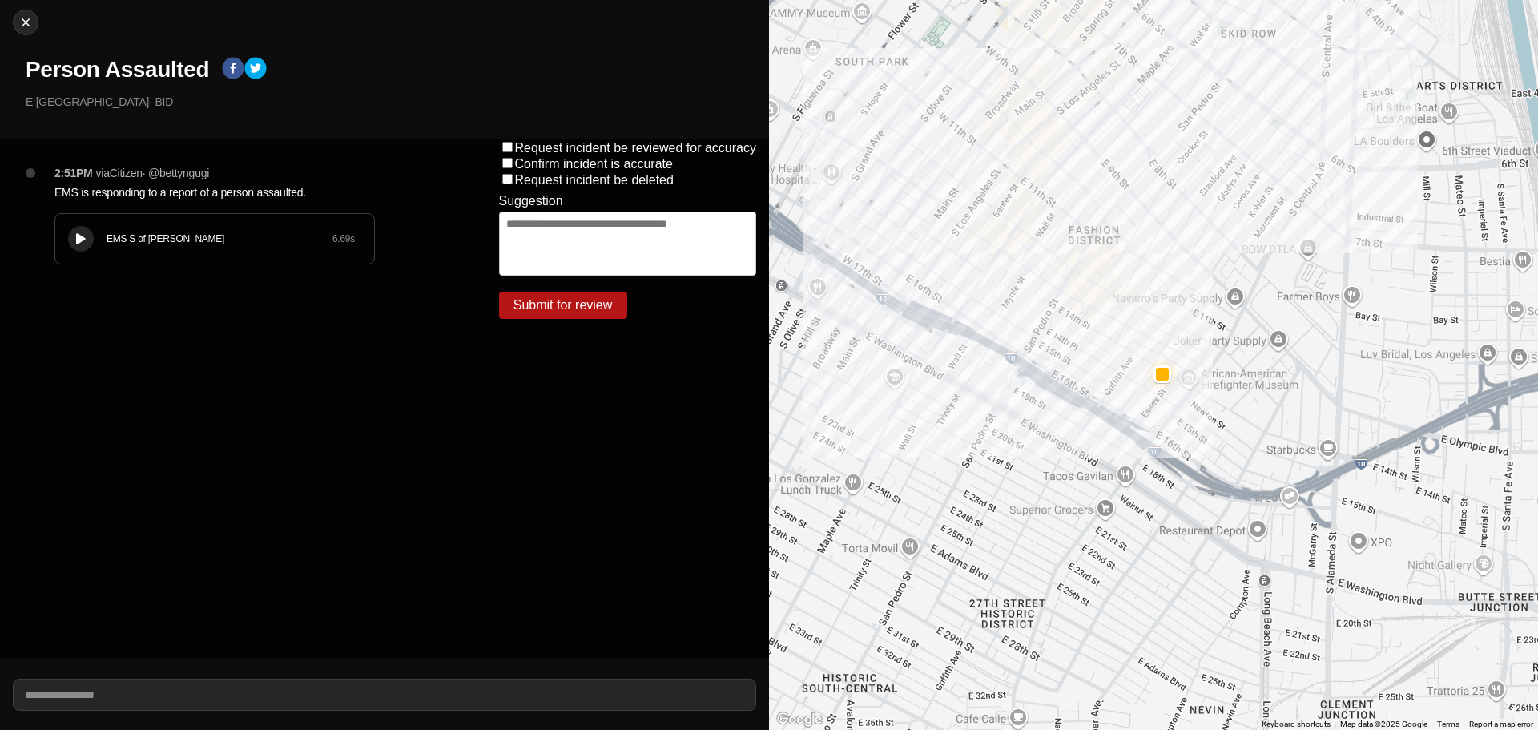
click at [263, 242] on div "EMS S of Mulholland" at bounding box center [220, 238] width 226 height 13
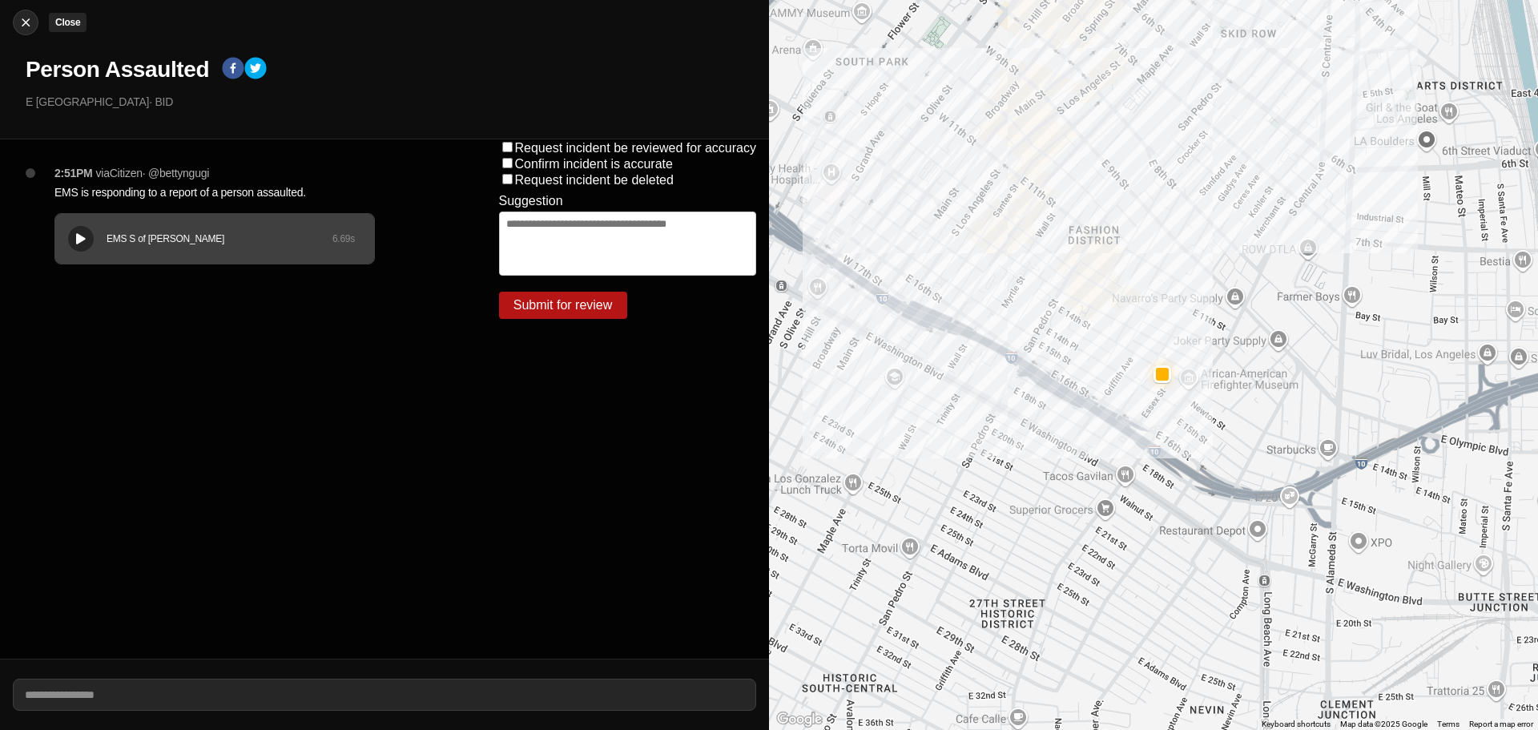
click at [16, 16] on div at bounding box center [26, 22] width 24 height 16
select select "*"
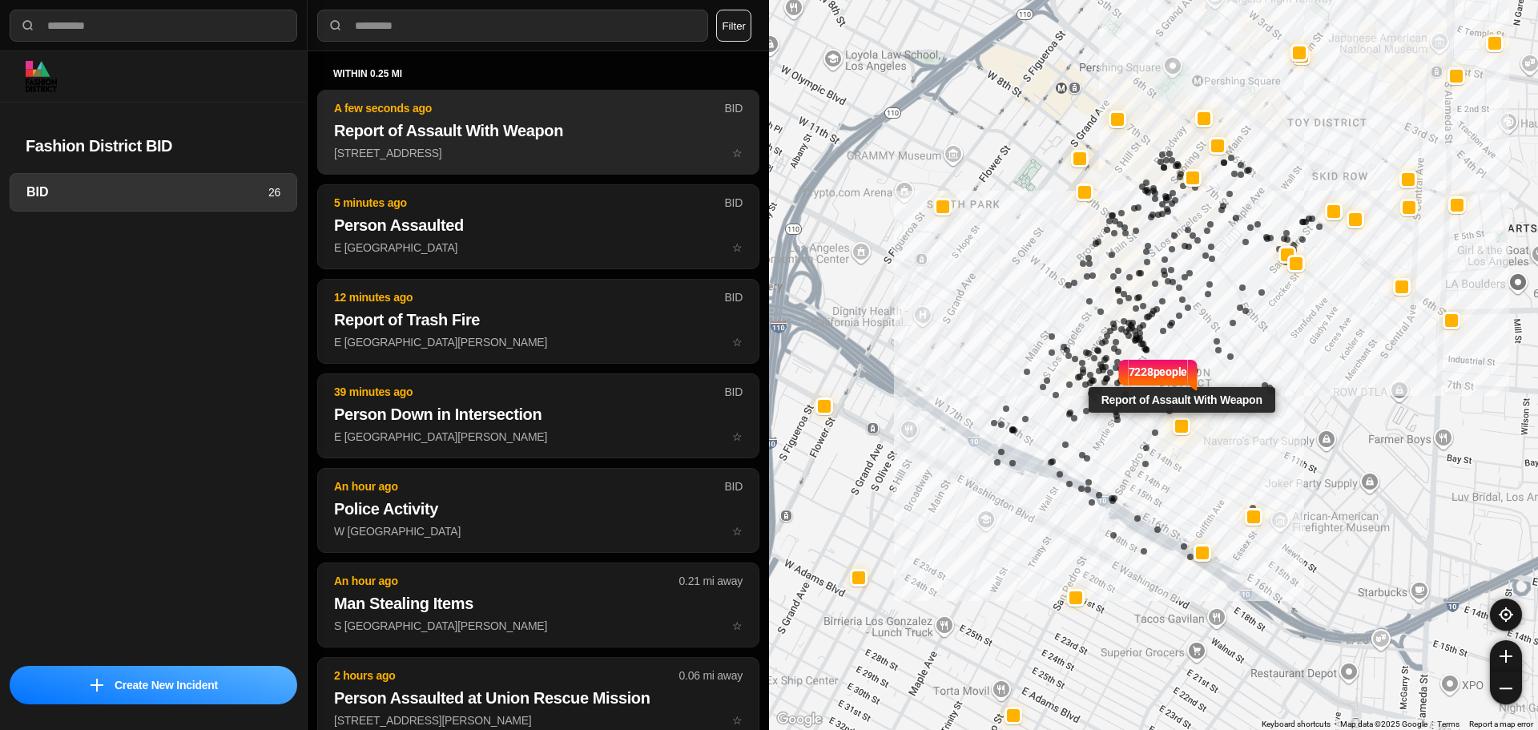
click at [537, 156] on p "715 E 12th St ☆" at bounding box center [538, 153] width 409 height 16
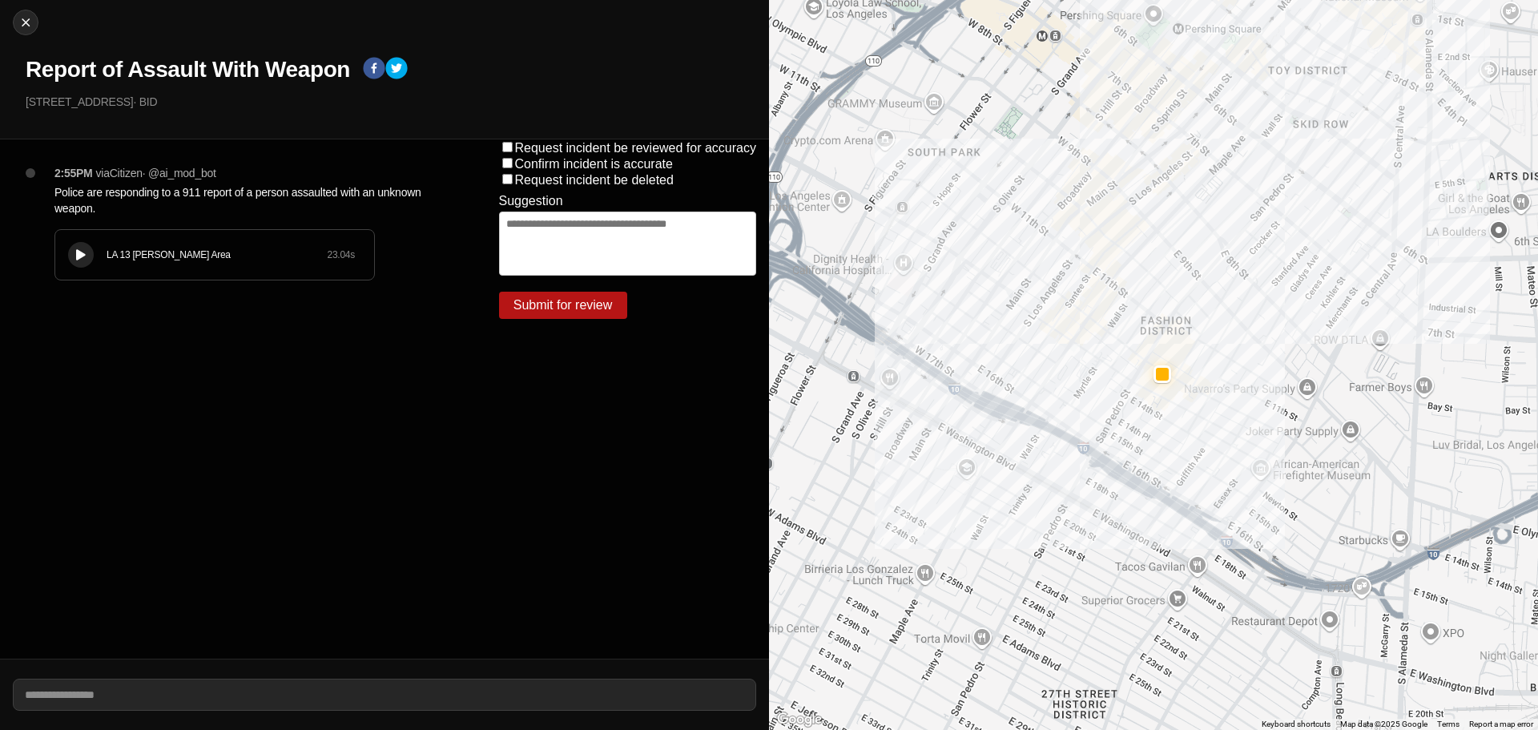
click at [175, 264] on div "LA 13 Newton Area 23.04 s" at bounding box center [214, 255] width 319 height 50
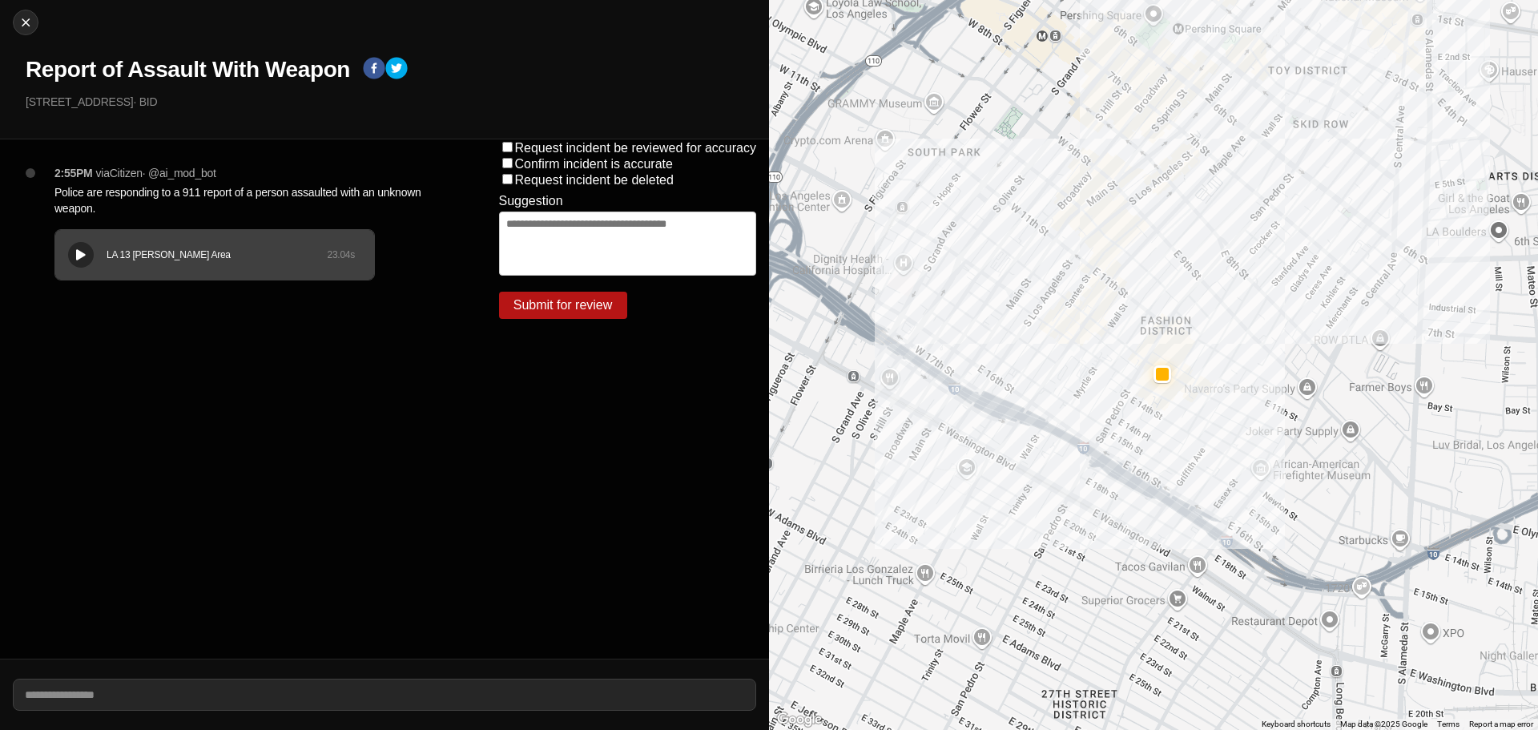
click at [83, 230] on div "LA 13 Newton Area 23.04 s" at bounding box center [214, 255] width 319 height 50
click at [28, 23] on img at bounding box center [26, 22] width 16 height 16
select select "*"
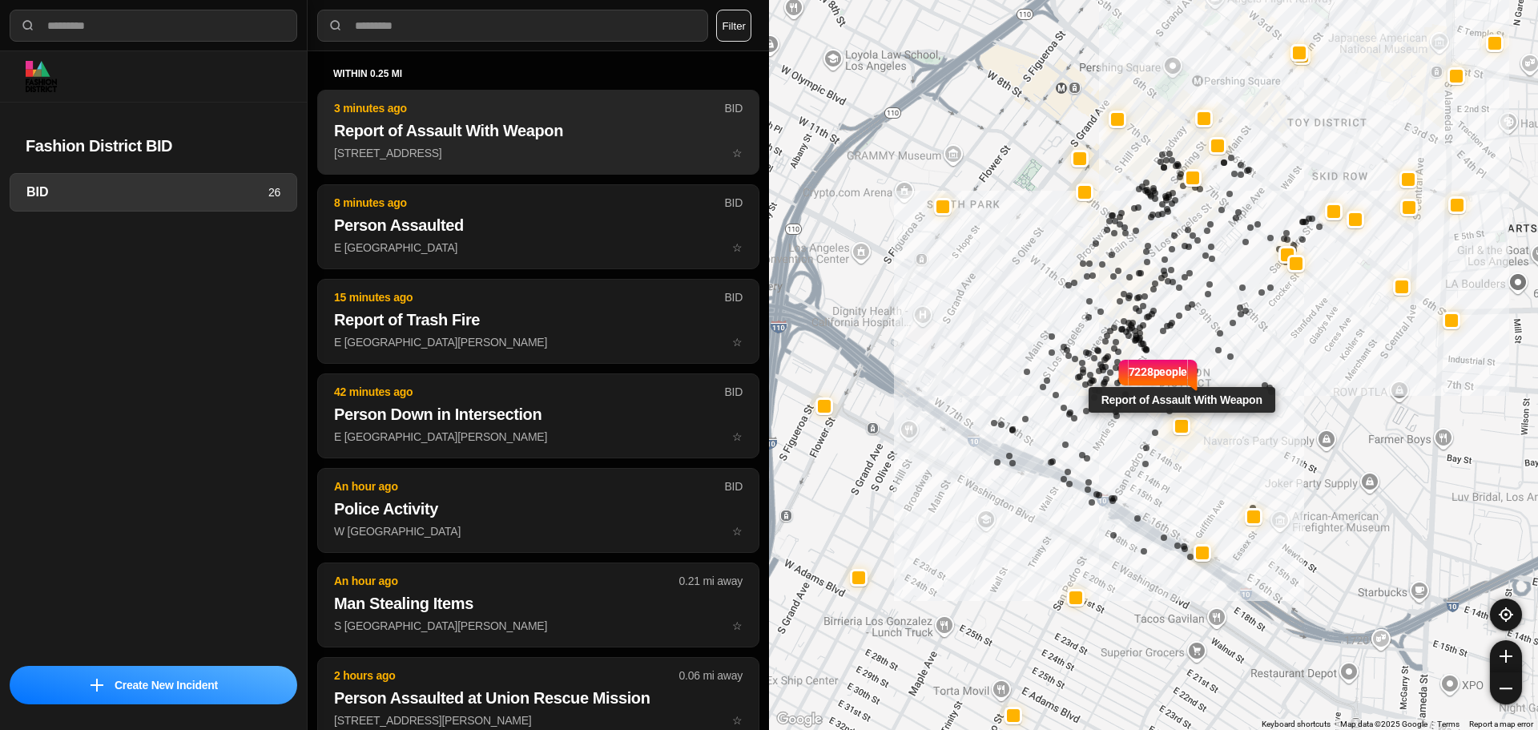
click at [551, 143] on button "3 minutes ago BID Report of Assault With Weapon 715 E 12th St ☆" at bounding box center [538, 132] width 442 height 85
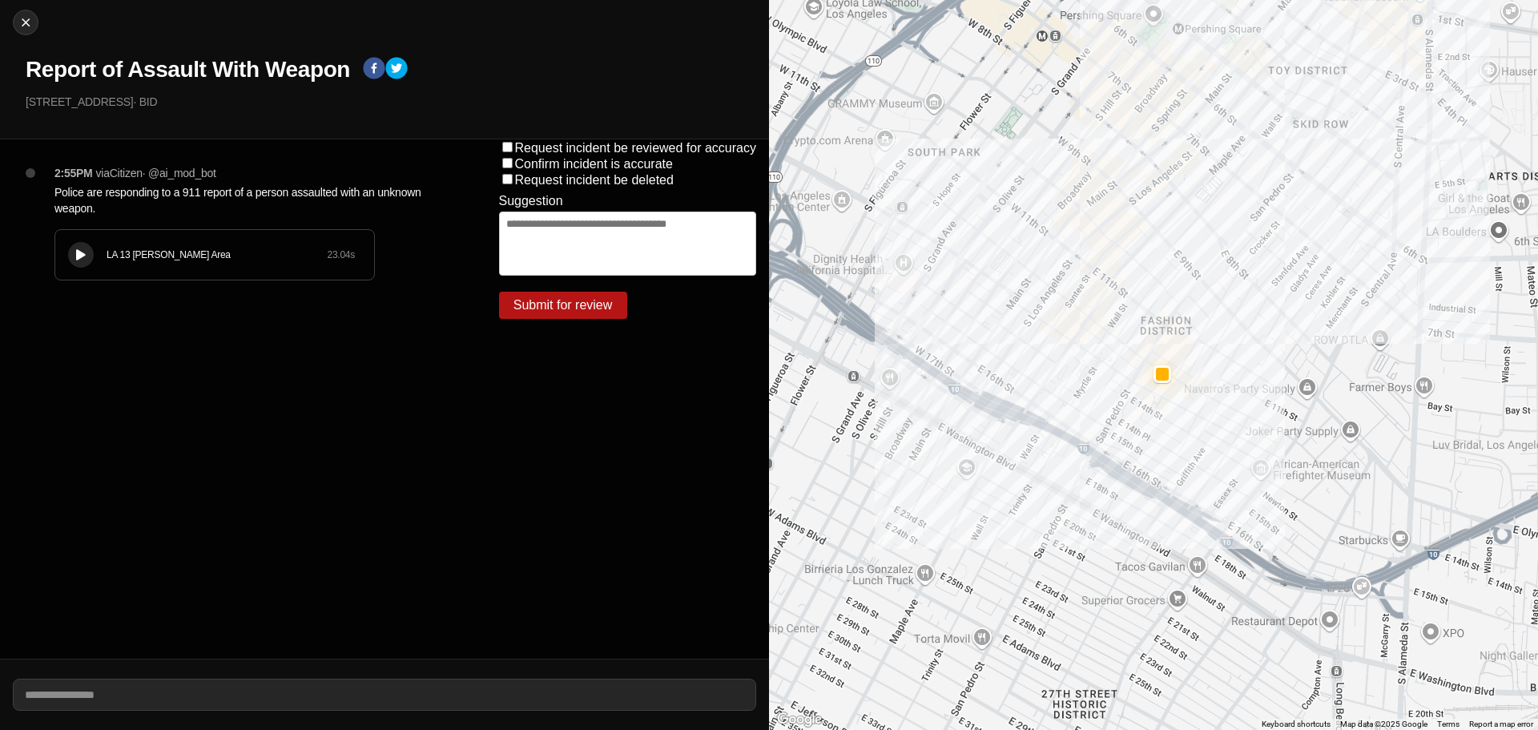
click at [214, 240] on div "LA 13 Newton Area 23.04 s" at bounding box center [214, 255] width 319 height 50
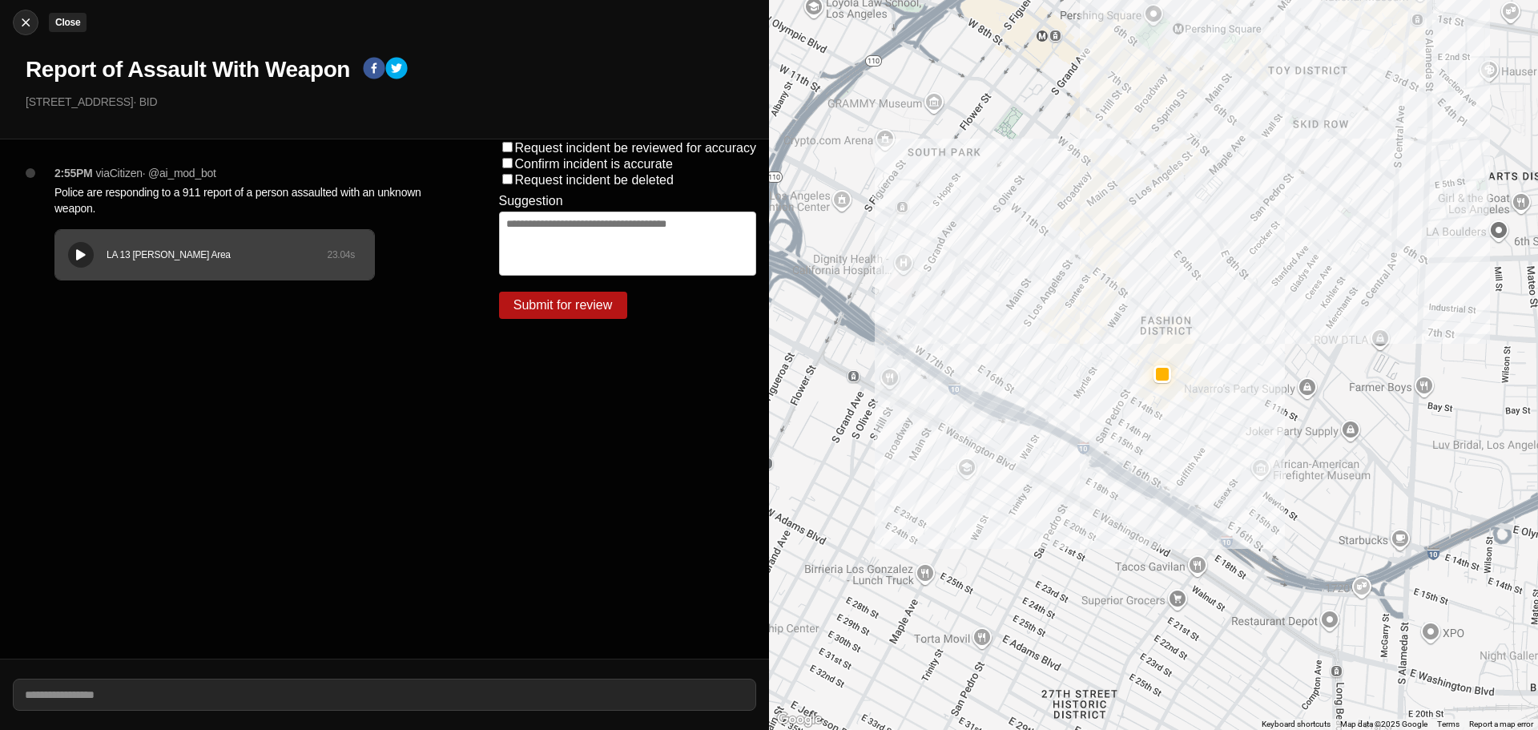
click at [21, 18] on img at bounding box center [26, 22] width 16 height 16
select select "*"
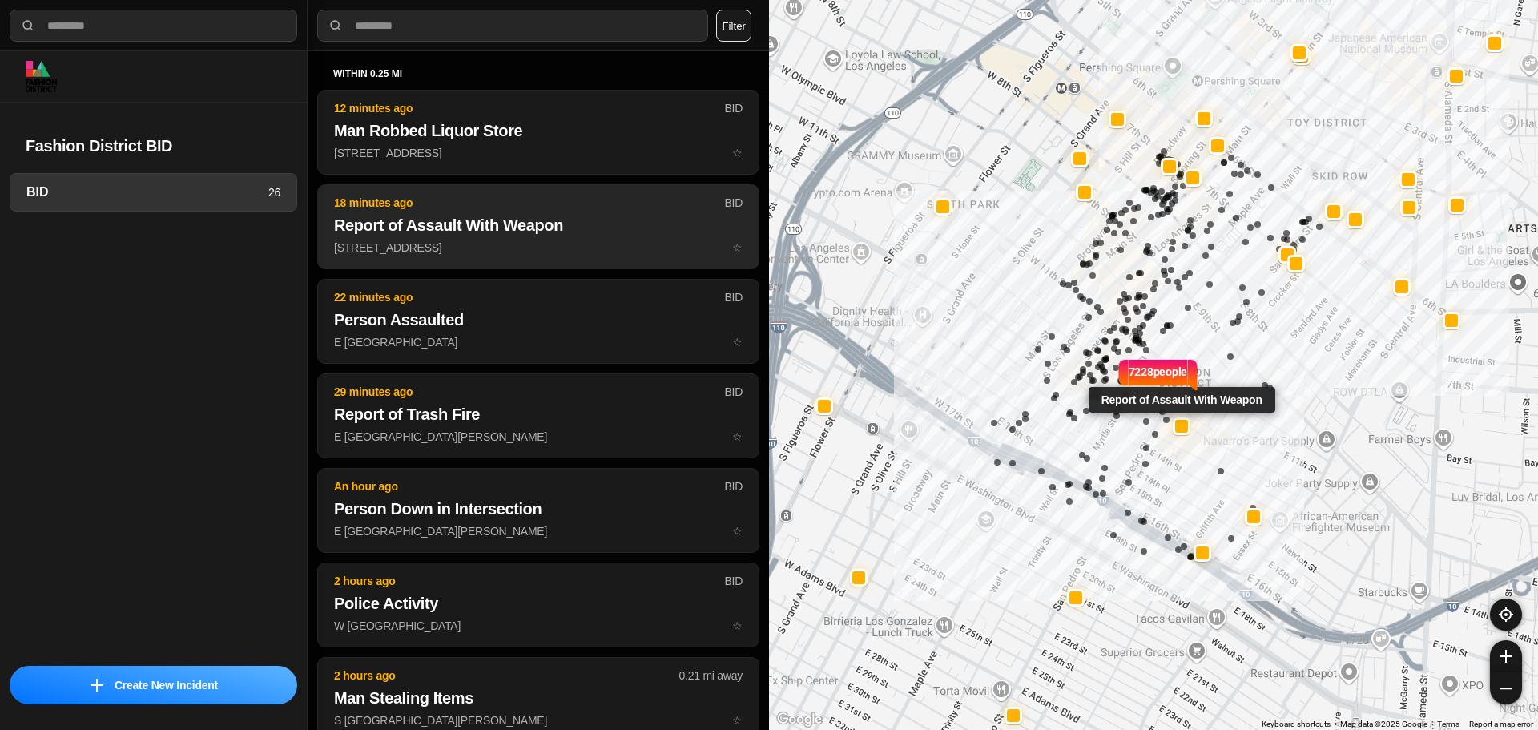
click at [490, 235] on h2 "Report of Assault With Weapon" at bounding box center [538, 225] width 409 height 22
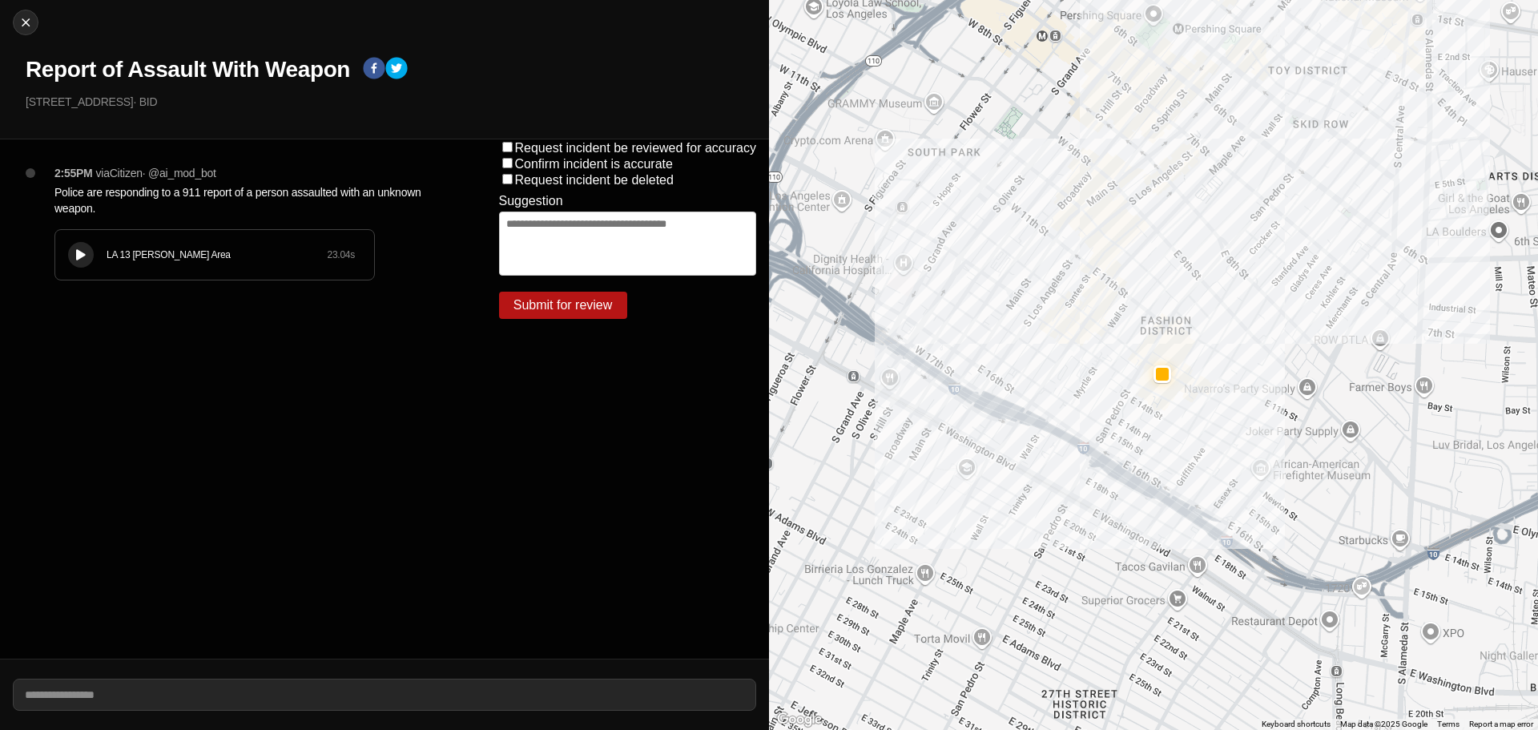
click at [158, 236] on div "LA 13 Newton Area 23.04 s" at bounding box center [214, 255] width 319 height 50
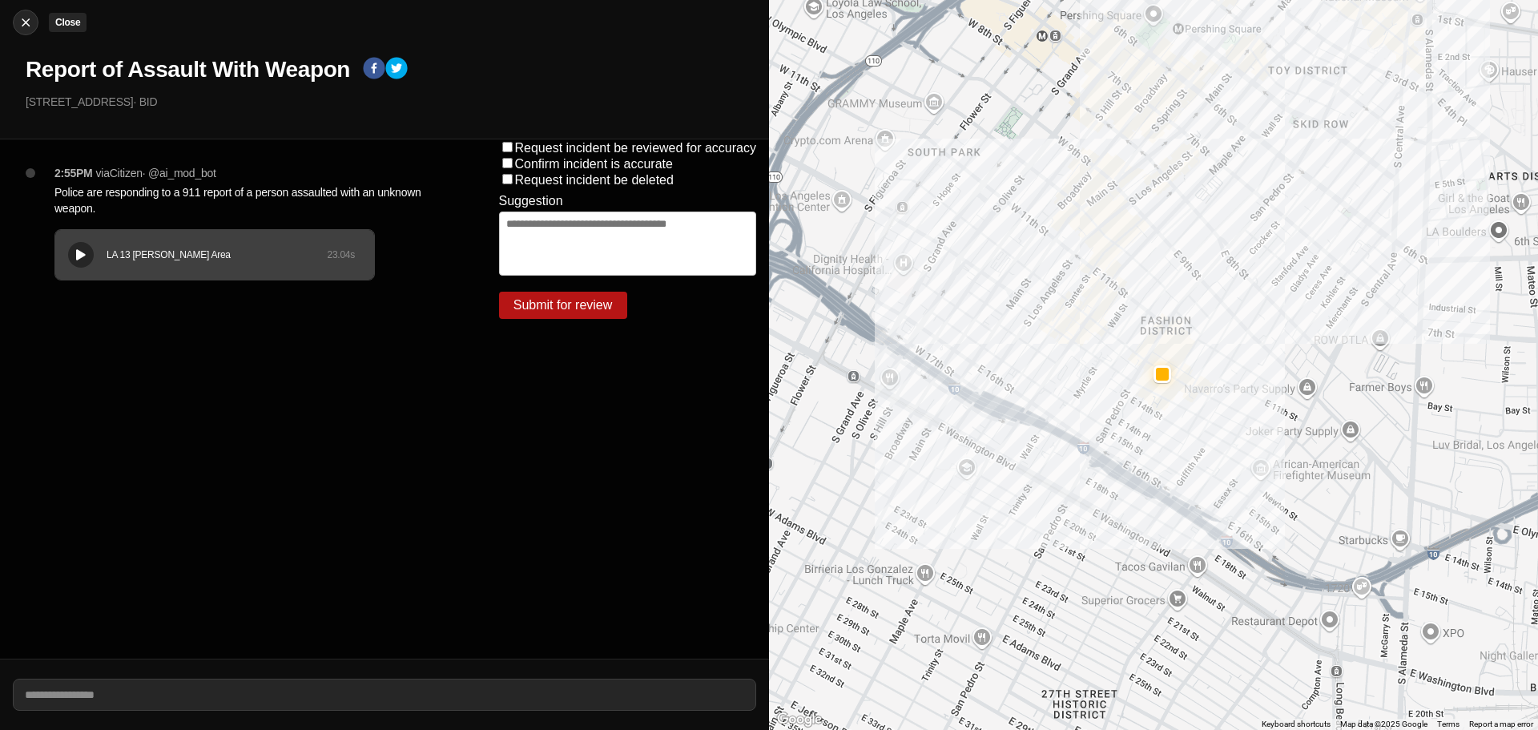
click at [27, 26] on img at bounding box center [26, 22] width 16 height 16
select select "*"
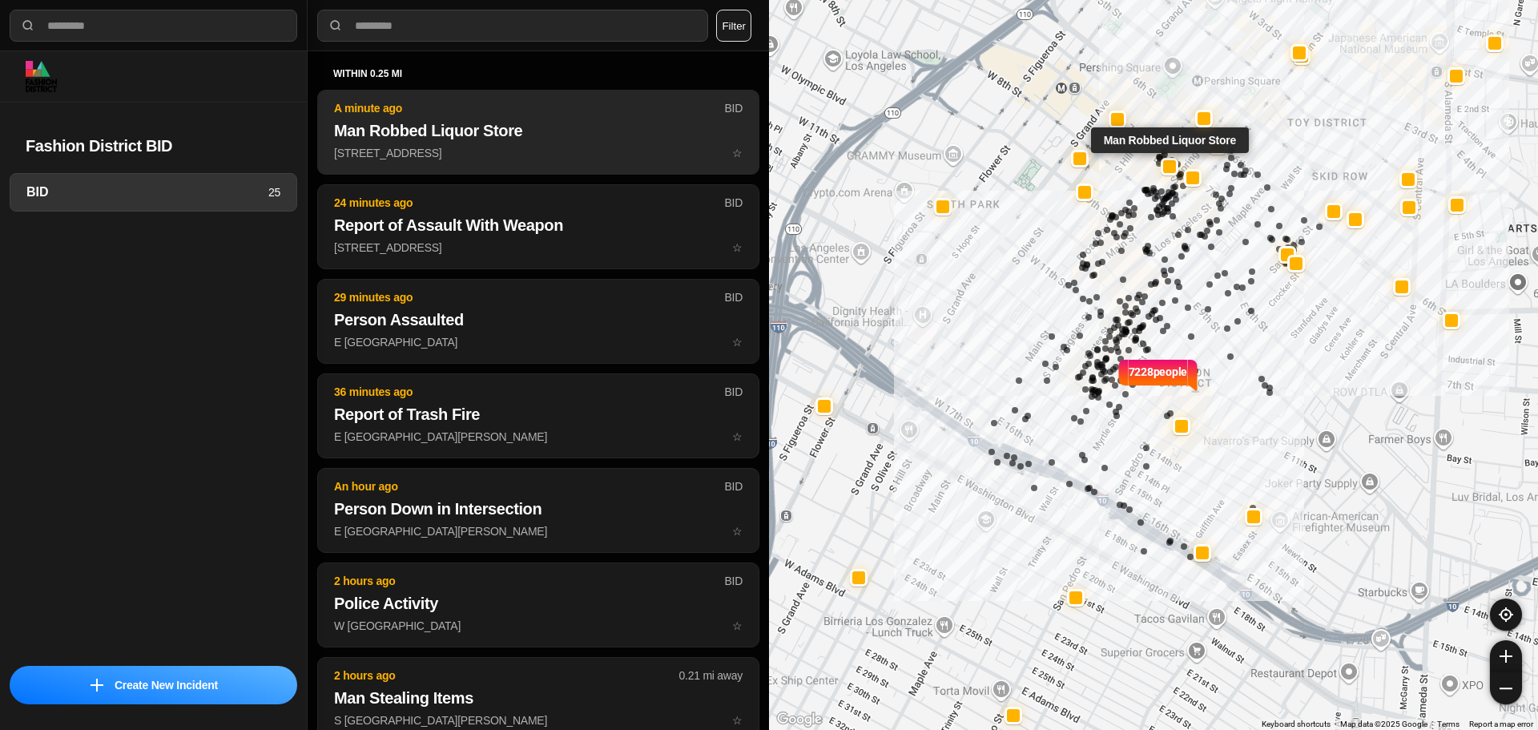
click at [563, 117] on button "A minute ago BID Man Robbed Liquor Store 700 S Broadway ☆" at bounding box center [538, 132] width 442 height 85
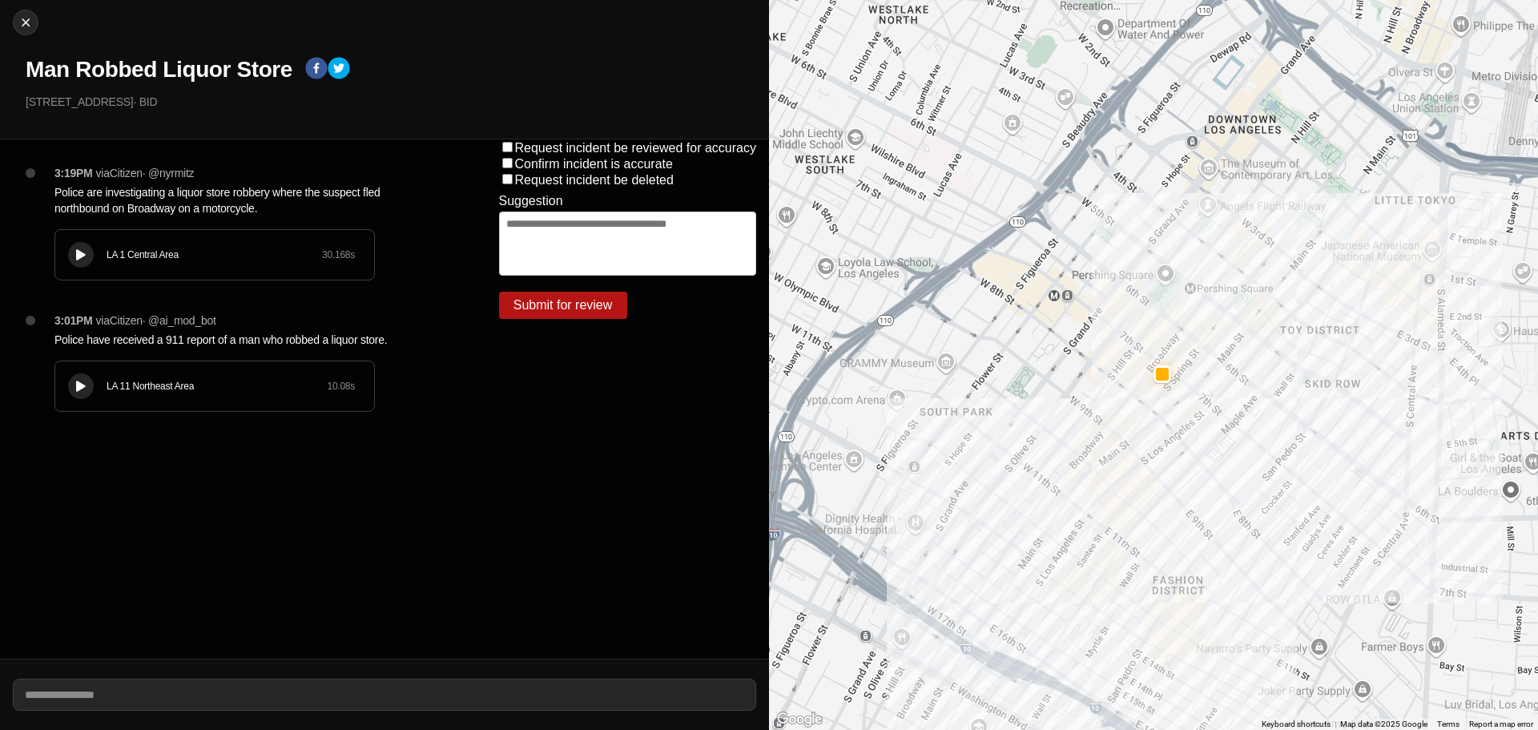
click at [109, 224] on div "3:19PM via Citizen · @ nyrmitz Police are investigating a liquor store robbery …" at bounding box center [251, 238] width 419 height 147
click at [123, 240] on div "LA 1 Central Area 30.168 s" at bounding box center [214, 255] width 319 height 50
click at [16, 15] on div at bounding box center [26, 22] width 24 height 16
select select "*"
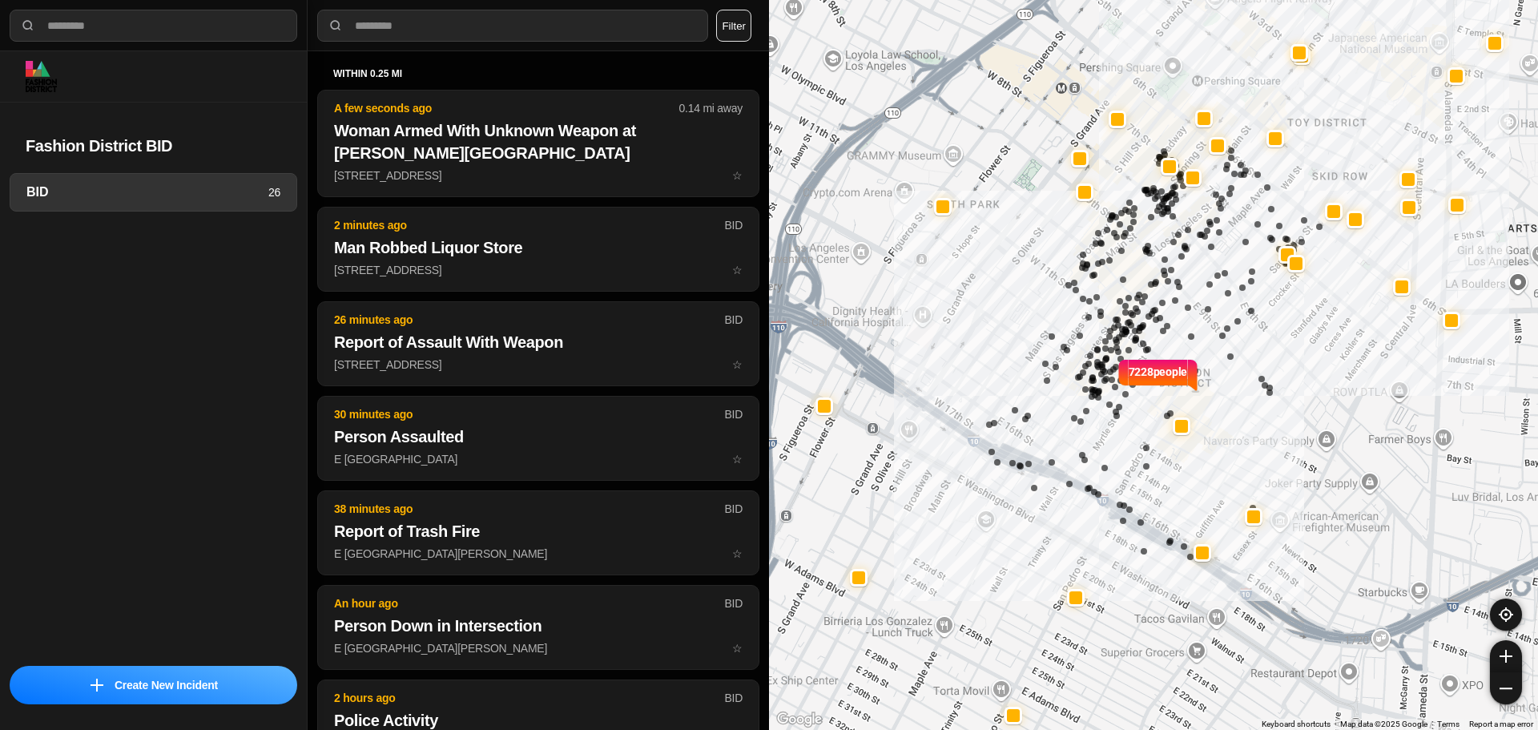
select select "*"
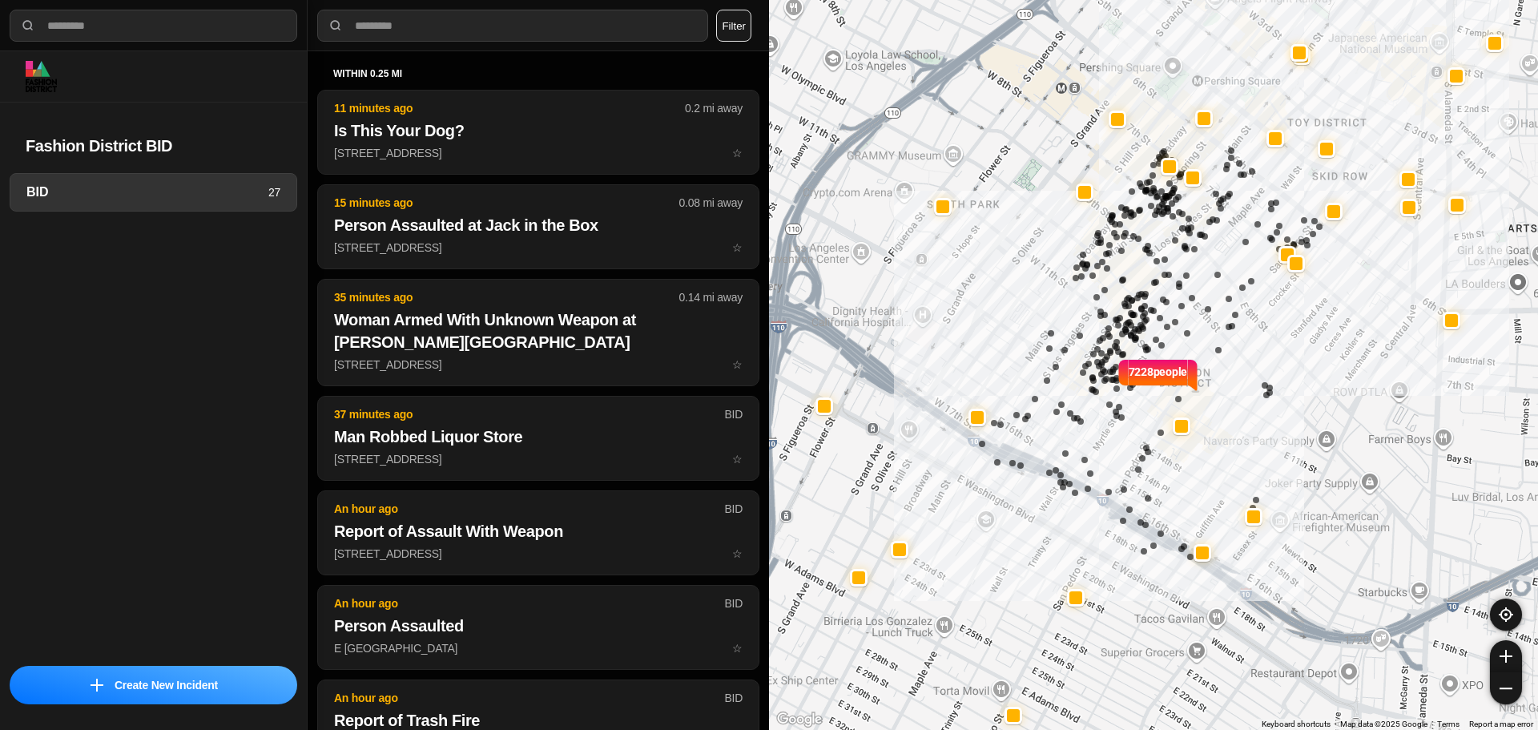
select select "*"
